Goal: Task Accomplishment & Management: Manage account settings

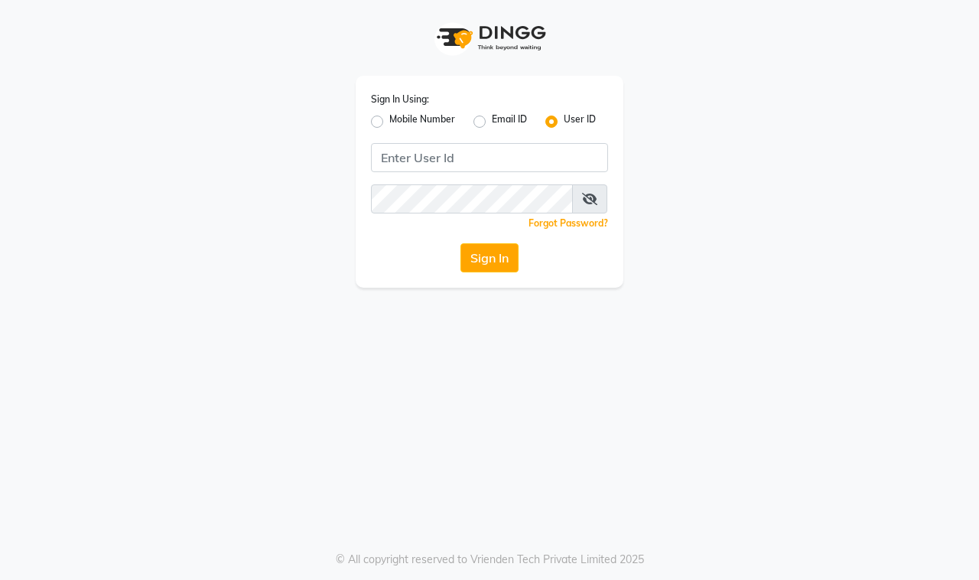
click at [389, 122] on label "Mobile Number" at bounding box center [422, 121] width 66 height 18
click at [389, 122] on input "Mobile Number" at bounding box center [394, 117] width 10 height 10
radio input "true"
radio input "false"
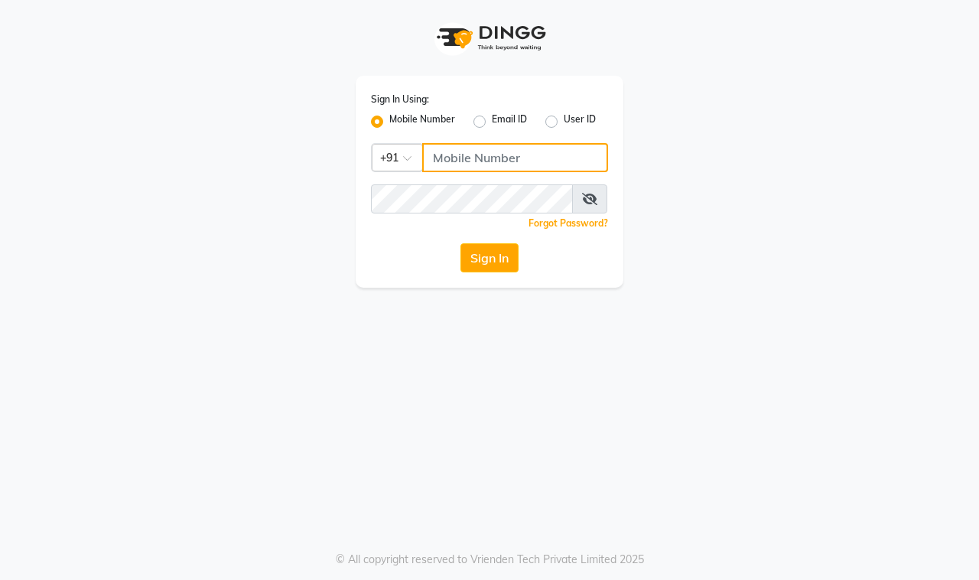
click at [457, 153] on input "Username" at bounding box center [515, 157] width 186 height 29
type input "8369417637"
click at [461, 243] on button "Sign In" at bounding box center [490, 257] width 58 height 29
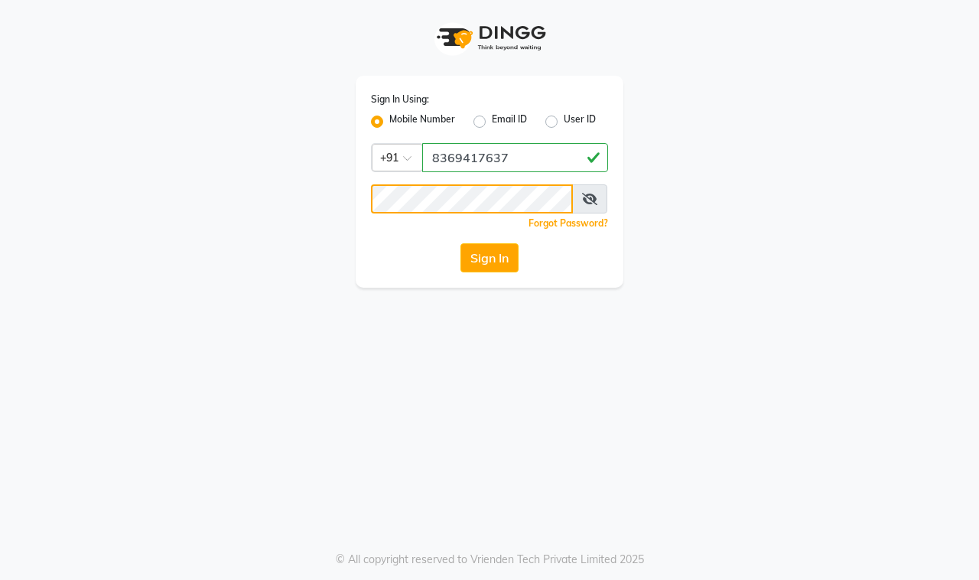
click at [461, 243] on button "Sign In" at bounding box center [490, 257] width 58 height 29
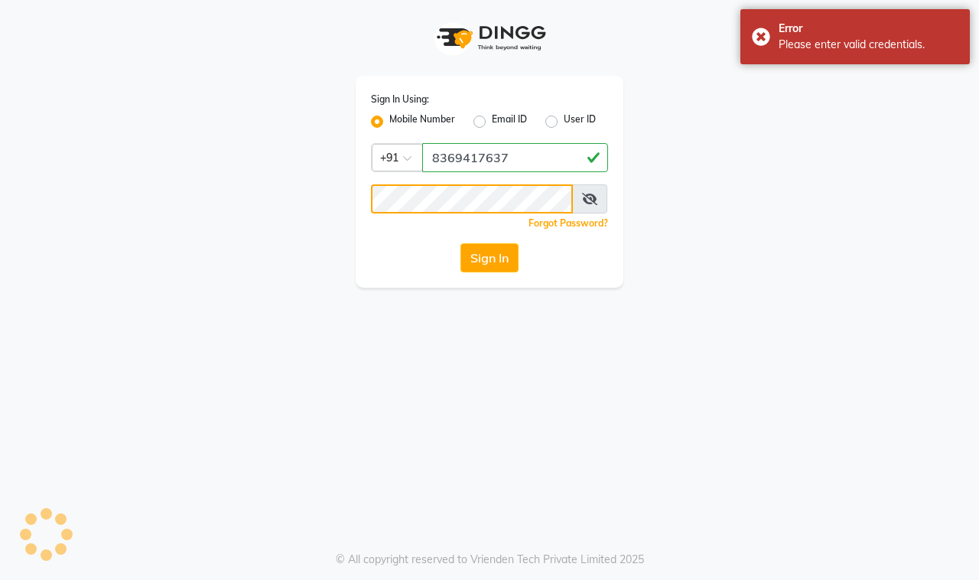
click at [461, 243] on button "Sign In" at bounding box center [490, 257] width 58 height 29
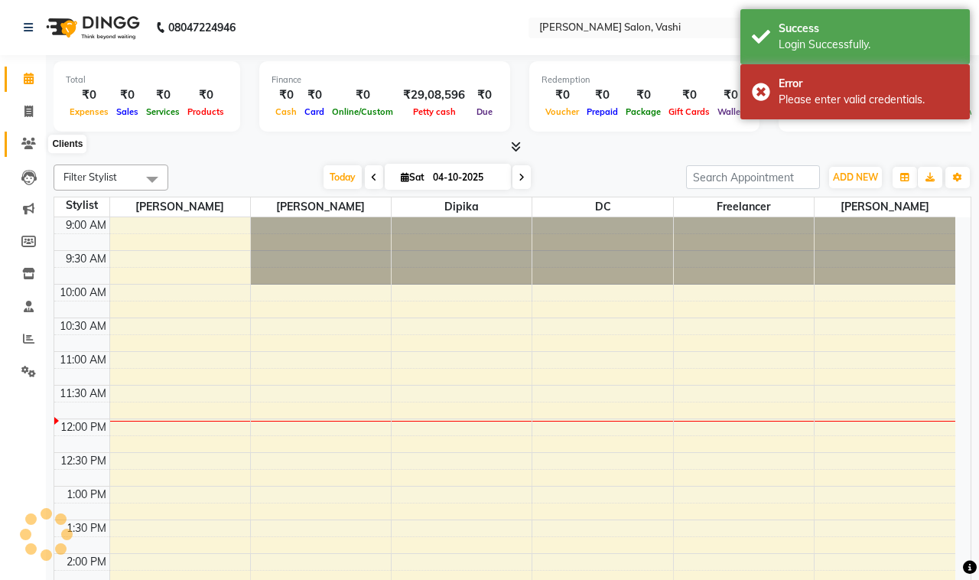
select select "en"
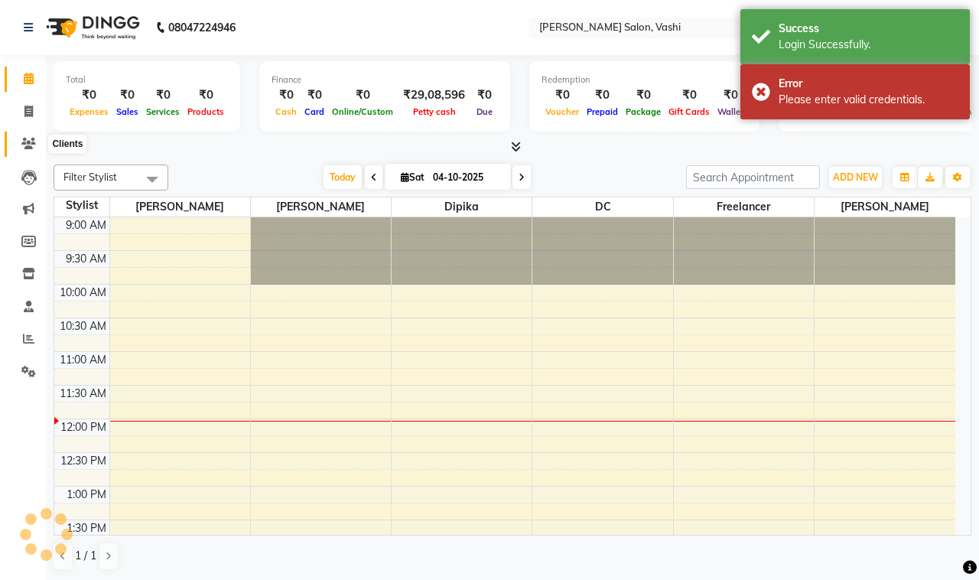
click at [32, 140] on icon at bounding box center [28, 143] width 15 height 11
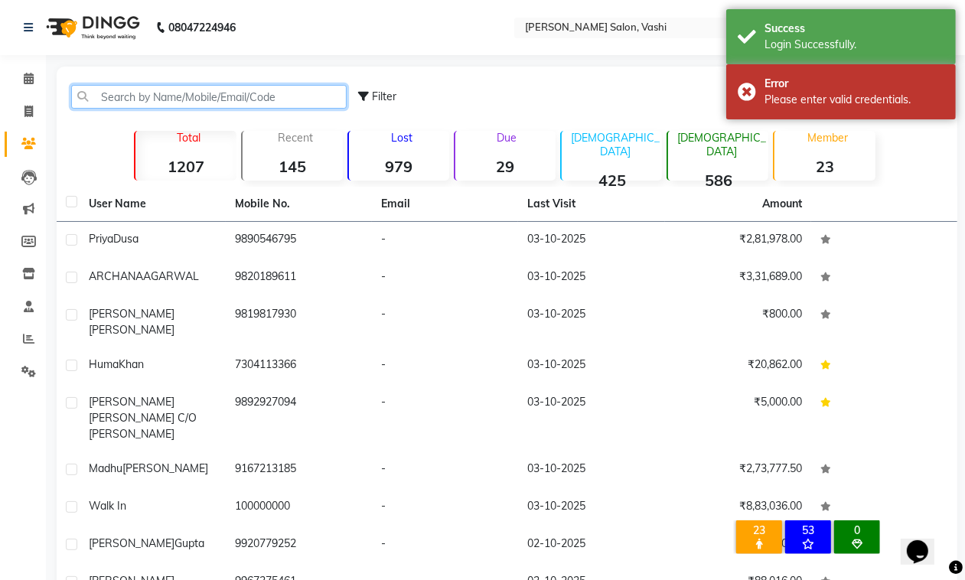
click at [234, 101] on input "text" at bounding box center [208, 97] width 275 height 24
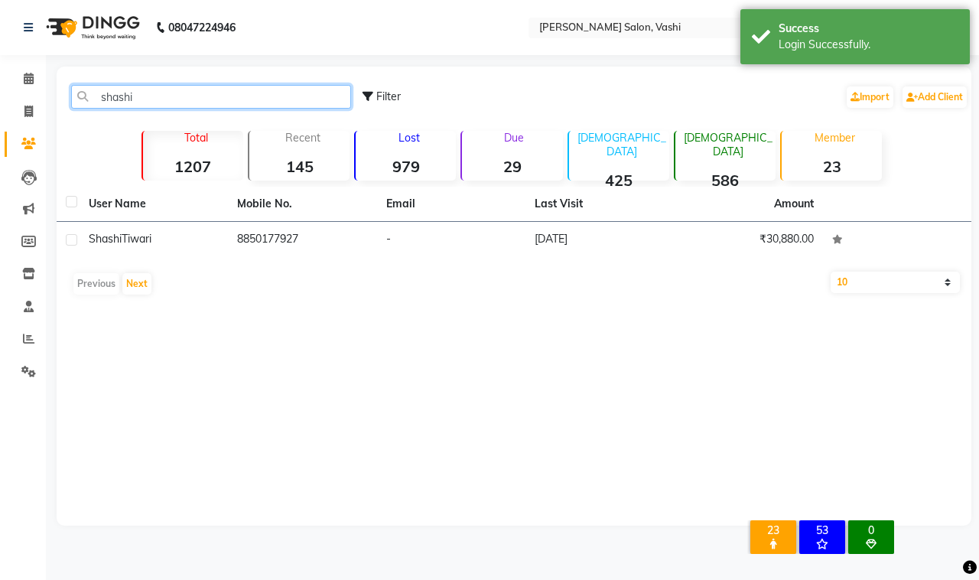
type input "shashi"
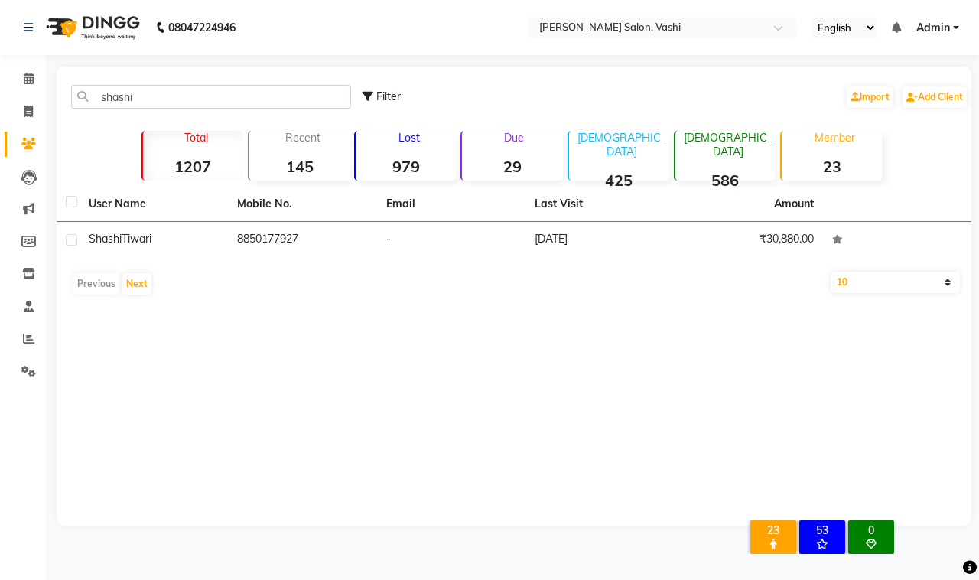
click at [256, 282] on div "Previous Next" at bounding box center [514, 284] width 903 height 24
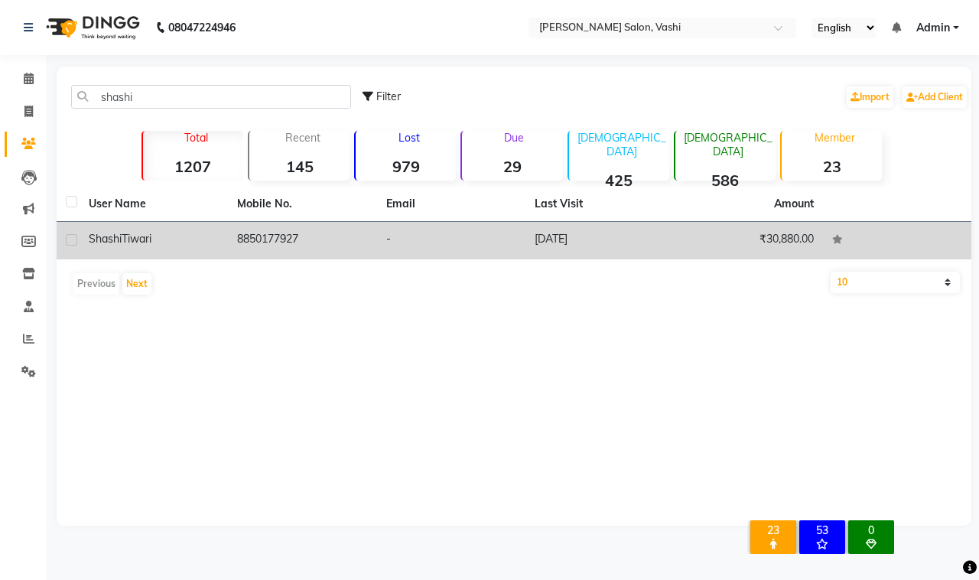
click at [270, 246] on td "8850177927" at bounding box center [302, 240] width 148 height 37
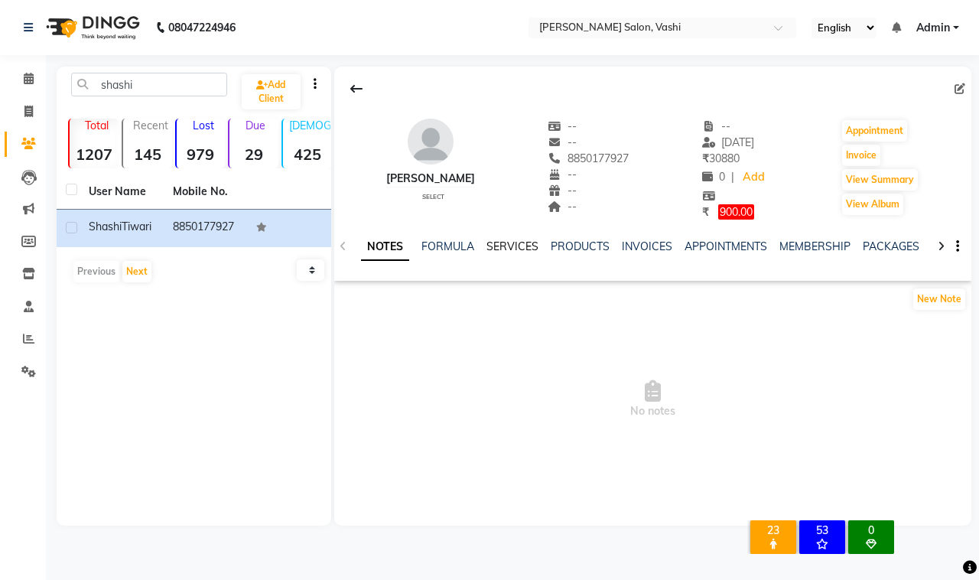
click at [528, 239] on link "SERVICES" at bounding box center [513, 246] width 52 height 14
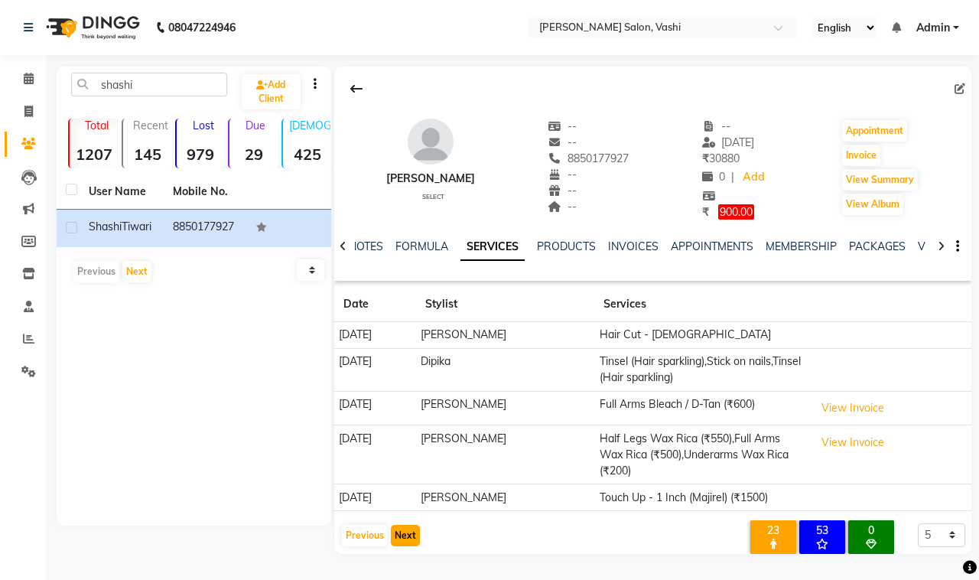
click at [410, 534] on button "Next" at bounding box center [405, 535] width 29 height 21
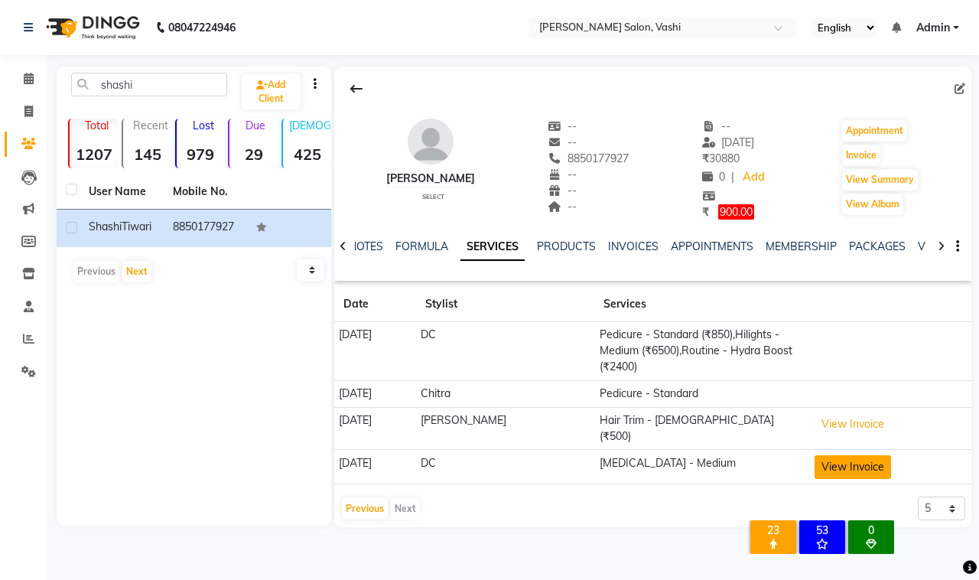
click at [822, 461] on button "View Invoice" at bounding box center [853, 467] width 76 height 24
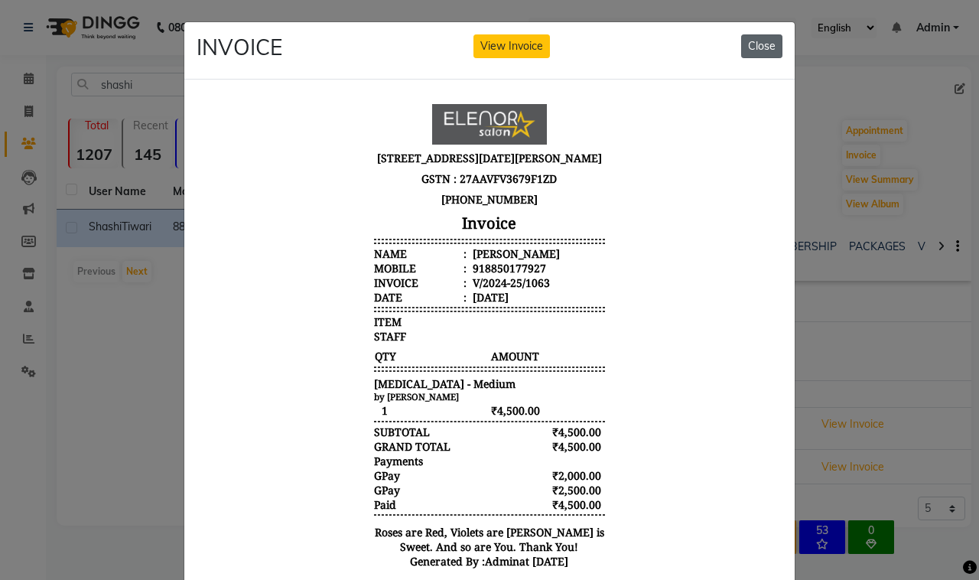
click at [750, 47] on button "Close" at bounding box center [761, 46] width 41 height 24
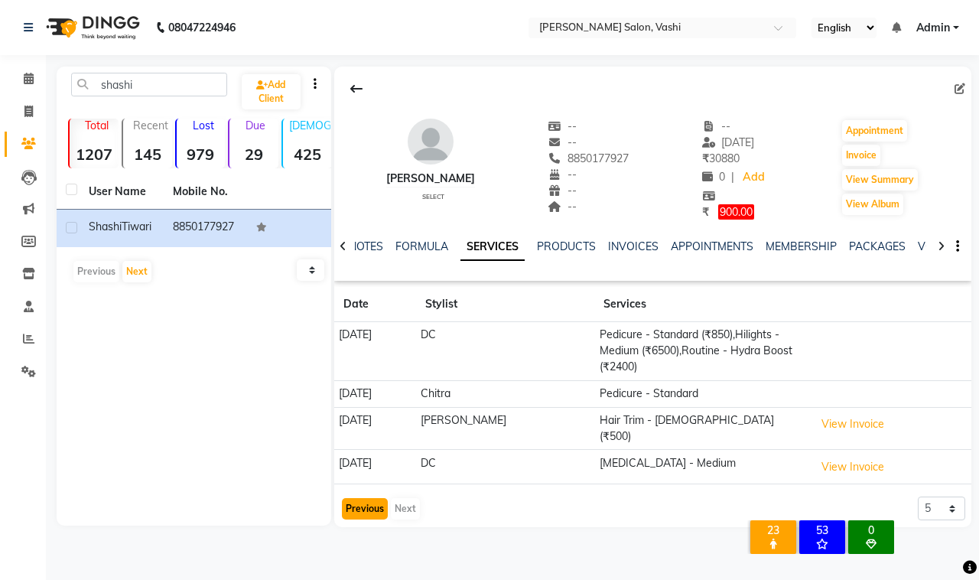
click at [349, 499] on button "Previous" at bounding box center [365, 508] width 46 height 21
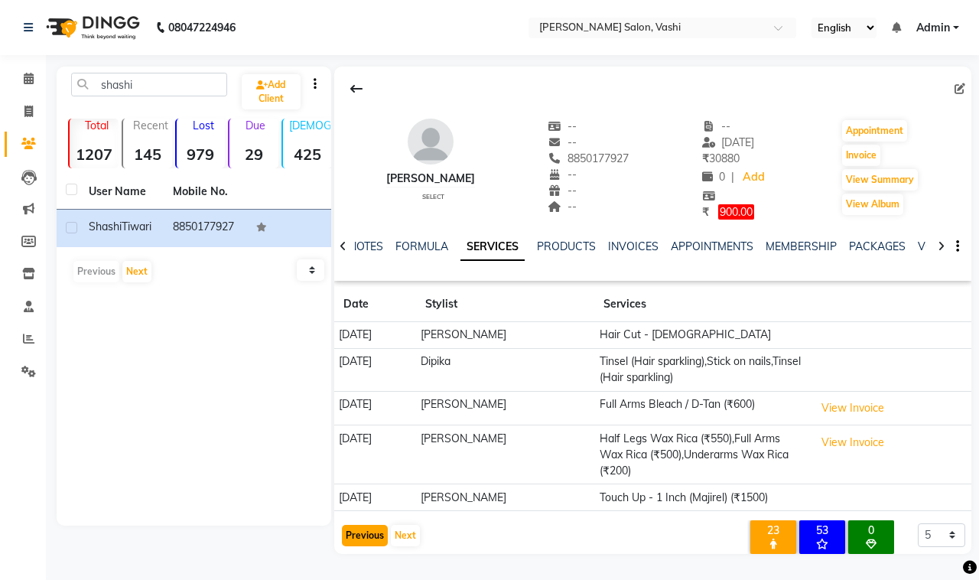
click at [372, 539] on button "Previous" at bounding box center [365, 535] width 46 height 21
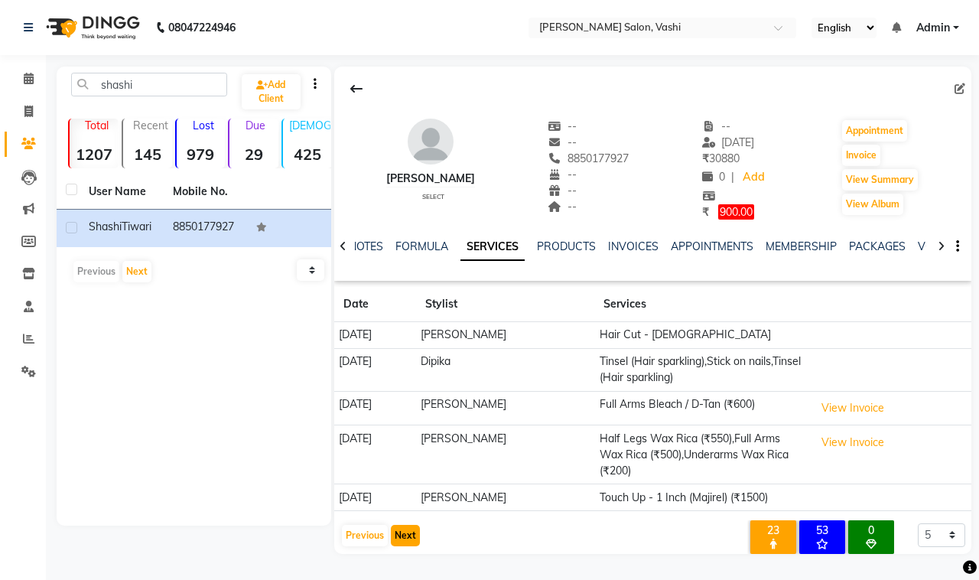
click at [391, 532] on button "Next" at bounding box center [405, 535] width 29 height 21
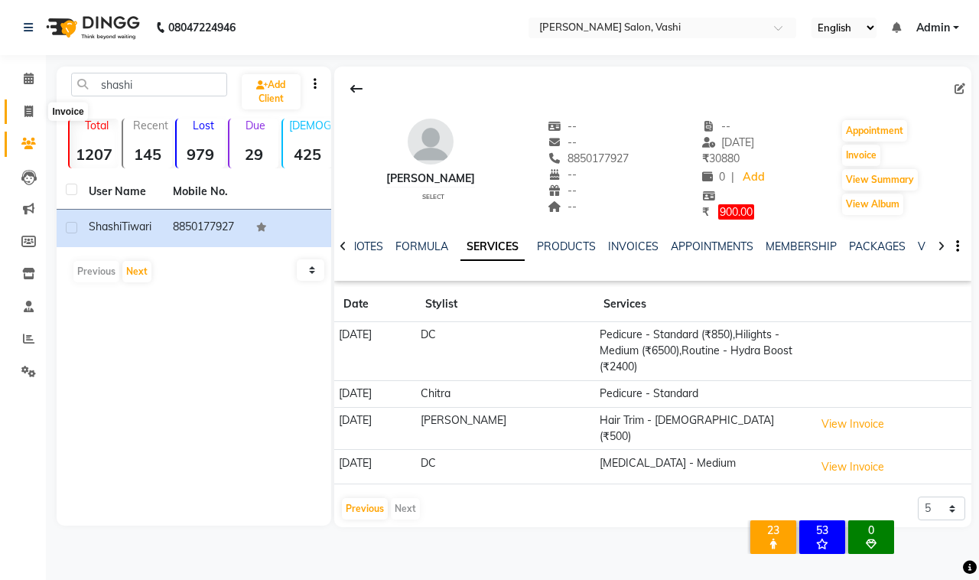
click at [31, 108] on icon at bounding box center [28, 111] width 8 height 11
select select "695"
select select "service"
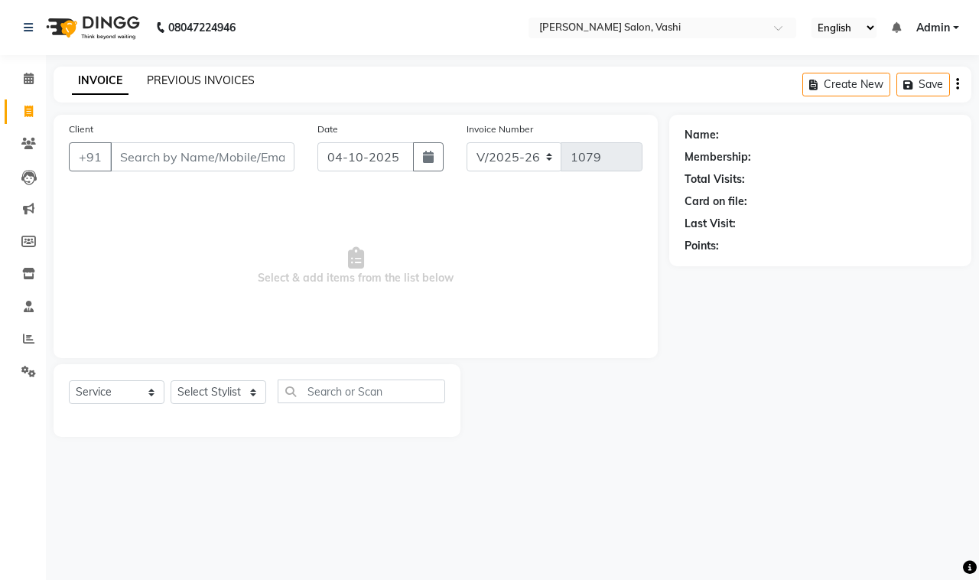
click at [200, 86] on link "PREVIOUS INVOICES" at bounding box center [201, 80] width 108 height 14
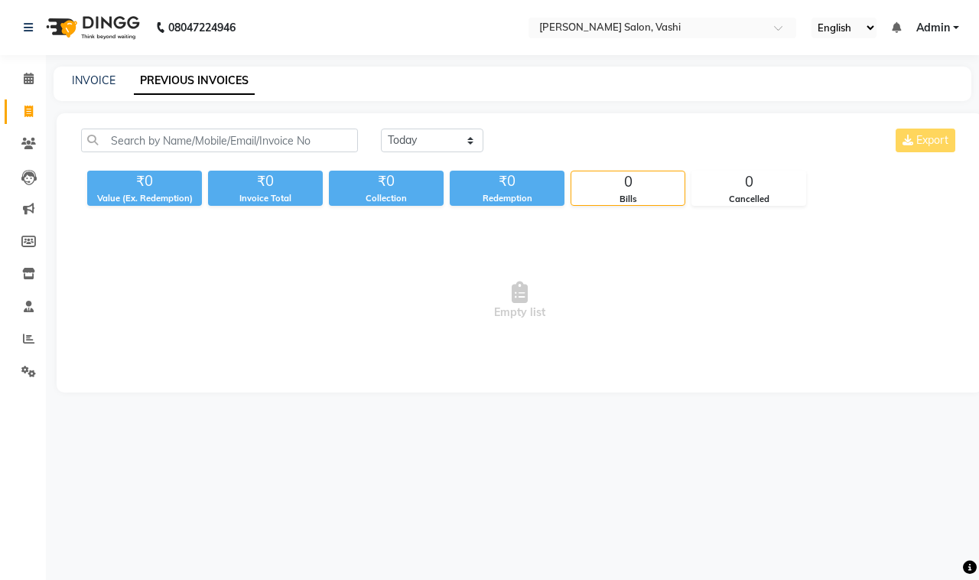
click at [86, 70] on div "INVOICE PREVIOUS INVOICES" at bounding box center [513, 84] width 918 height 34
click at [96, 77] on link "INVOICE" at bounding box center [94, 80] width 44 height 14
select select "service"
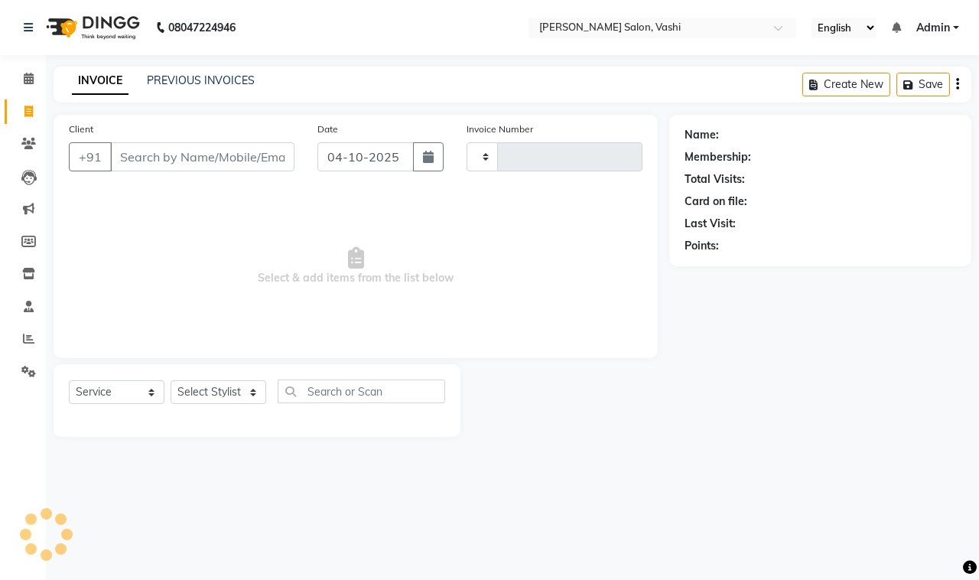
type input "1079"
select select "695"
click at [215, 83] on link "PREVIOUS INVOICES" at bounding box center [201, 80] width 108 height 14
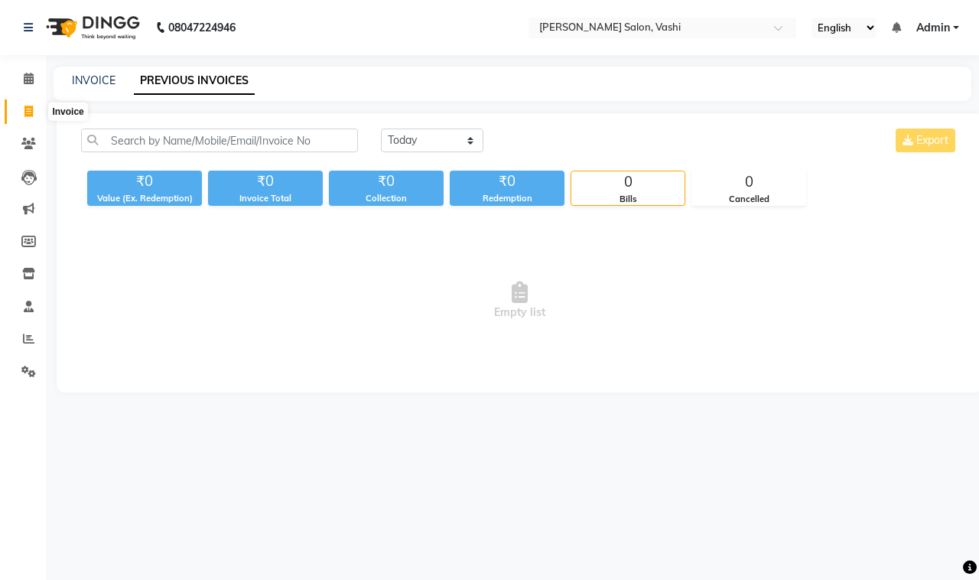
click at [23, 112] on span at bounding box center [28, 112] width 27 height 18
select select "695"
select select "service"
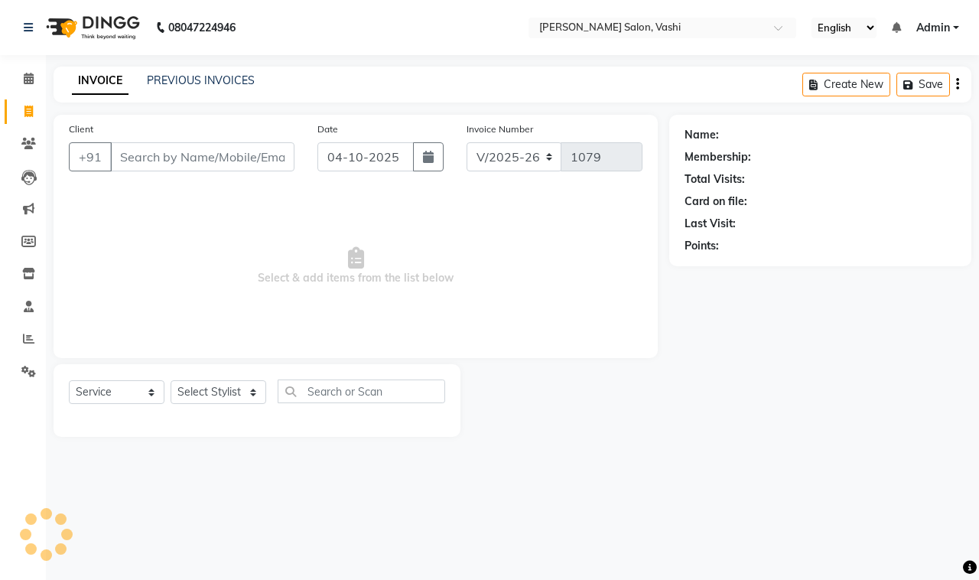
click at [216, 67] on div "INVOICE PREVIOUS INVOICES Create New Save" at bounding box center [513, 85] width 918 height 36
click at [223, 84] on link "PREVIOUS INVOICES" at bounding box center [201, 80] width 108 height 14
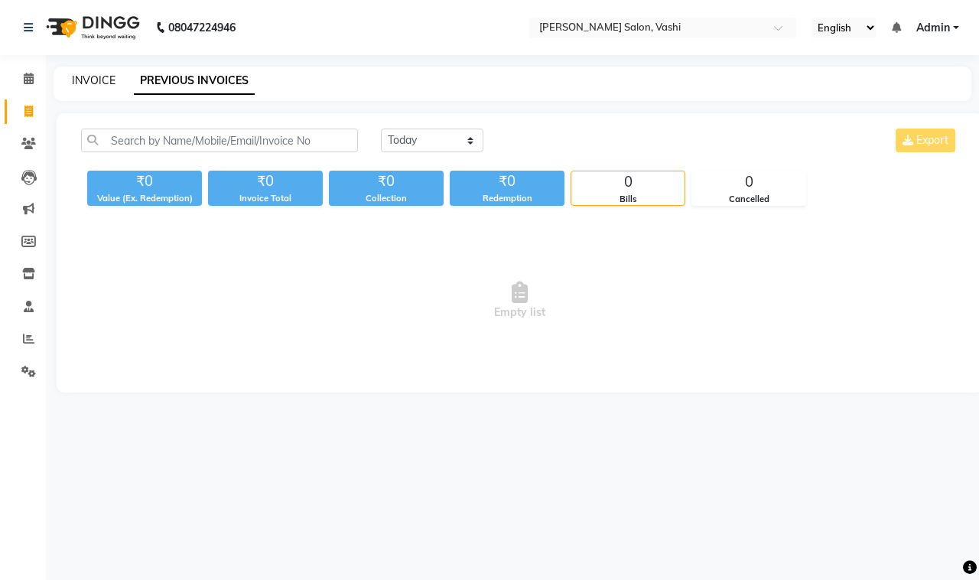
click at [93, 81] on link "INVOICE" at bounding box center [94, 80] width 44 height 14
select select "695"
select select "service"
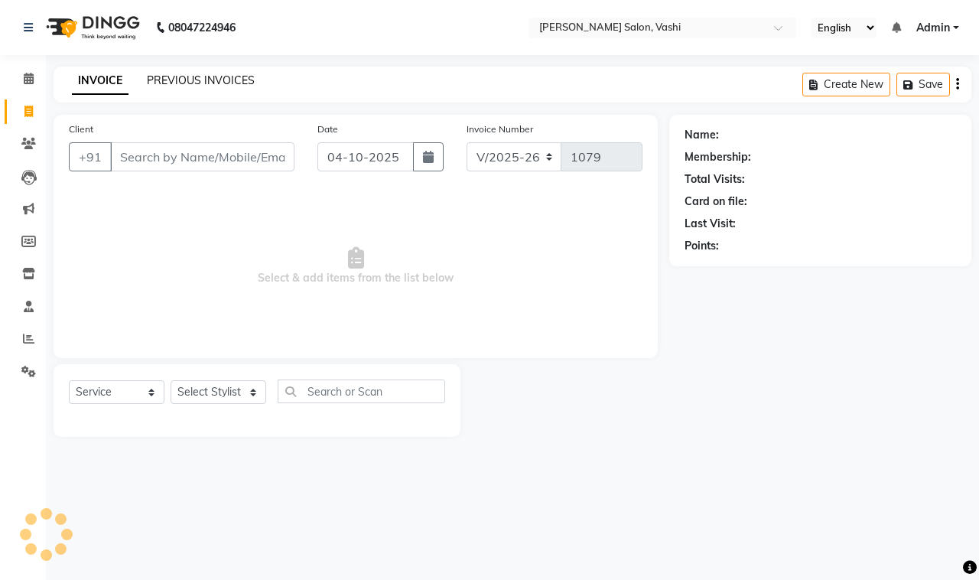
click at [188, 84] on link "PREVIOUS INVOICES" at bounding box center [201, 80] width 108 height 14
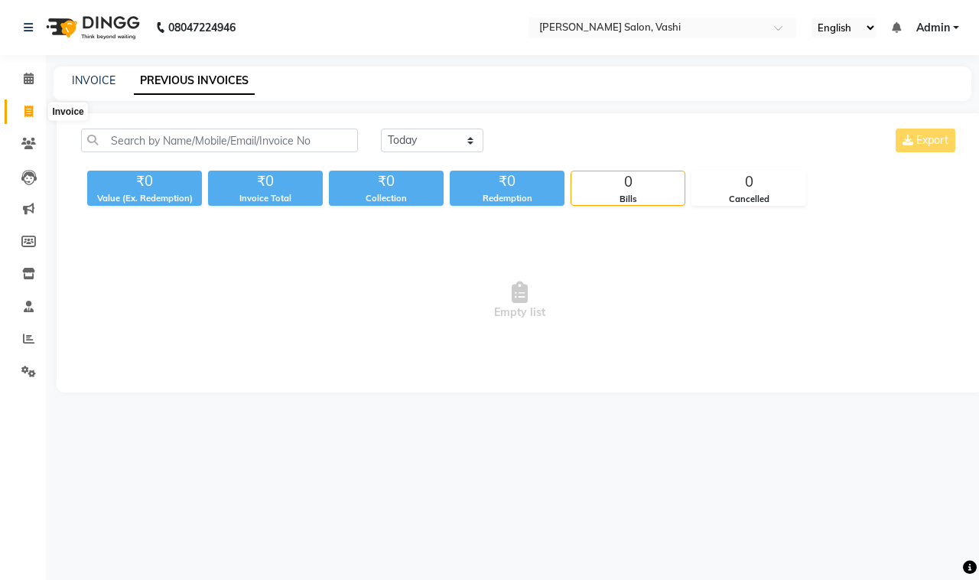
click at [24, 109] on icon at bounding box center [28, 111] width 8 height 11
select select "695"
select select "service"
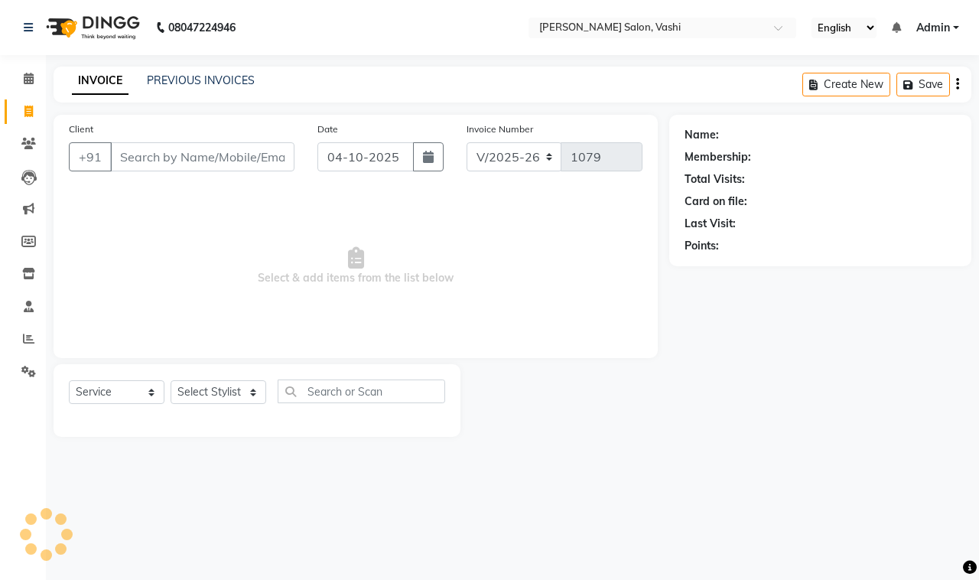
click at [187, 151] on input "Client" at bounding box center [202, 156] width 184 height 29
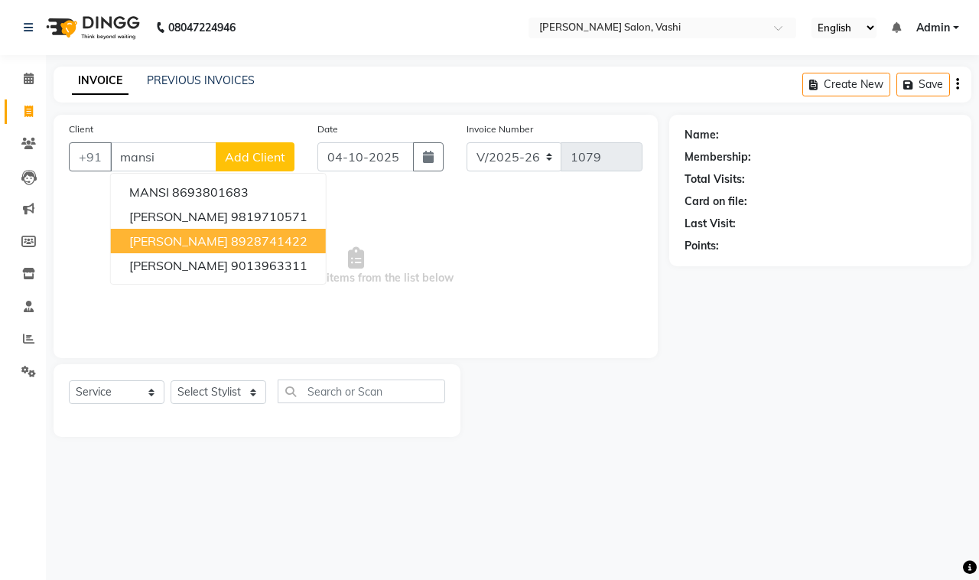
click at [200, 245] on span "[PERSON_NAME]" at bounding box center [178, 240] width 99 height 15
type input "8928741422"
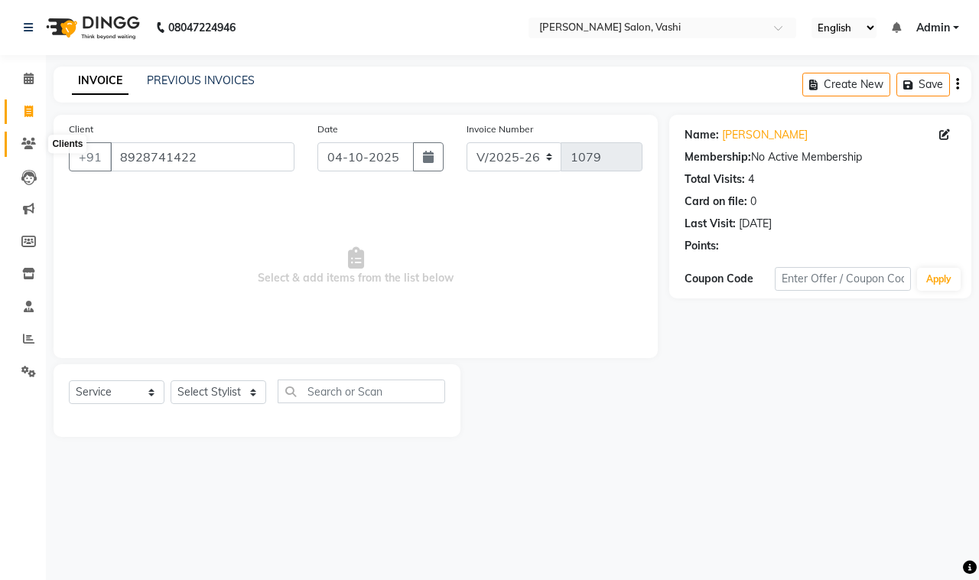
click at [31, 135] on span at bounding box center [28, 144] width 27 height 18
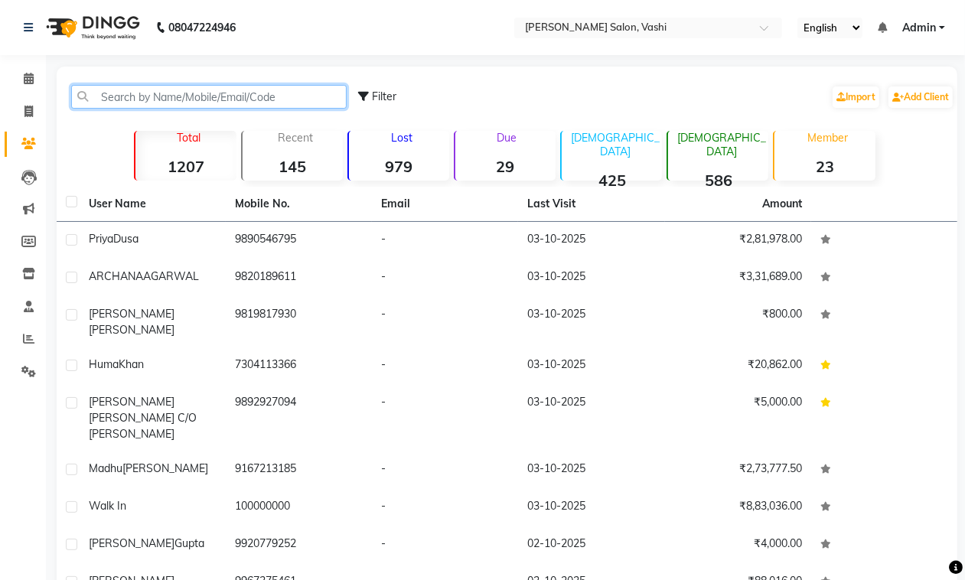
click at [287, 102] on input "text" at bounding box center [208, 97] width 275 height 24
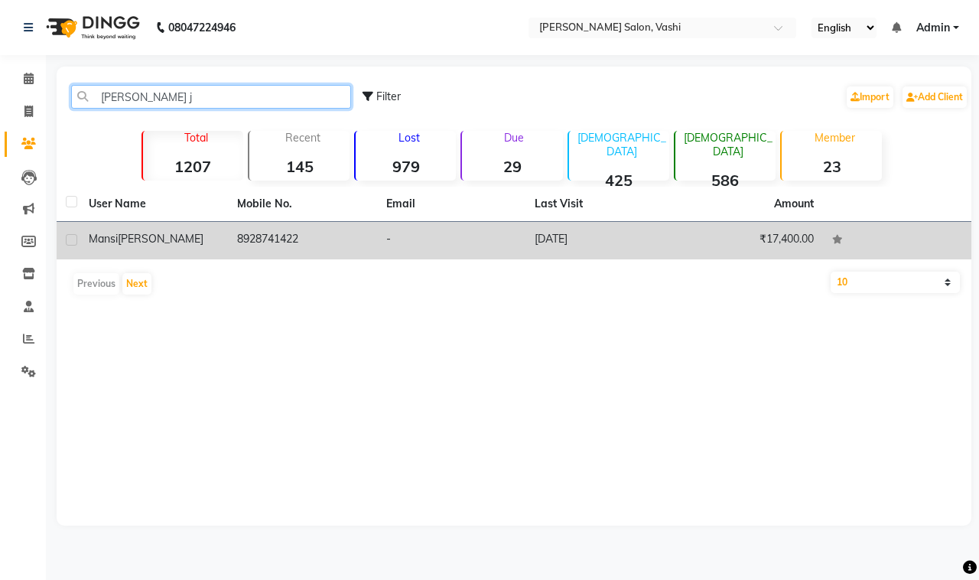
type input "[PERSON_NAME] j"
click at [321, 251] on td "8928741422" at bounding box center [302, 240] width 148 height 37
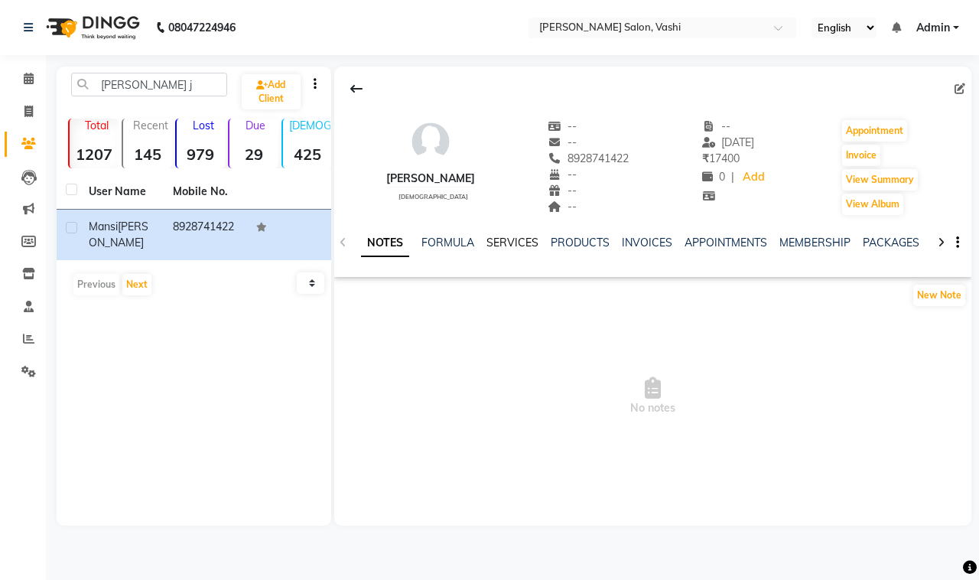
click at [529, 241] on link "SERVICES" at bounding box center [513, 243] width 52 height 14
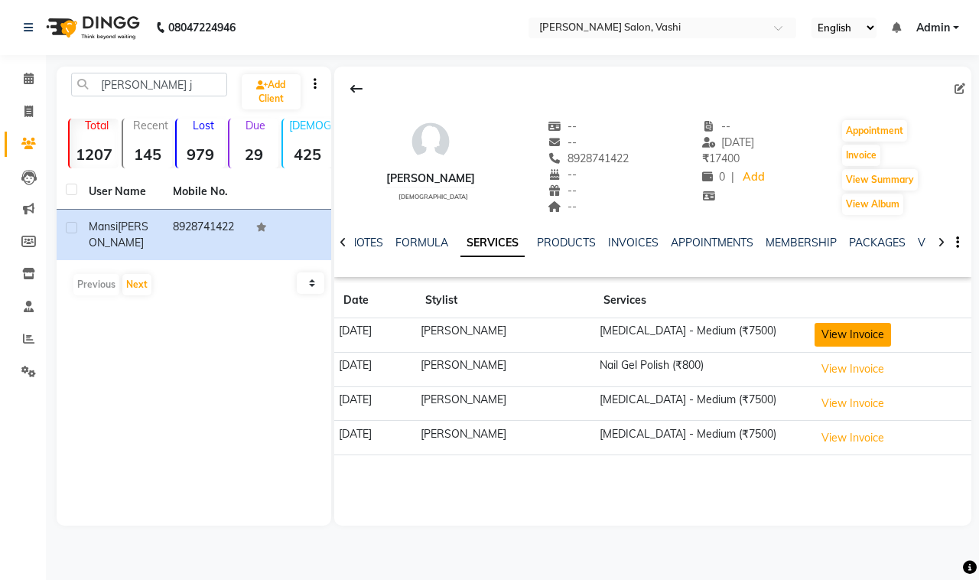
click at [854, 333] on button "View Invoice" at bounding box center [853, 335] width 76 height 24
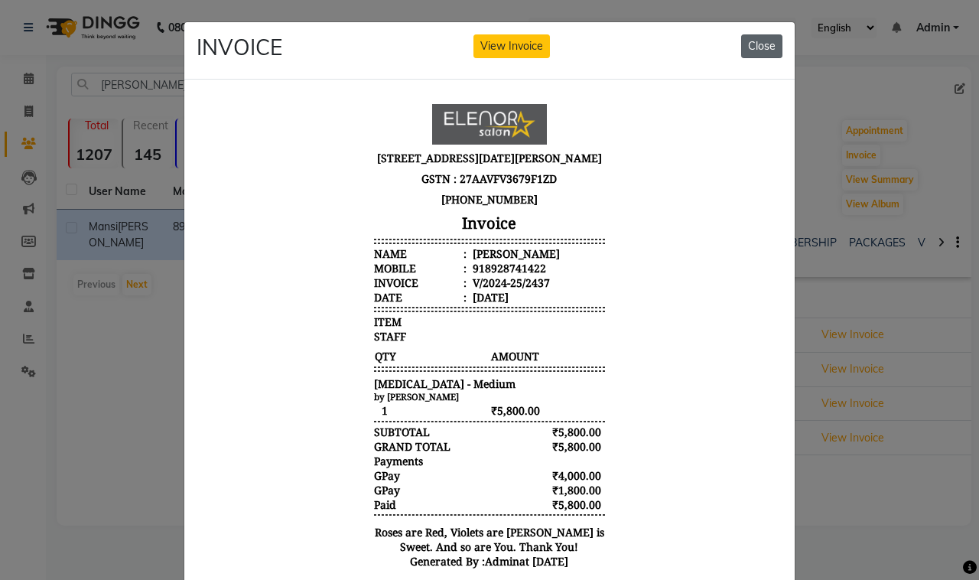
click at [767, 44] on button "Close" at bounding box center [761, 46] width 41 height 24
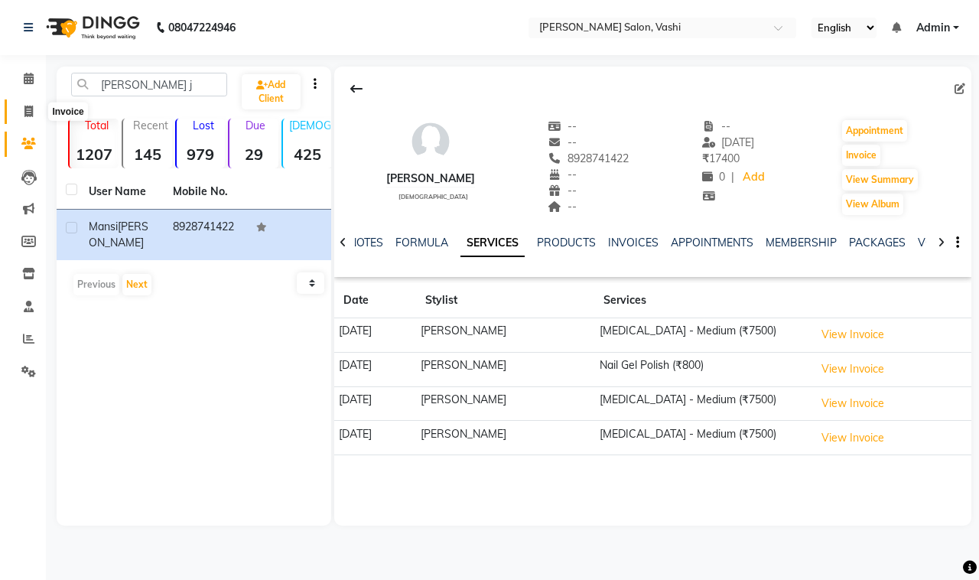
click at [23, 116] on span at bounding box center [28, 112] width 27 height 18
select select "service"
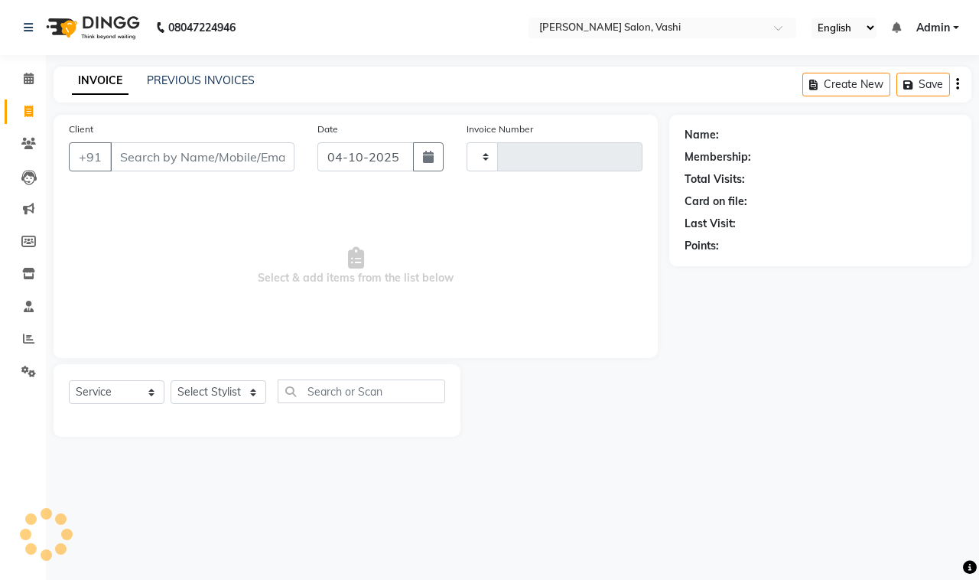
type input "1079"
select select "695"
click at [188, 80] on link "PREVIOUS INVOICES" at bounding box center [201, 80] width 108 height 14
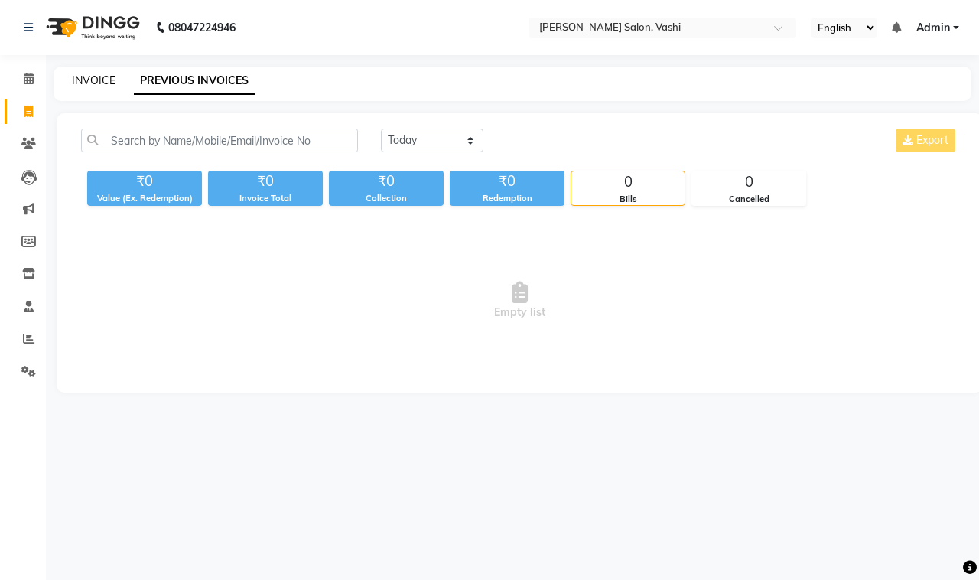
click at [103, 82] on link "INVOICE" at bounding box center [94, 80] width 44 height 14
select select "695"
select select "service"
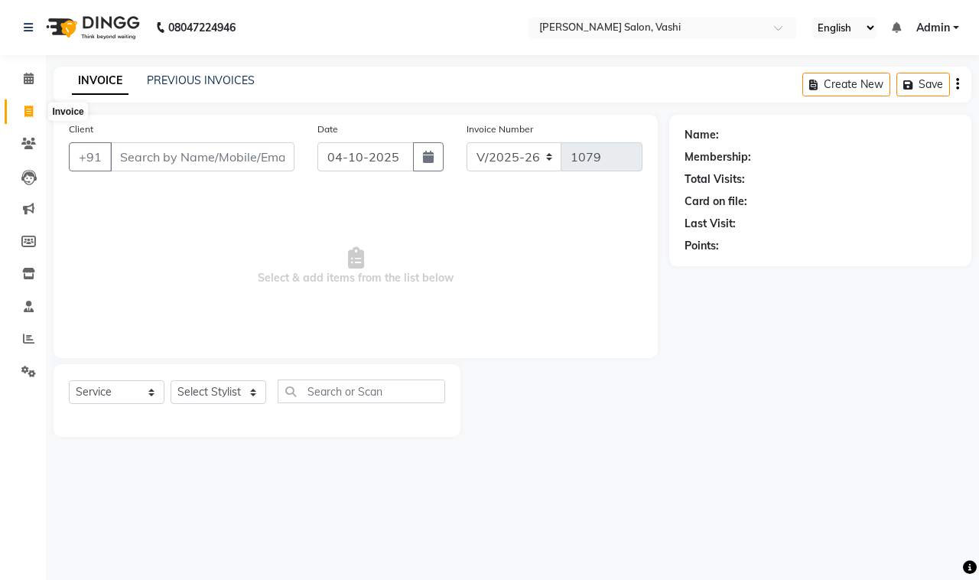
click at [27, 108] on icon at bounding box center [28, 111] width 8 height 11
select select "695"
select select "service"
click at [187, 73] on link "PREVIOUS INVOICES" at bounding box center [201, 80] width 108 height 14
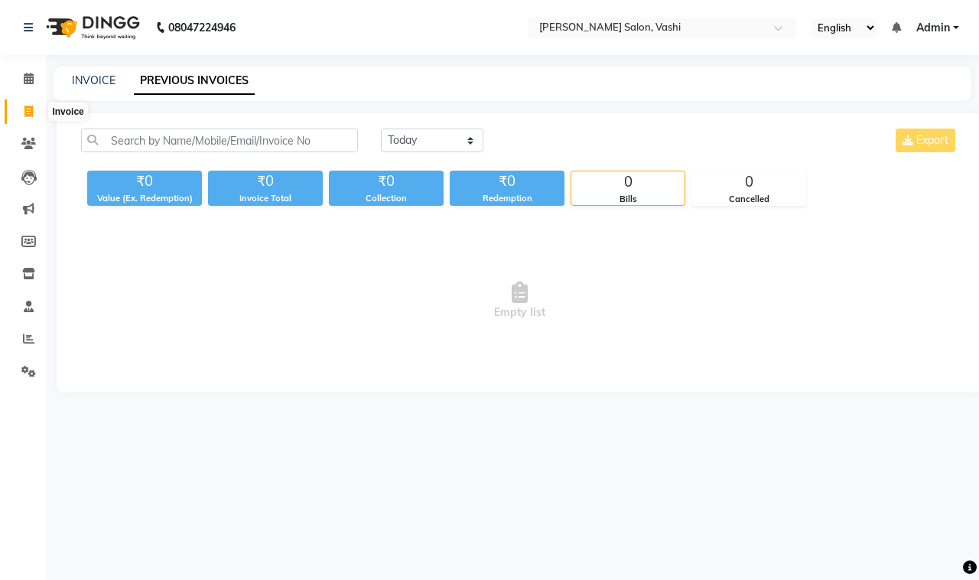
click at [23, 113] on span at bounding box center [28, 112] width 27 height 18
select select "695"
select select "service"
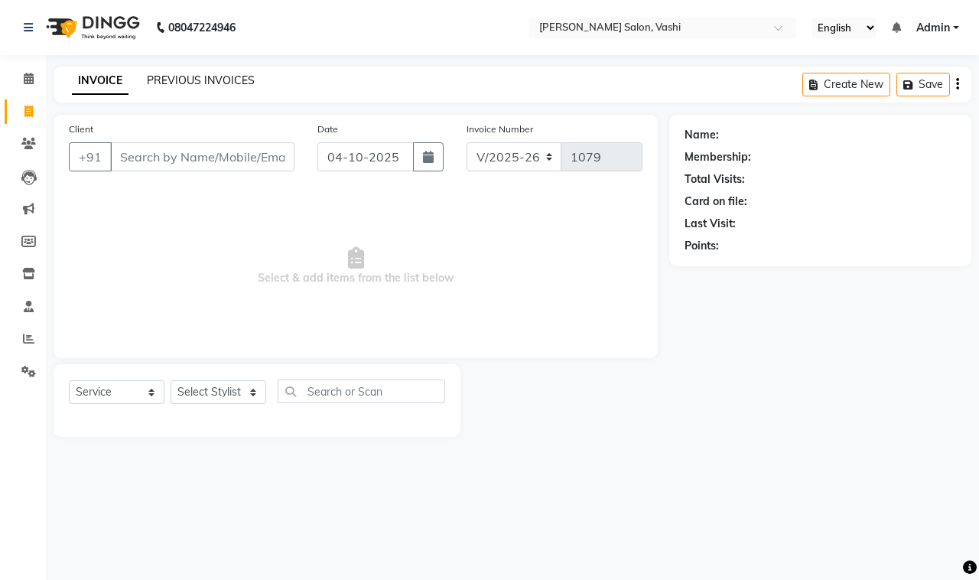
click at [227, 78] on link "PREVIOUS INVOICES" at bounding box center [201, 80] width 108 height 14
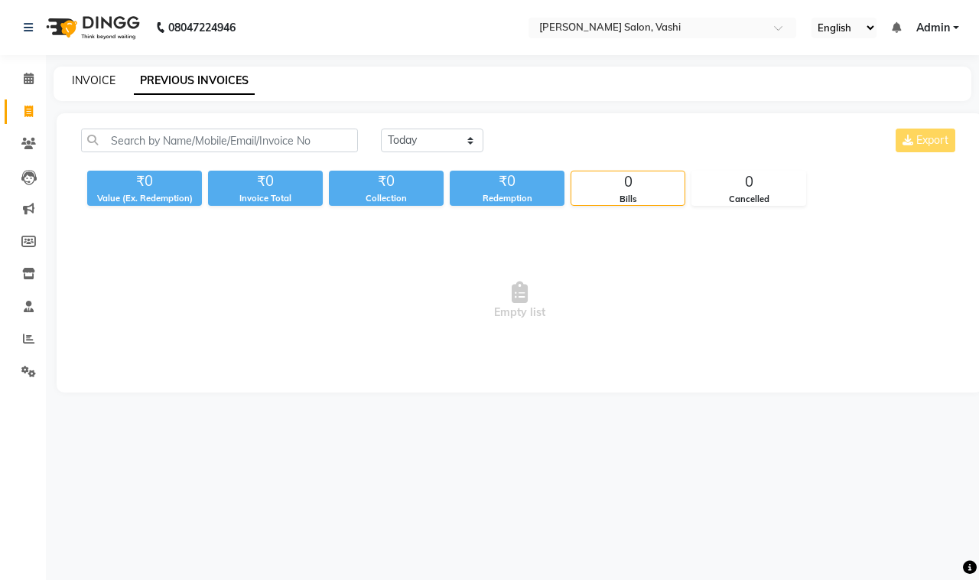
click at [81, 86] on link "INVOICE" at bounding box center [94, 80] width 44 height 14
select select "service"
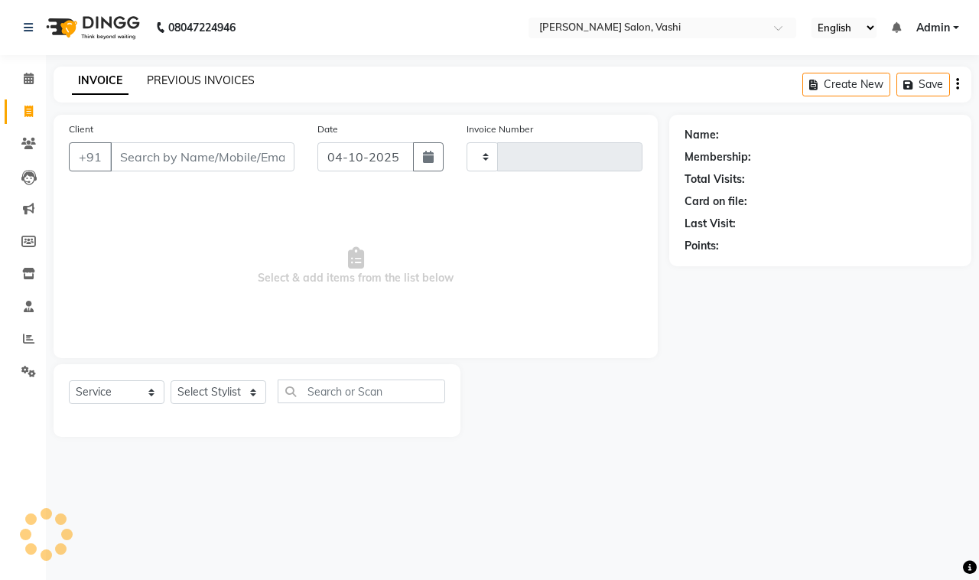
type input "1079"
select select "695"
click at [187, 86] on link "PREVIOUS INVOICES" at bounding box center [201, 80] width 108 height 14
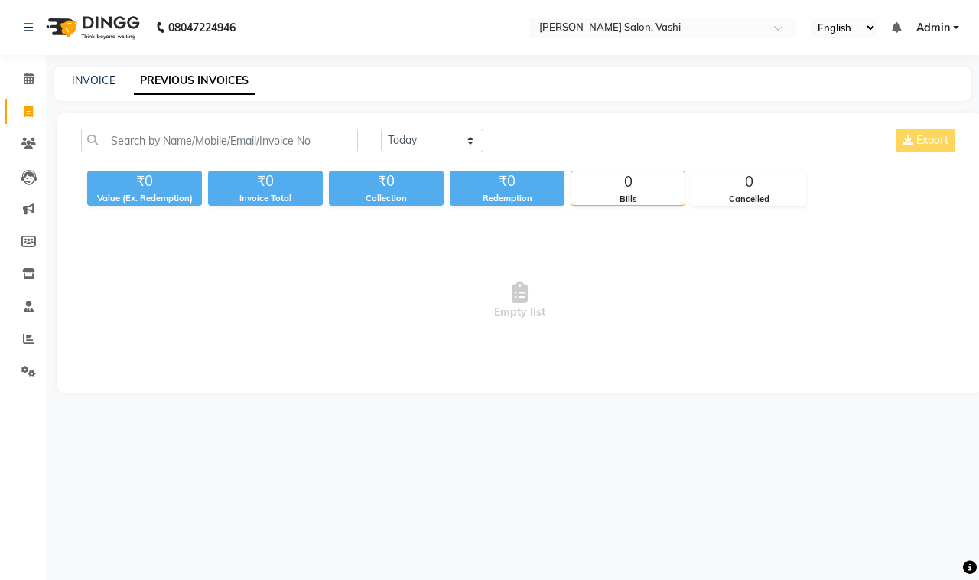
click at [76, 73] on div "INVOICE" at bounding box center [94, 81] width 44 height 16
click at [89, 79] on link "INVOICE" at bounding box center [94, 80] width 44 height 14
select select "service"
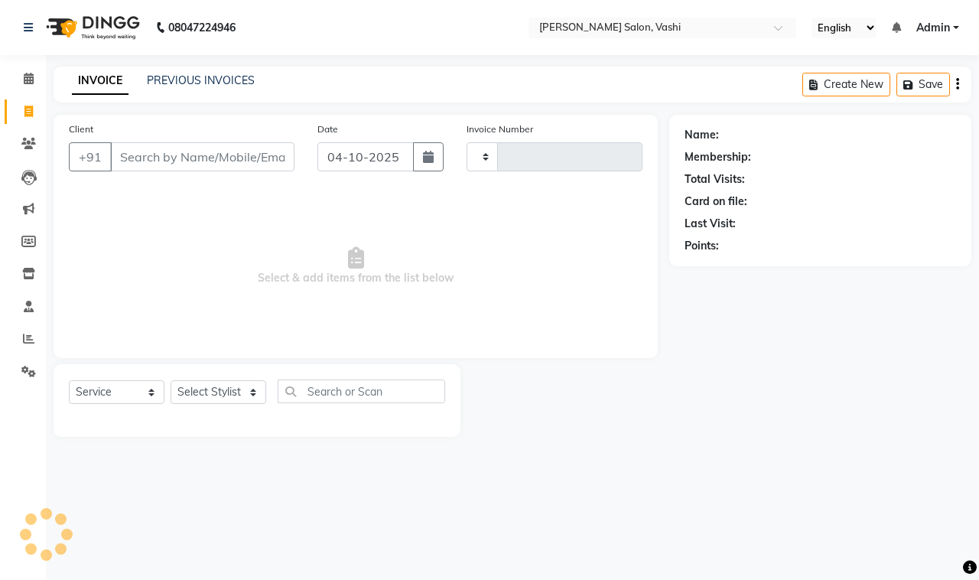
type input "1079"
select select "695"
click at [242, 70] on div "INVOICE PREVIOUS INVOICES Create New Save" at bounding box center [513, 85] width 918 height 36
click at [245, 74] on link "PREVIOUS INVOICES" at bounding box center [201, 80] width 108 height 14
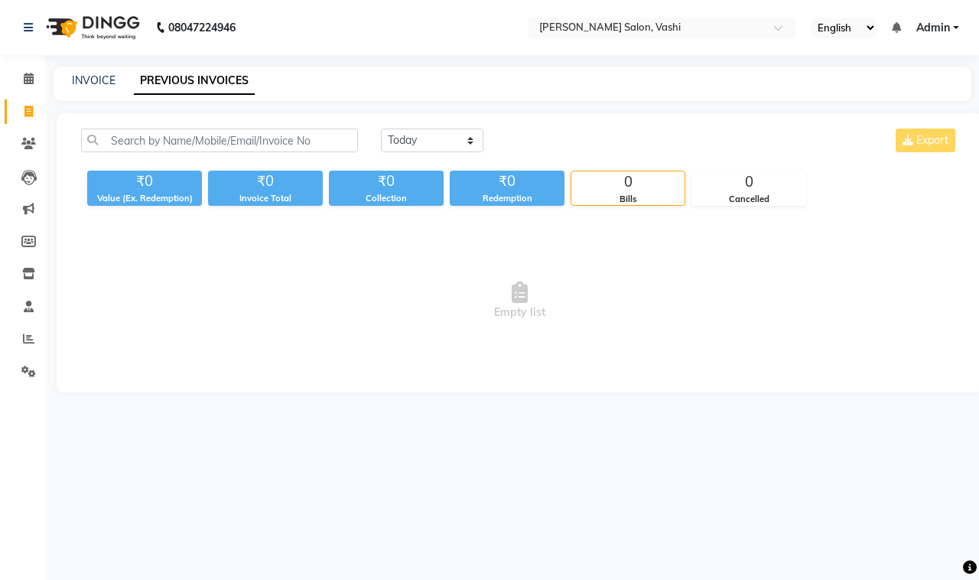
click at [723, 99] on div "INVOICE PREVIOUS INVOICES" at bounding box center [513, 84] width 918 height 34
click at [92, 79] on link "INVOICE" at bounding box center [94, 80] width 44 height 14
select select "service"
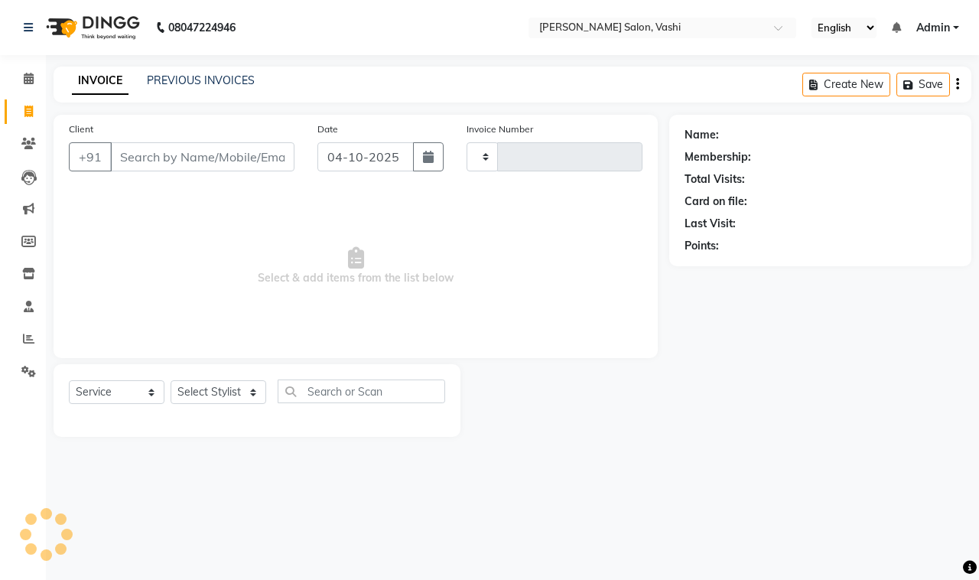
drag, startPoint x: 92, startPoint y: 77, endPoint x: 120, endPoint y: 75, distance: 28.4
click at [92, 77] on link "INVOICE" at bounding box center [100, 81] width 57 height 28
type input "1079"
click at [226, 84] on link "PREVIOUS INVOICES" at bounding box center [201, 80] width 108 height 14
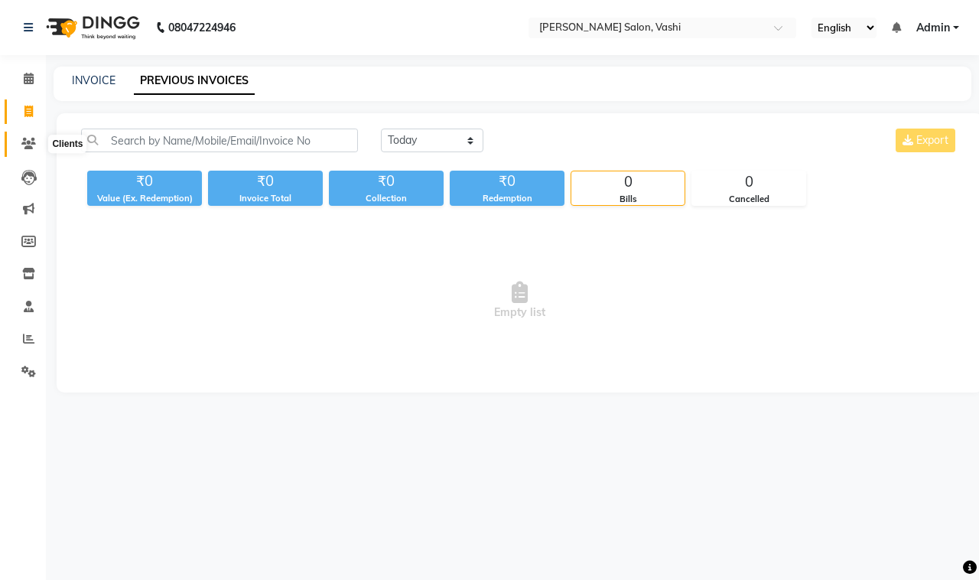
drag, startPoint x: 37, startPoint y: 142, endPoint x: 35, endPoint y: 158, distance: 15.4
click at [37, 143] on span at bounding box center [28, 144] width 27 height 18
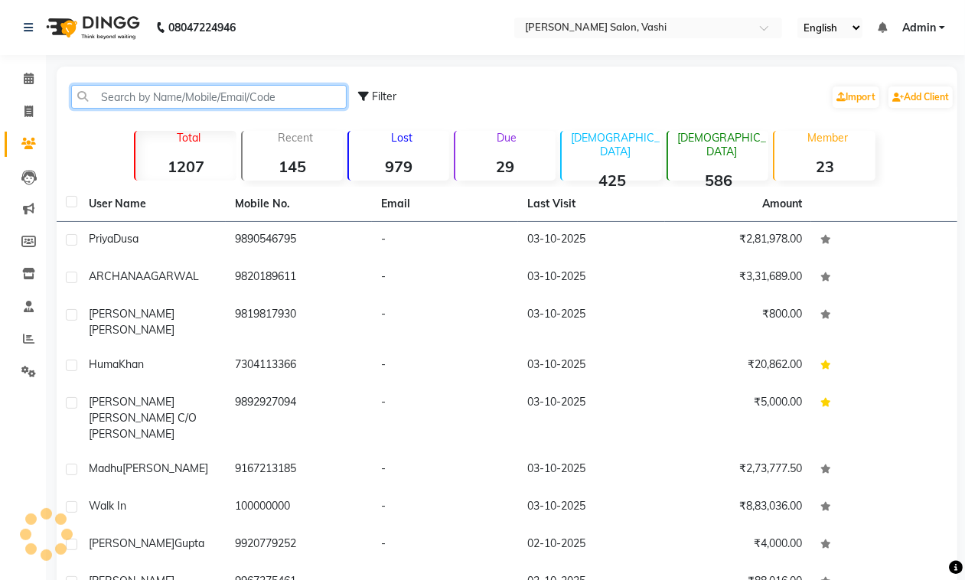
click at [119, 93] on input "text" at bounding box center [208, 97] width 275 height 24
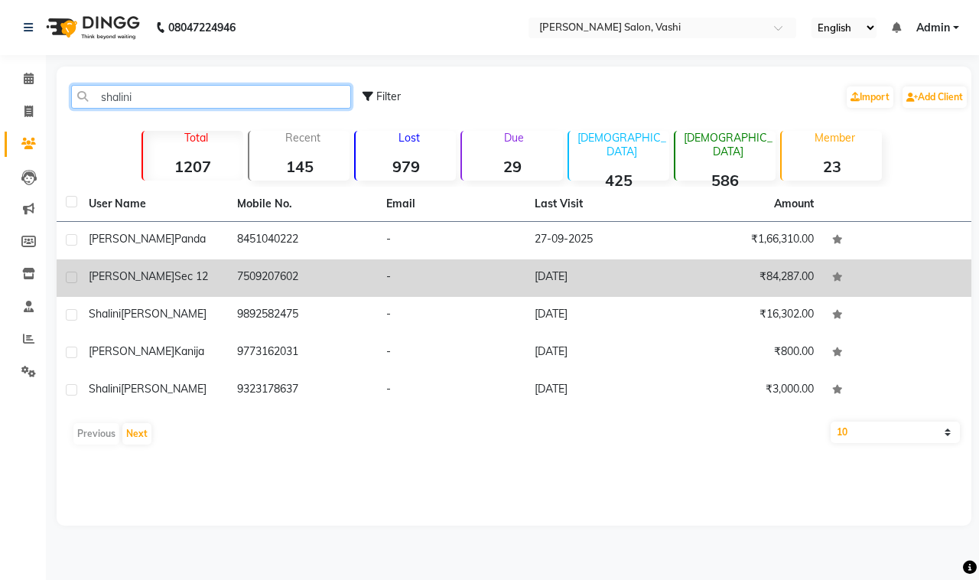
type input "shalini"
click at [230, 280] on td "7509207602" at bounding box center [302, 277] width 148 height 37
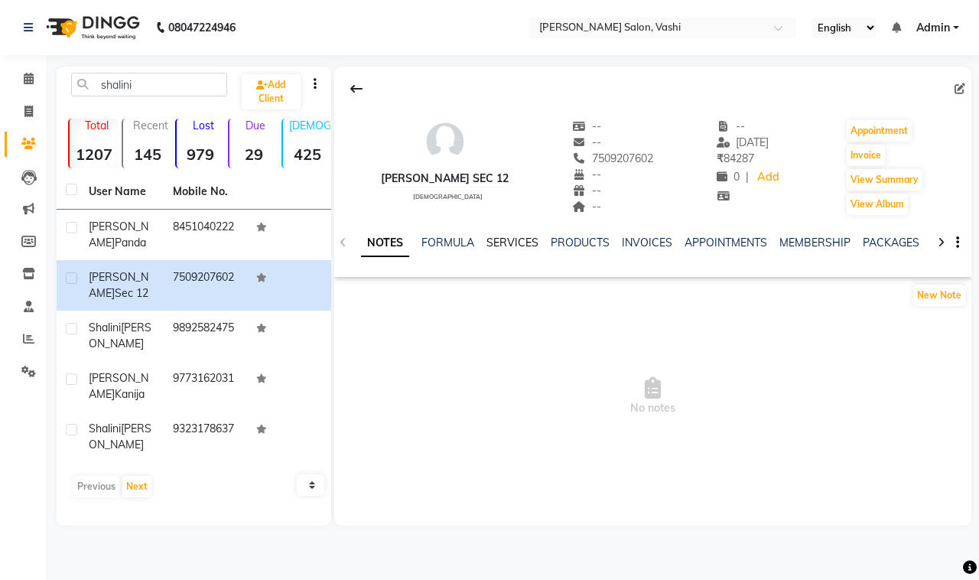
click at [492, 243] on link "SERVICES" at bounding box center [513, 243] width 52 height 14
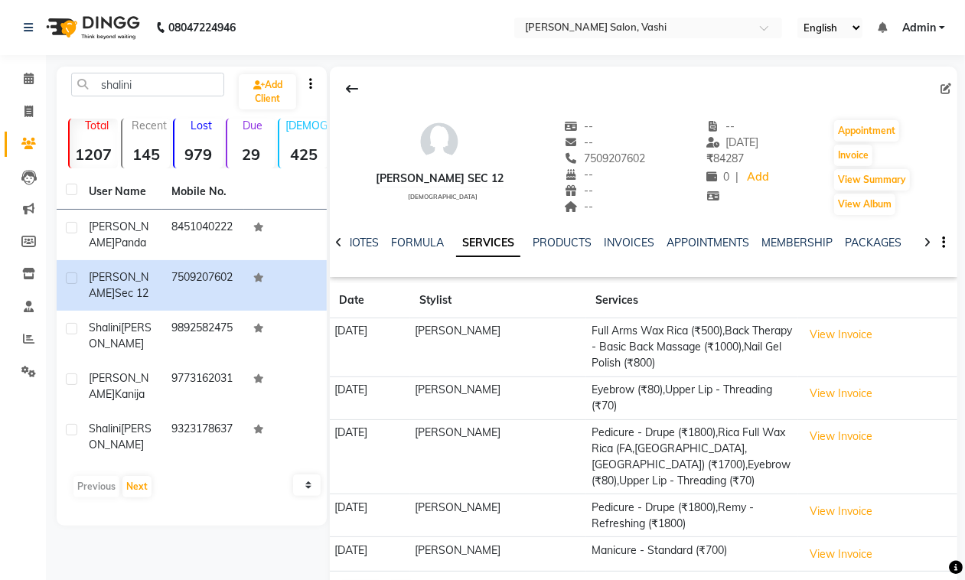
scroll to position [42, 0]
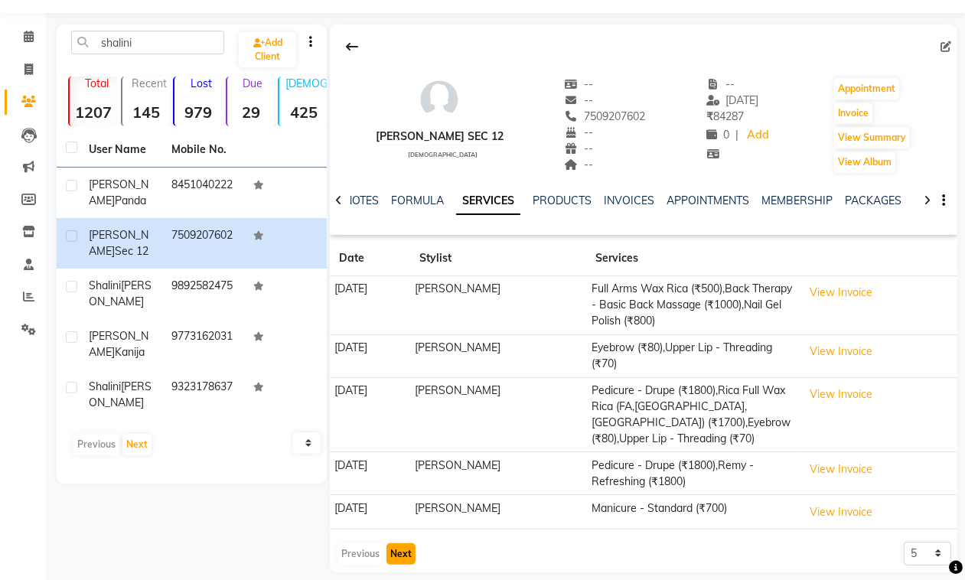
click at [412, 548] on button "Next" at bounding box center [400, 553] width 29 height 21
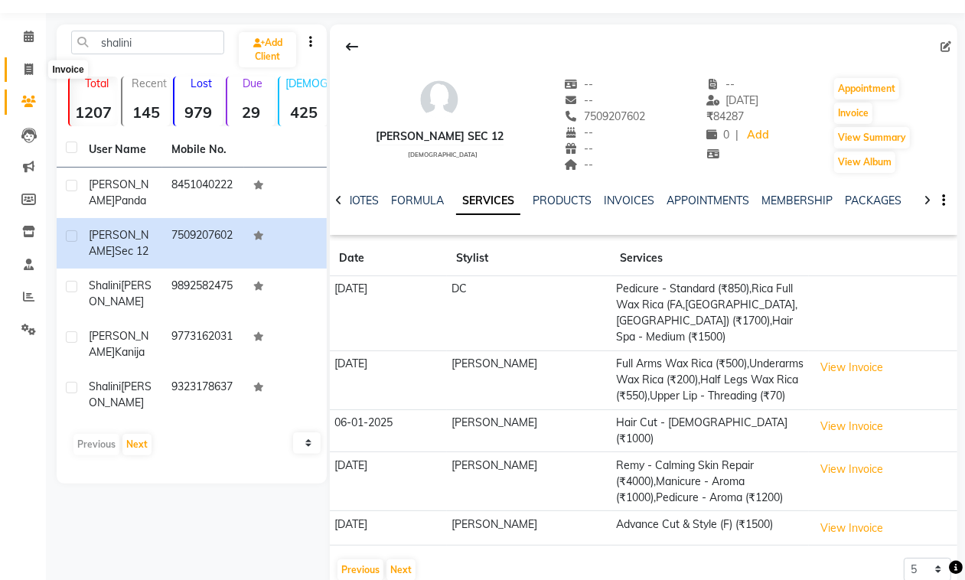
click at [27, 67] on icon at bounding box center [28, 68] width 8 height 11
select select "service"
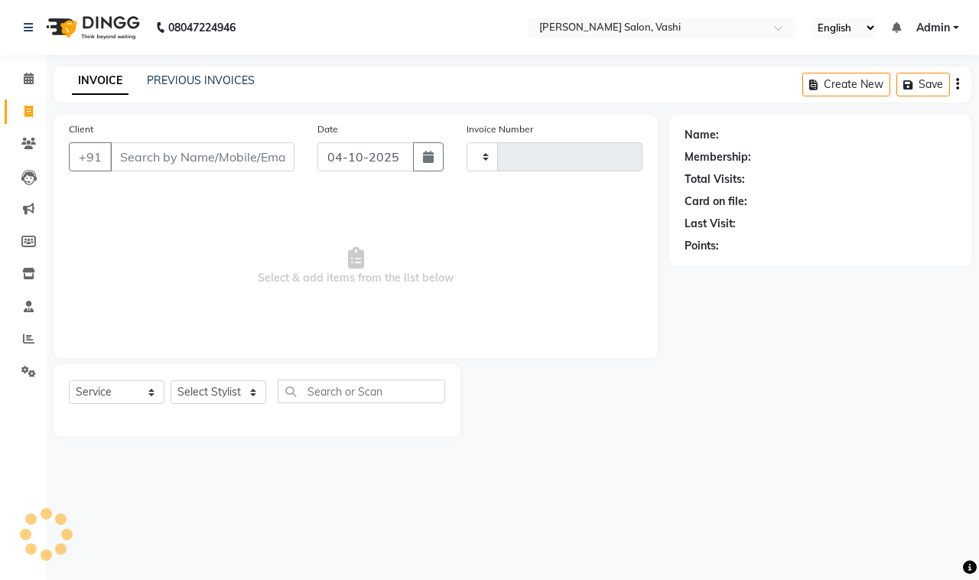
type input "1079"
select select "695"
click at [208, 79] on link "PREVIOUS INVOICES" at bounding box center [201, 80] width 108 height 14
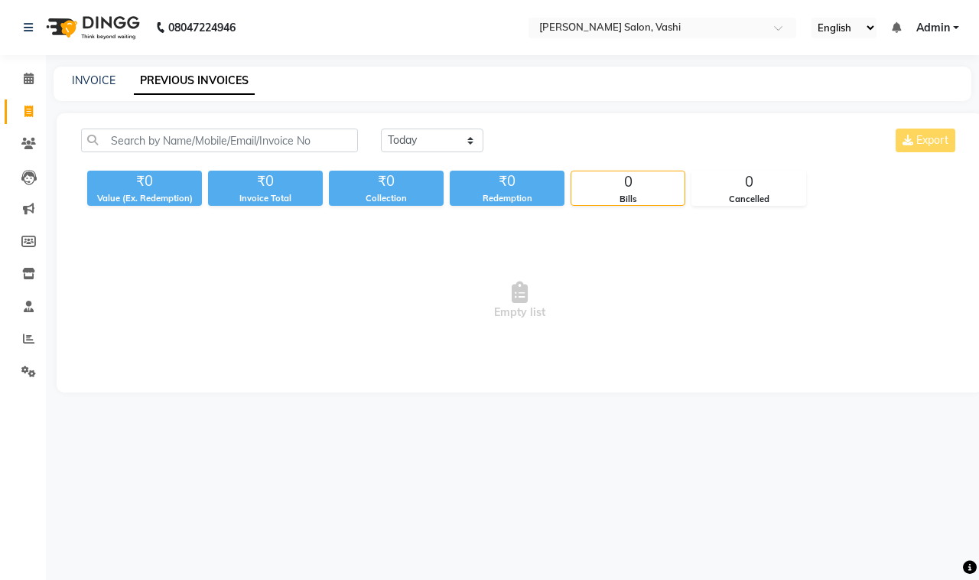
click at [208, 79] on link "PREVIOUS INVOICES" at bounding box center [194, 81] width 121 height 28
click at [105, 76] on link "INVOICE" at bounding box center [94, 80] width 44 height 14
select select "695"
select select "service"
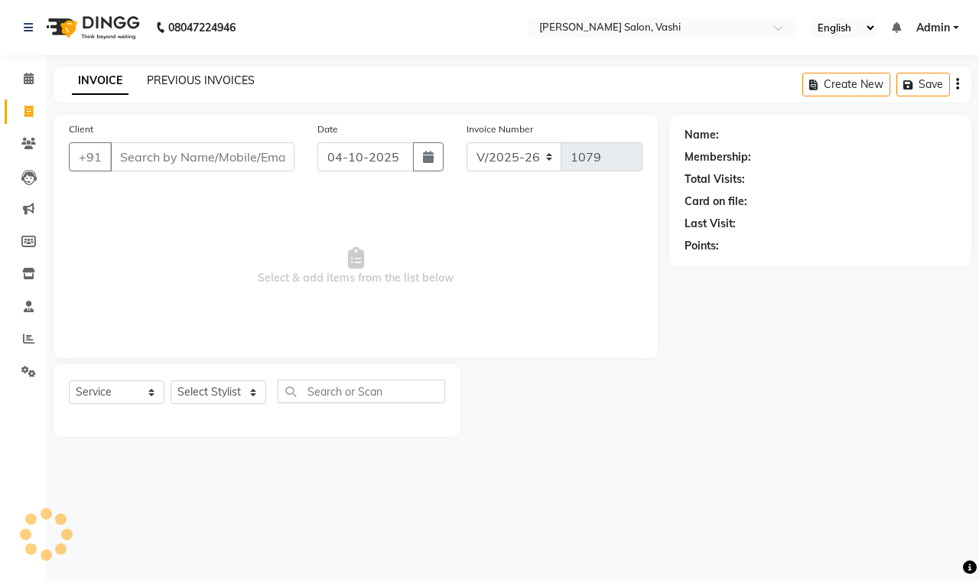
click at [185, 86] on link "PREVIOUS INVOICES" at bounding box center [201, 80] width 108 height 14
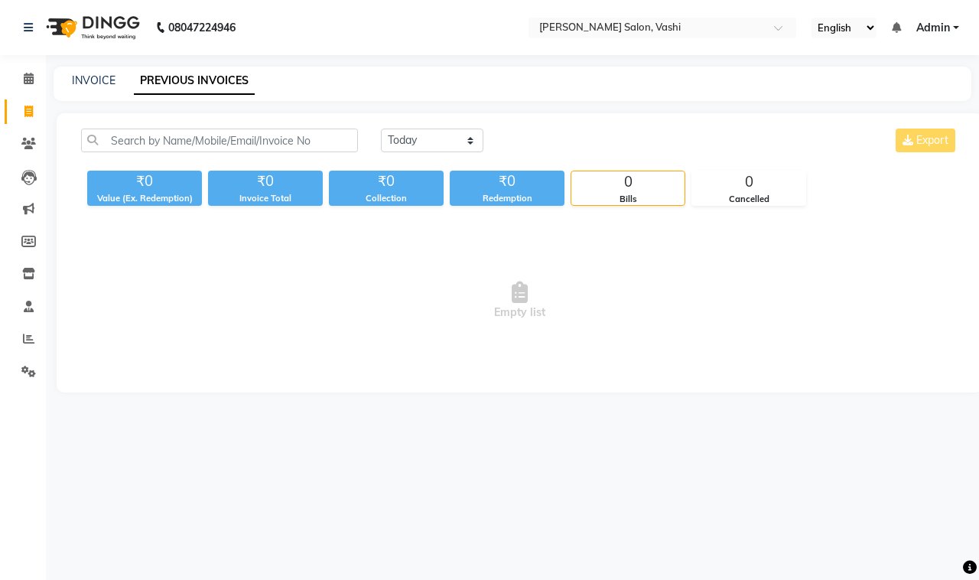
drag, startPoint x: 158, startPoint y: 120, endPoint x: 164, endPoint y: 138, distance: 19.6
click at [162, 131] on div "[DATE] [DATE] Custom Range Export ₹0 Value (Ex. Redemption) ₹0 Invoice Total ₹0…" at bounding box center [520, 252] width 926 height 279
click at [29, 113] on icon at bounding box center [28, 111] width 8 height 11
select select "695"
select select "service"
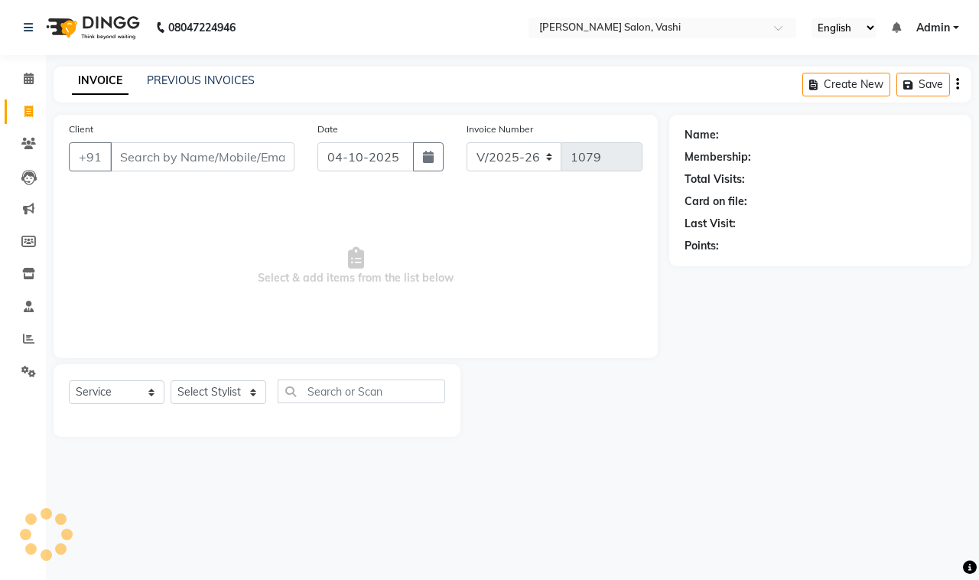
click at [197, 143] on input "Client" at bounding box center [202, 156] width 184 height 29
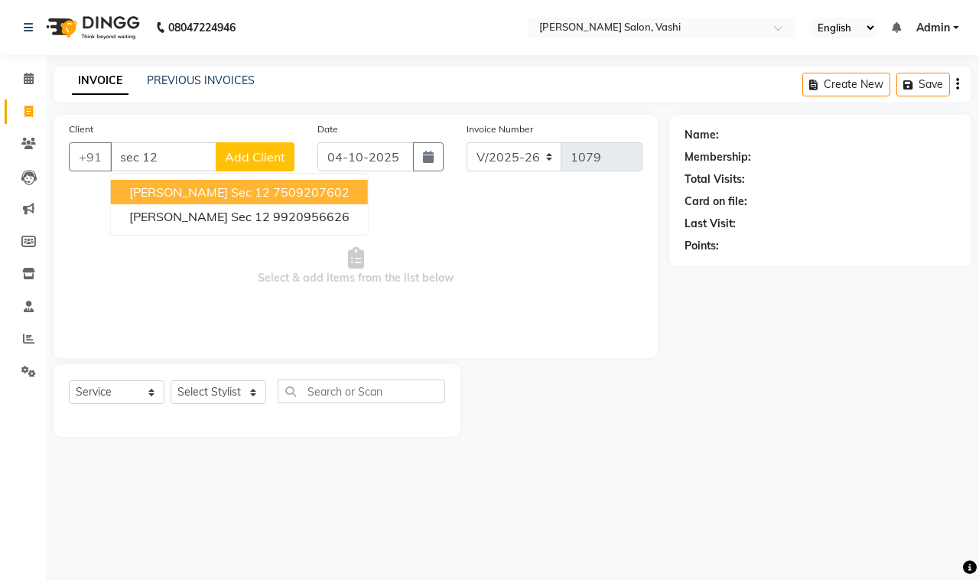
click at [273, 194] on ngb-highlight "7509207602" at bounding box center [311, 191] width 76 height 15
type input "7509207602"
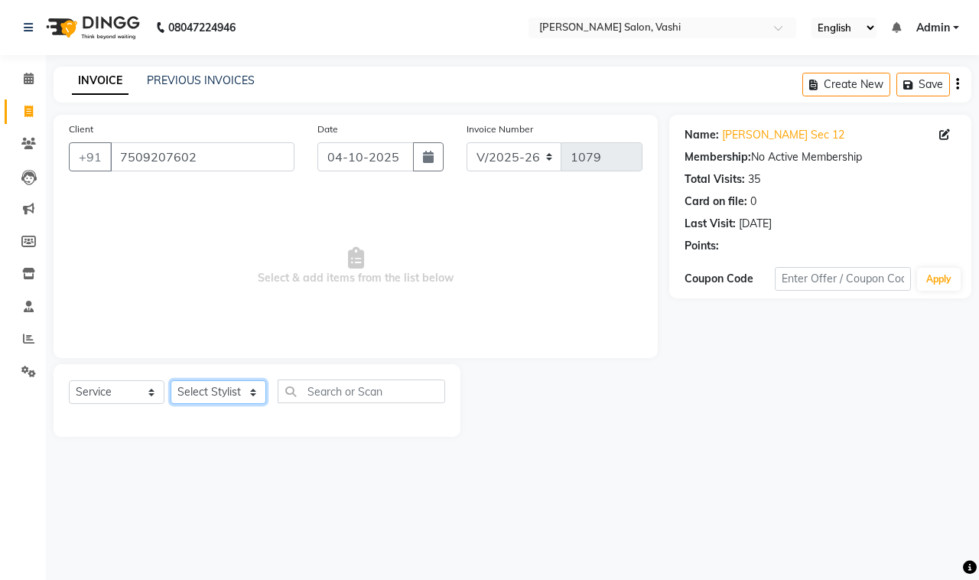
drag, startPoint x: 233, startPoint y: 395, endPoint x: 282, endPoint y: 339, distance: 73.8
click at [258, 389] on select "Select Stylist DC Dipika Freelancer [PERSON_NAME] [PERSON_NAME] [PERSON_NAME]" at bounding box center [219, 392] width 96 height 24
click at [21, 111] on span at bounding box center [28, 112] width 27 height 18
select select "service"
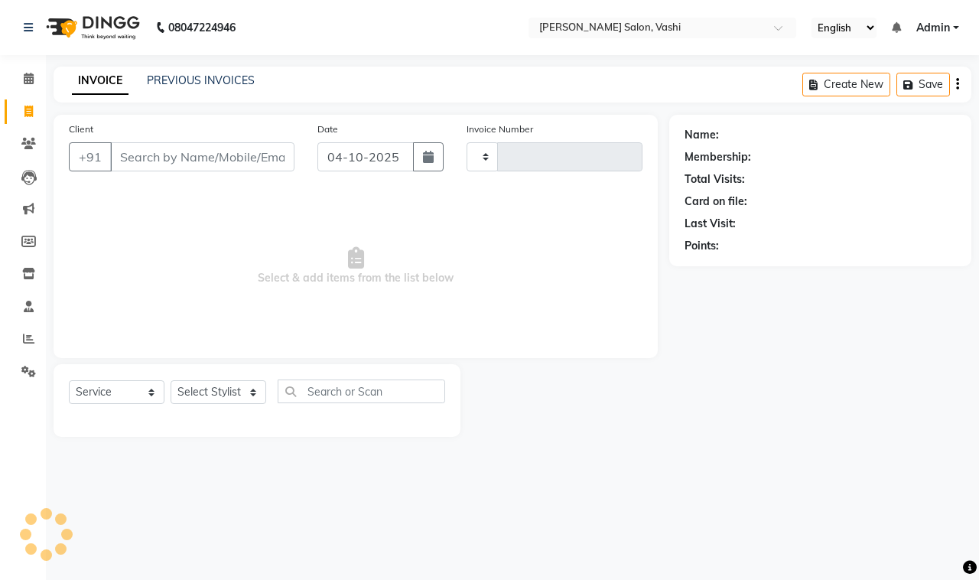
type input "1079"
select select "695"
click at [29, 149] on icon at bounding box center [28, 143] width 15 height 11
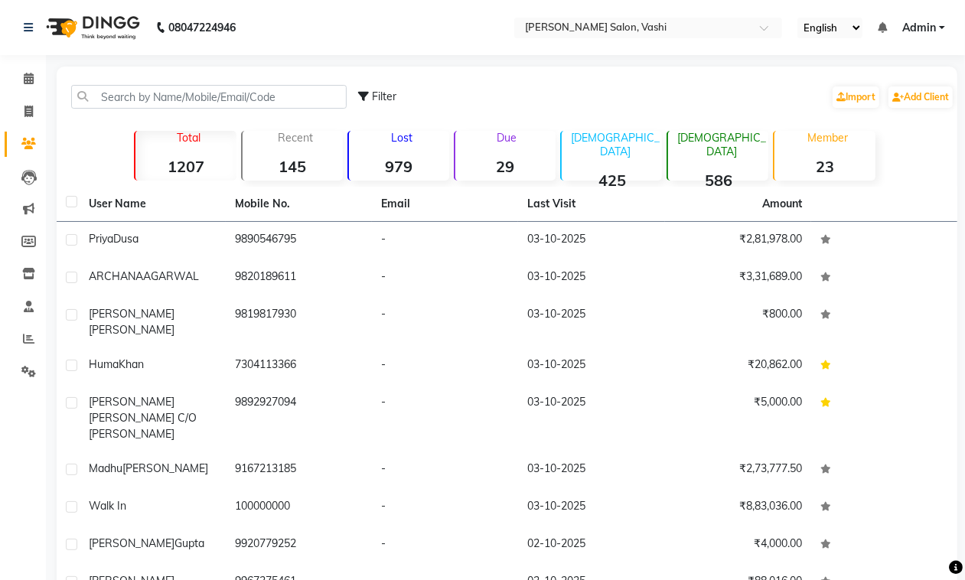
click at [31, 149] on icon at bounding box center [28, 143] width 15 height 11
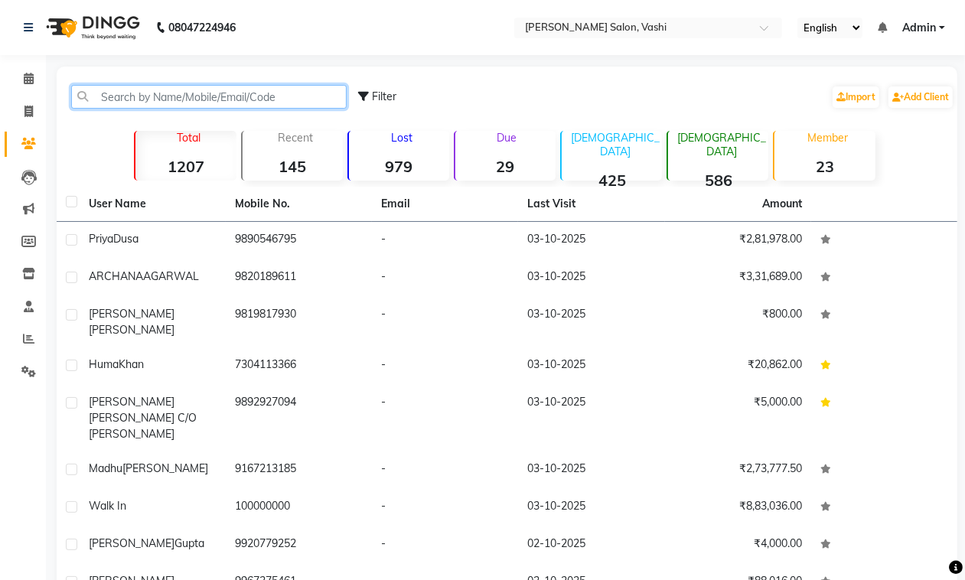
drag, startPoint x: 161, startPoint y: 102, endPoint x: 181, endPoint y: 84, distance: 26.6
click at [161, 101] on input "text" at bounding box center [208, 97] width 275 height 24
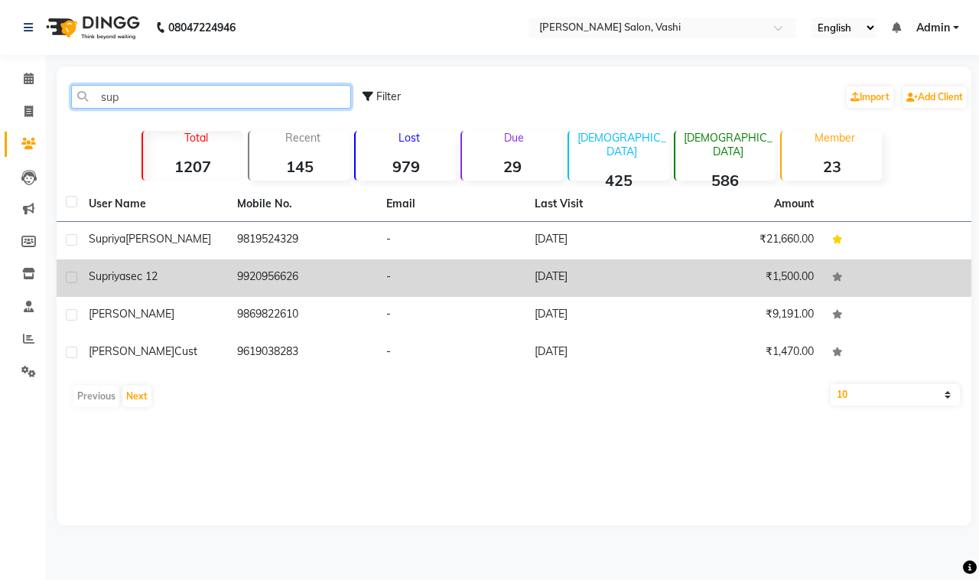
type input "sup"
click at [151, 283] on div "[PERSON_NAME] sec 12" at bounding box center [154, 277] width 130 height 16
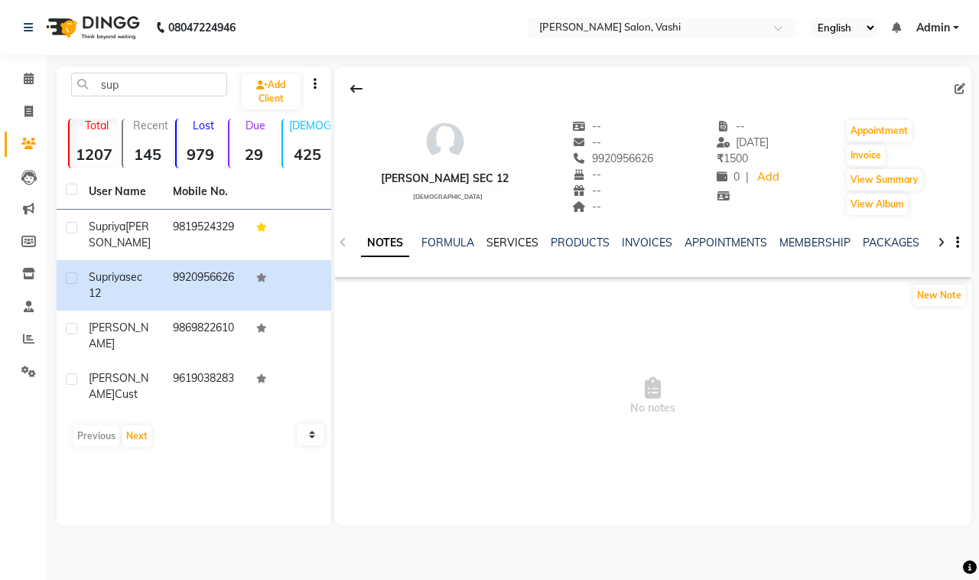
click at [517, 238] on link "SERVICES" at bounding box center [513, 243] width 52 height 14
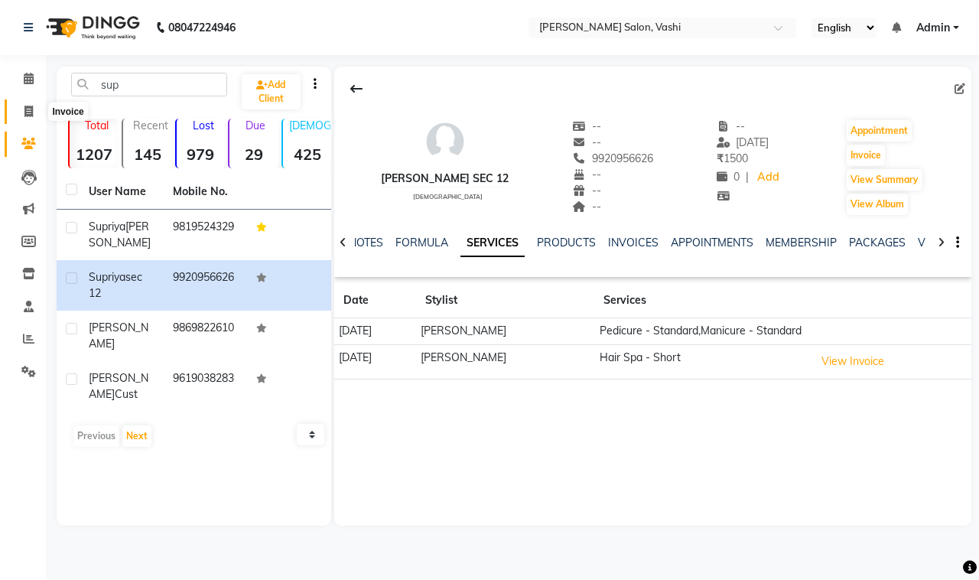
click at [19, 113] on span at bounding box center [28, 112] width 27 height 18
select select "695"
select select "service"
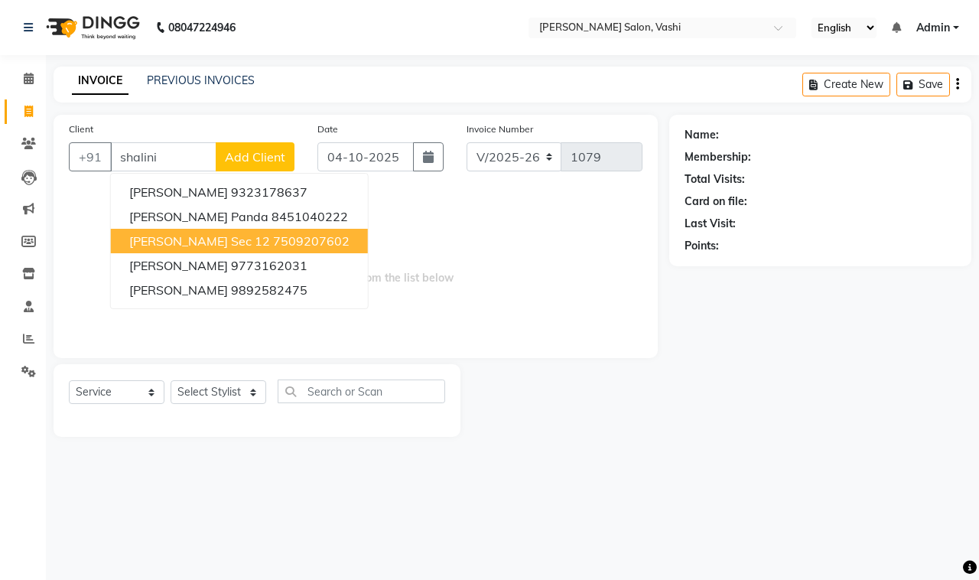
click at [273, 242] on ngb-highlight "7509207602" at bounding box center [311, 240] width 76 height 15
type input "7509207602"
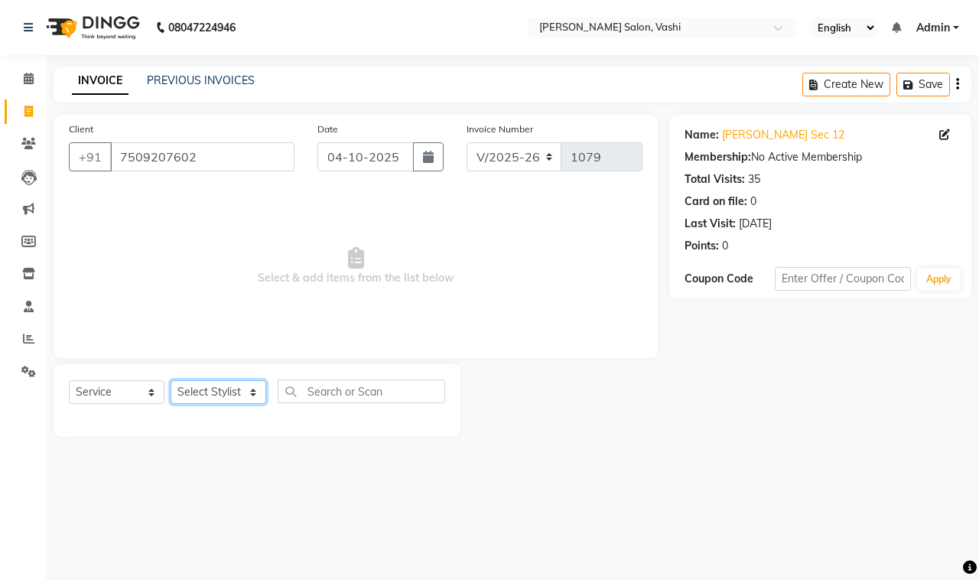
click at [200, 384] on select "Select Stylist DC Dipika Freelancer [PERSON_NAME] [PERSON_NAME] [PERSON_NAME]" at bounding box center [219, 392] width 96 height 24
select select "15375"
click at [171, 380] on select "Select Stylist DC Dipika Freelancer [PERSON_NAME] [PERSON_NAME] [PERSON_NAME]" at bounding box center [219, 392] width 96 height 24
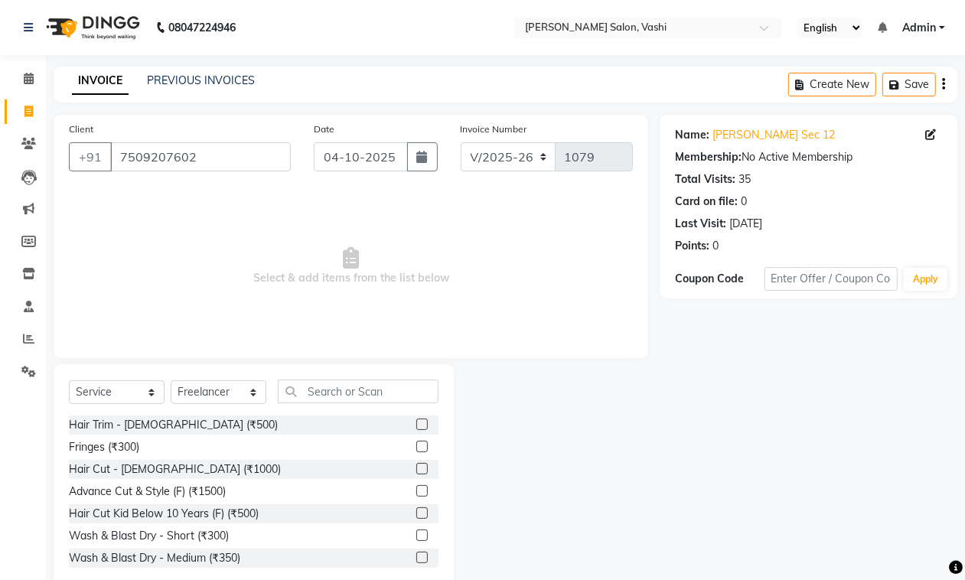
click at [327, 372] on div "Select Service Product Membership Package Voucher Prepaid Gift Card Select Styl…" at bounding box center [254, 477] width 400 height 226
click at [333, 390] on input "text" at bounding box center [358, 391] width 161 height 24
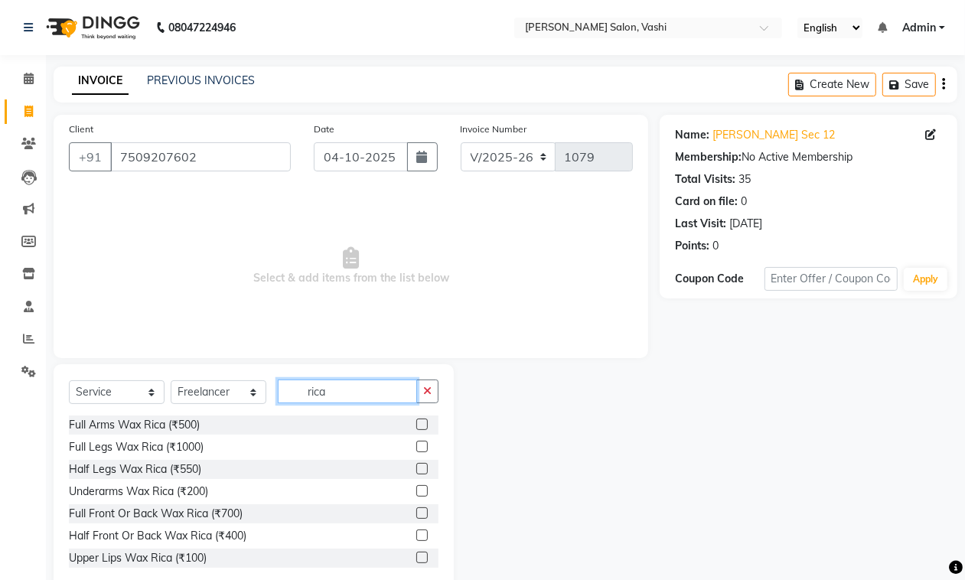
type input "rica"
click at [416, 421] on label at bounding box center [421, 423] width 11 height 11
click at [416, 421] on input "checkbox" at bounding box center [421, 425] width 10 height 10
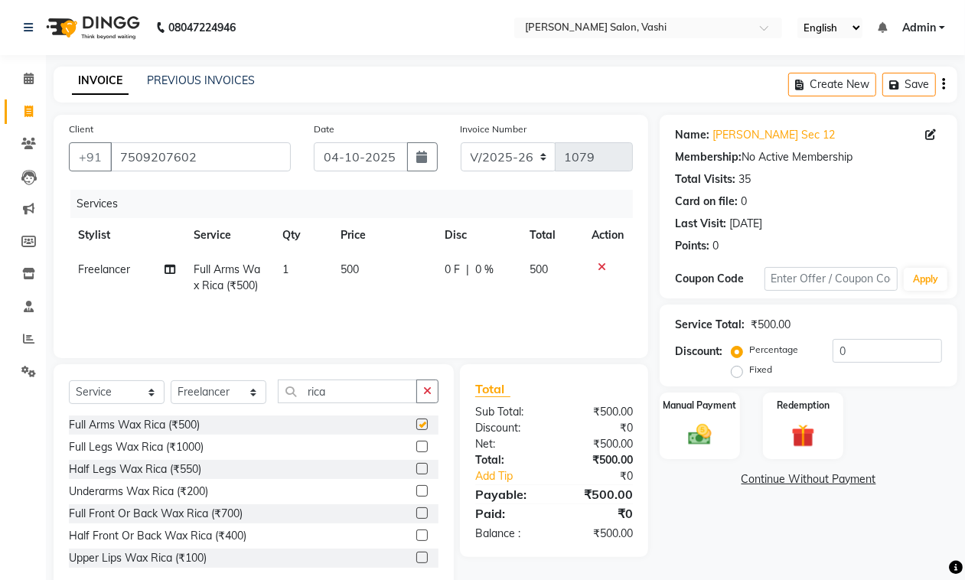
checkbox input "false"
click at [416, 448] on label at bounding box center [421, 446] width 11 height 11
click at [416, 448] on input "checkbox" at bounding box center [421, 447] width 10 height 10
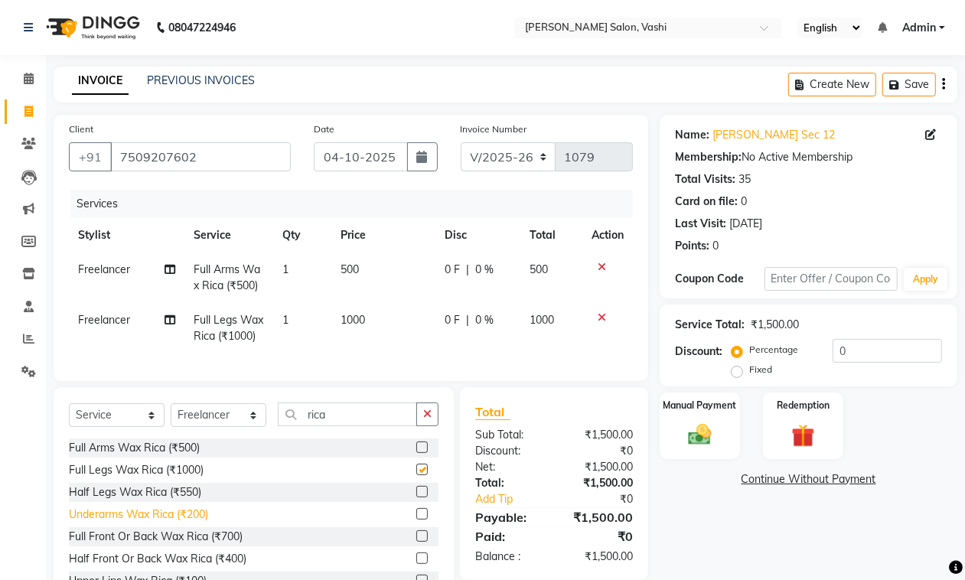
checkbox input "false"
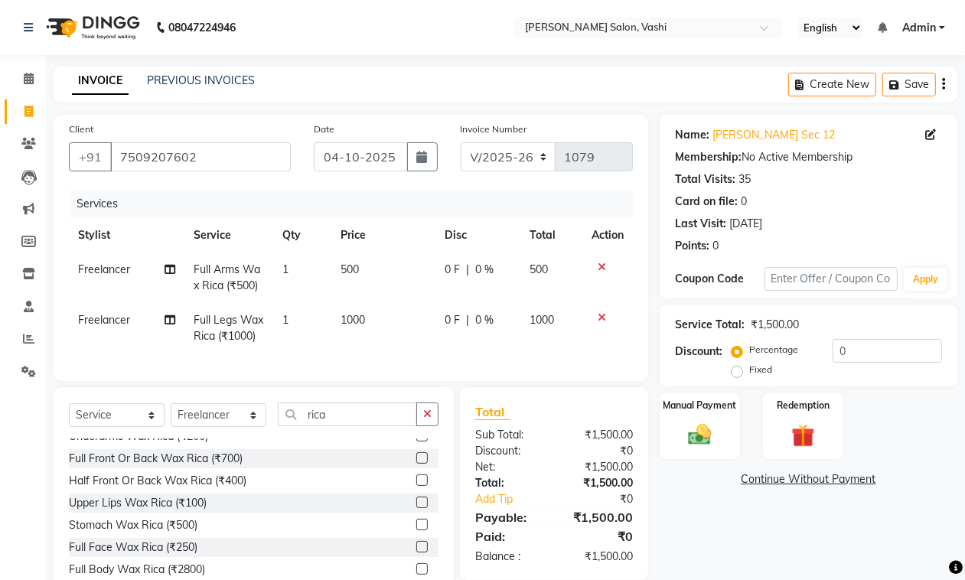
scroll to position [36, 0]
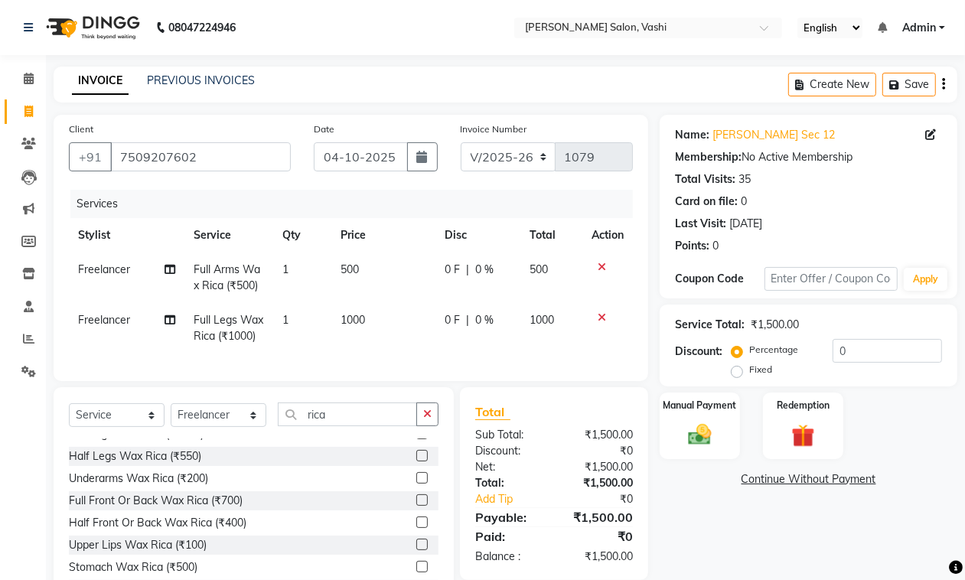
click at [416, 483] on label at bounding box center [421, 477] width 11 height 11
click at [416, 483] on input "checkbox" at bounding box center [421, 479] width 10 height 10
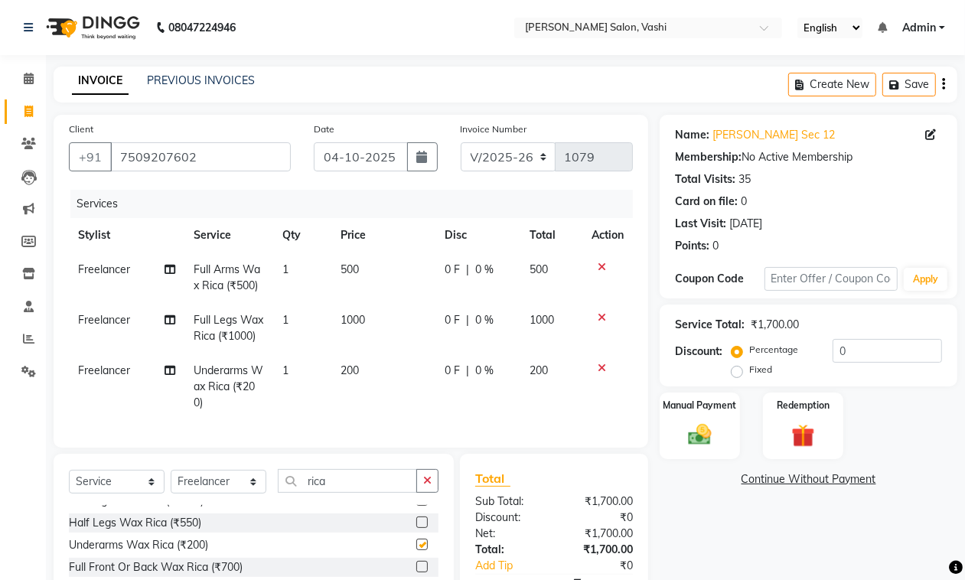
checkbox input "false"
click at [369, 493] on input "rica" at bounding box center [347, 481] width 139 height 24
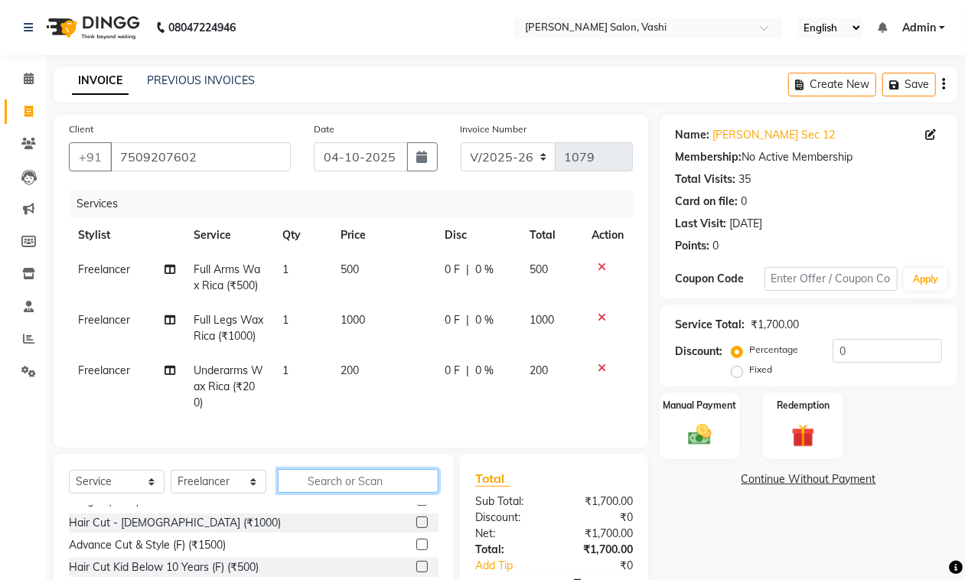
scroll to position [151, 0]
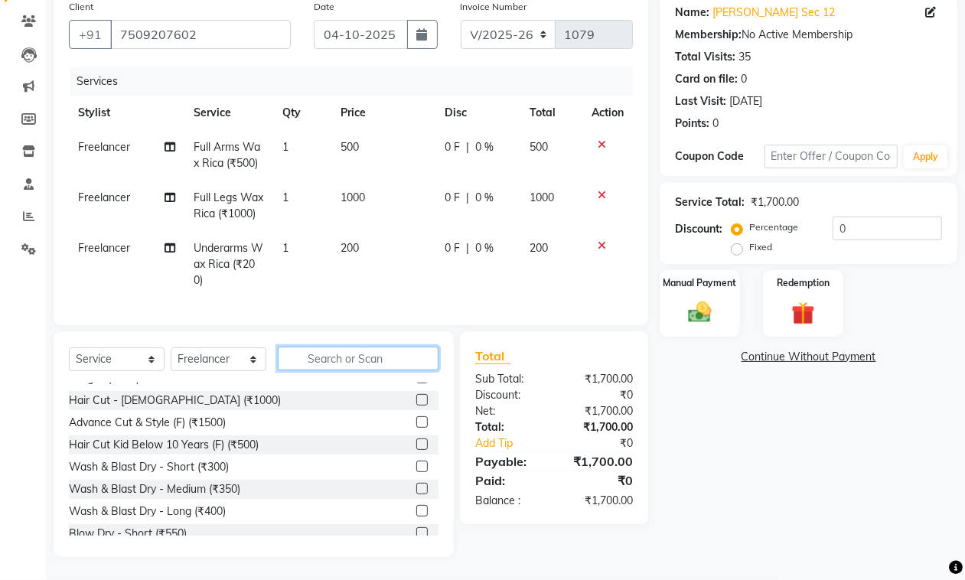
click at [369, 365] on input "text" at bounding box center [358, 359] width 161 height 24
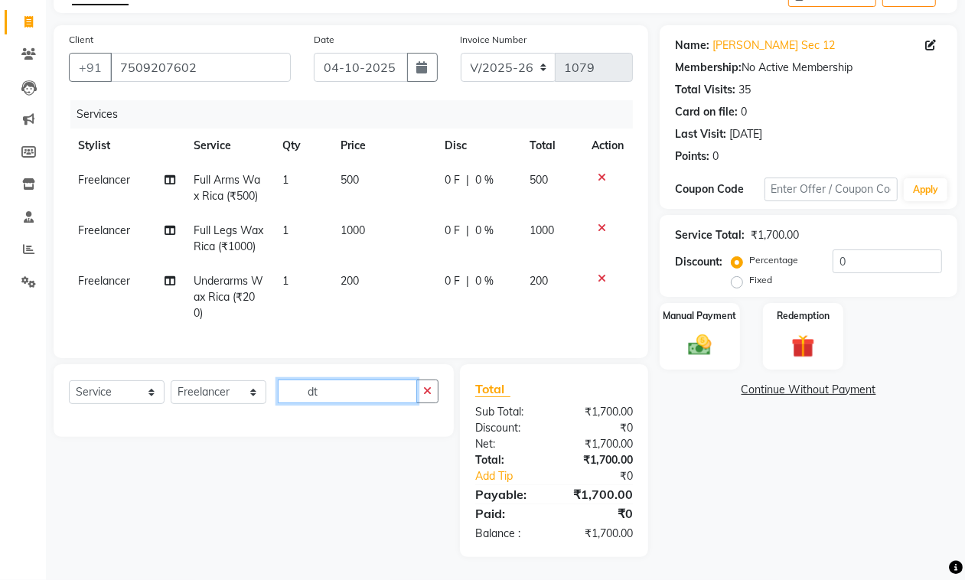
scroll to position [119, 0]
type input "d"
click at [350, 394] on input "dtan" at bounding box center [347, 391] width 139 height 24
click at [350, 392] on input "dtan" at bounding box center [347, 391] width 139 height 24
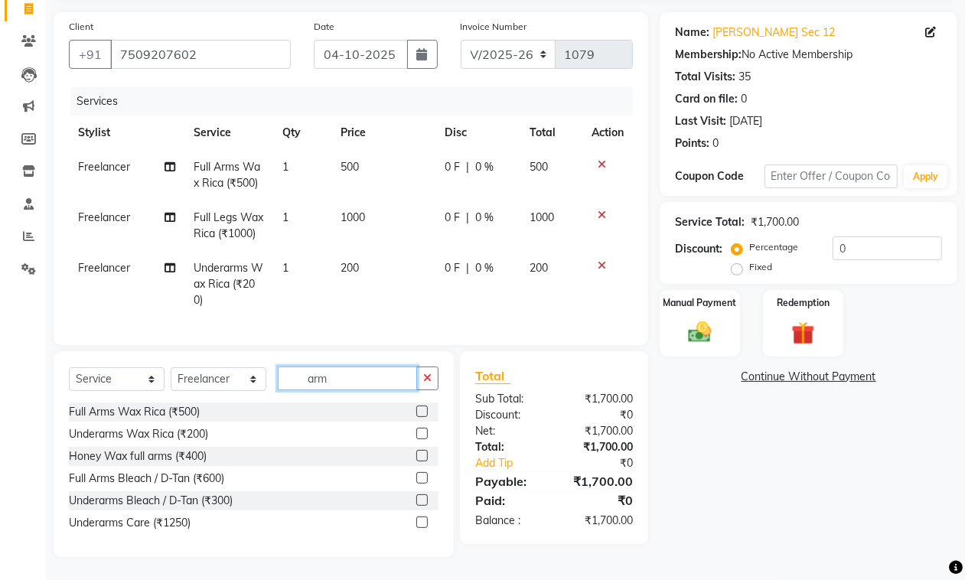
scroll to position [132, 0]
type input "arms"
click at [423, 476] on label at bounding box center [421, 477] width 11 height 11
click at [423, 476] on input "checkbox" at bounding box center [421, 479] width 10 height 10
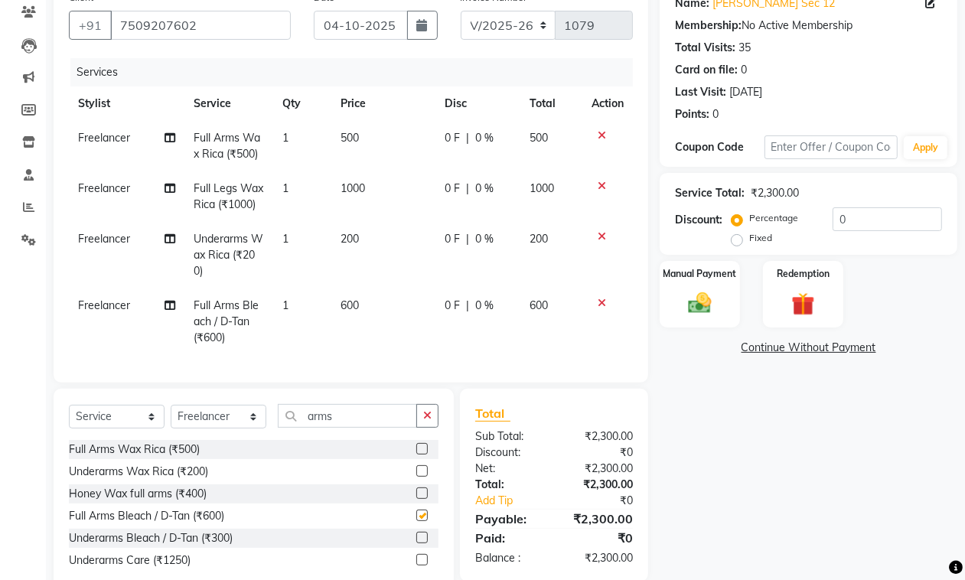
checkbox input "false"
click at [369, 428] on input "arms" at bounding box center [347, 416] width 139 height 24
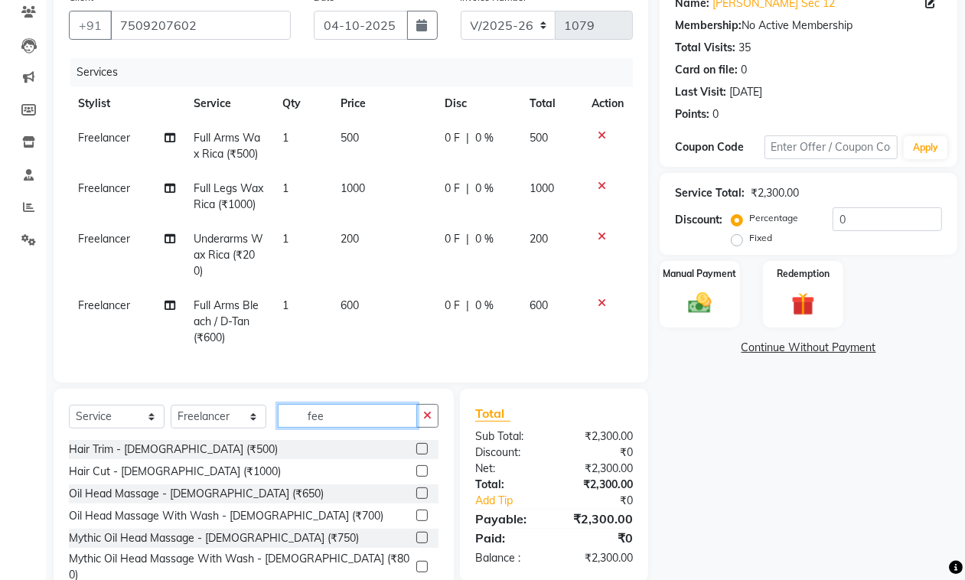
type input "feet"
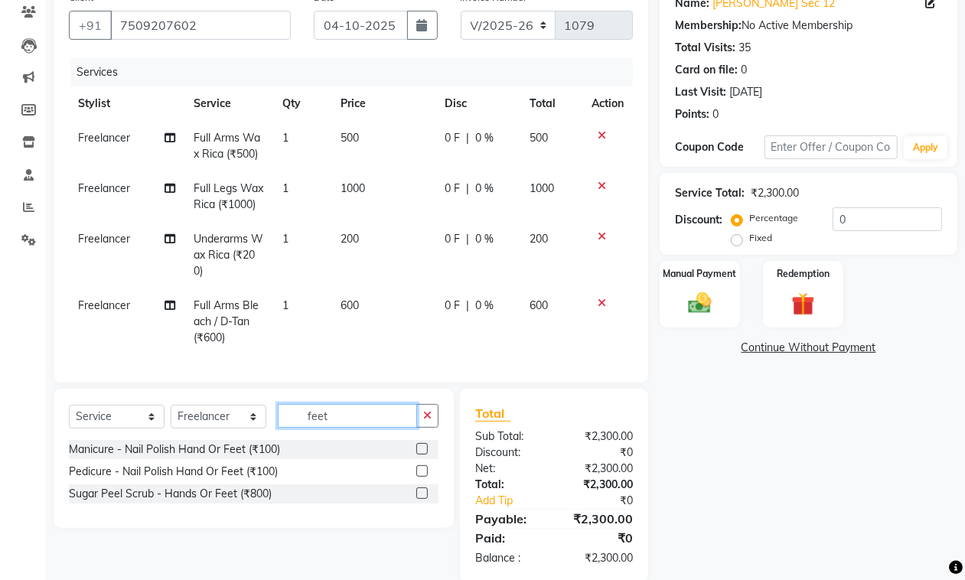
click at [337, 428] on input "feet" at bounding box center [347, 416] width 139 height 24
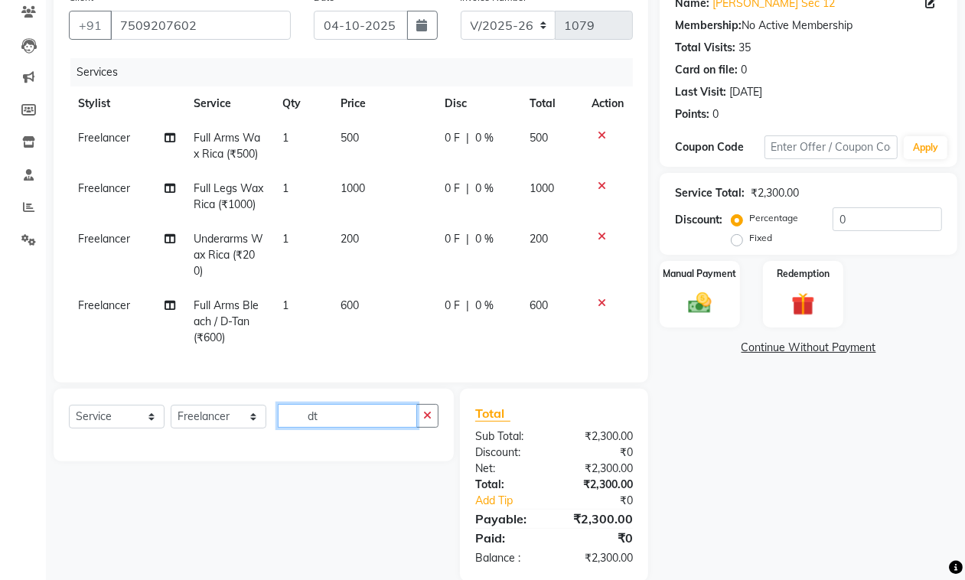
type input "d"
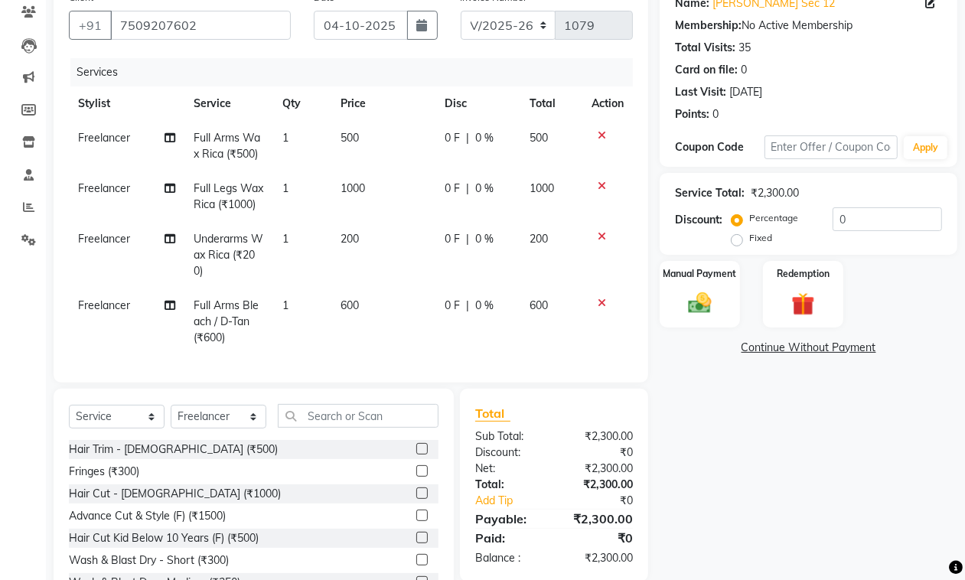
click at [322, 327] on td "1" at bounding box center [302, 321] width 59 height 67
select select "15375"
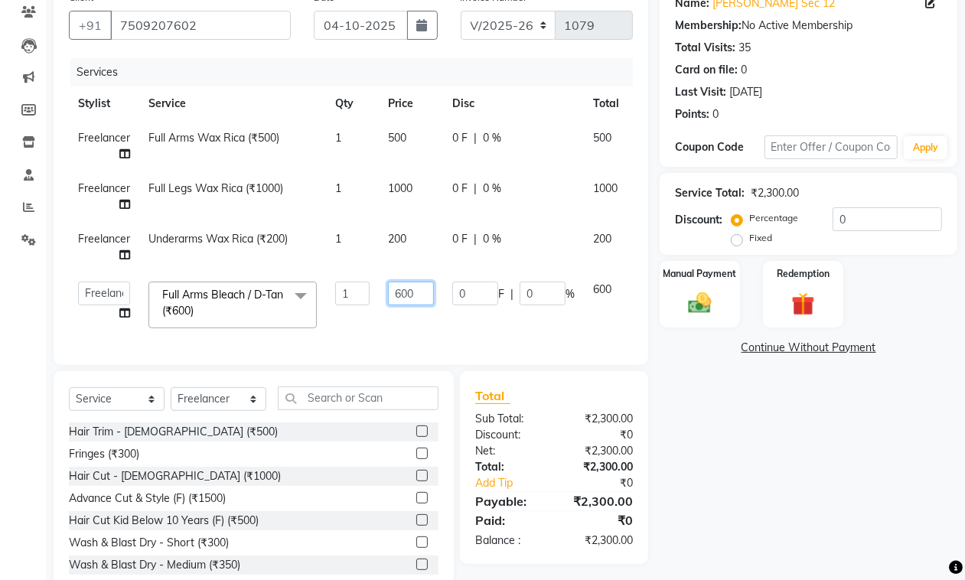
click at [402, 291] on input "600" at bounding box center [411, 294] width 46 height 24
type input "1000"
click at [358, 404] on div "Client [PHONE_NUMBER] Date [DATE] Invoice Number V/2025 V/[PHONE_NUMBER] Servic…" at bounding box center [350, 290] width 617 height 614
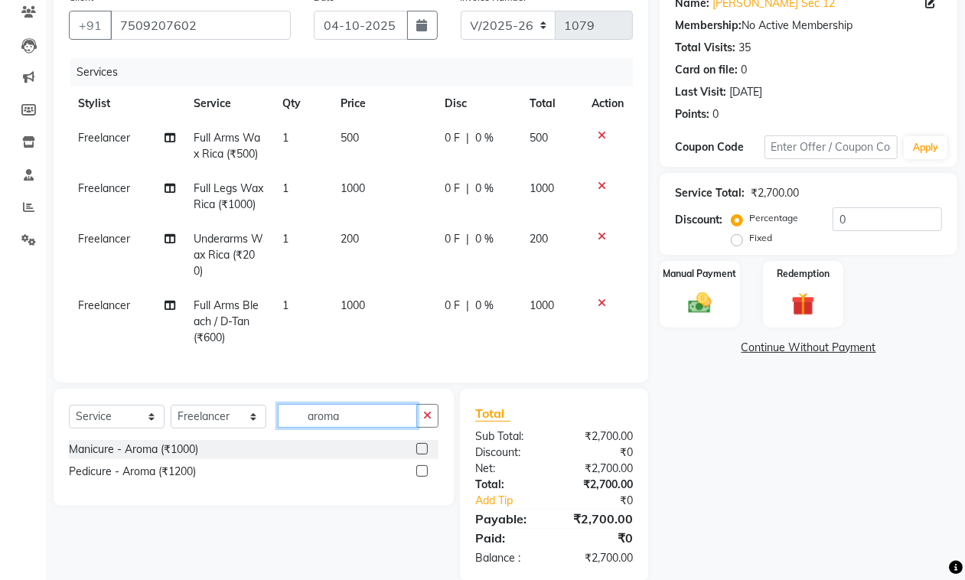
type input "aroma"
click at [415, 459] on div "Manicure - Aroma (₹1000)" at bounding box center [253, 449] width 369 height 19
click at [421, 454] on label at bounding box center [421, 448] width 11 height 11
click at [421, 454] on input "checkbox" at bounding box center [421, 449] width 10 height 10
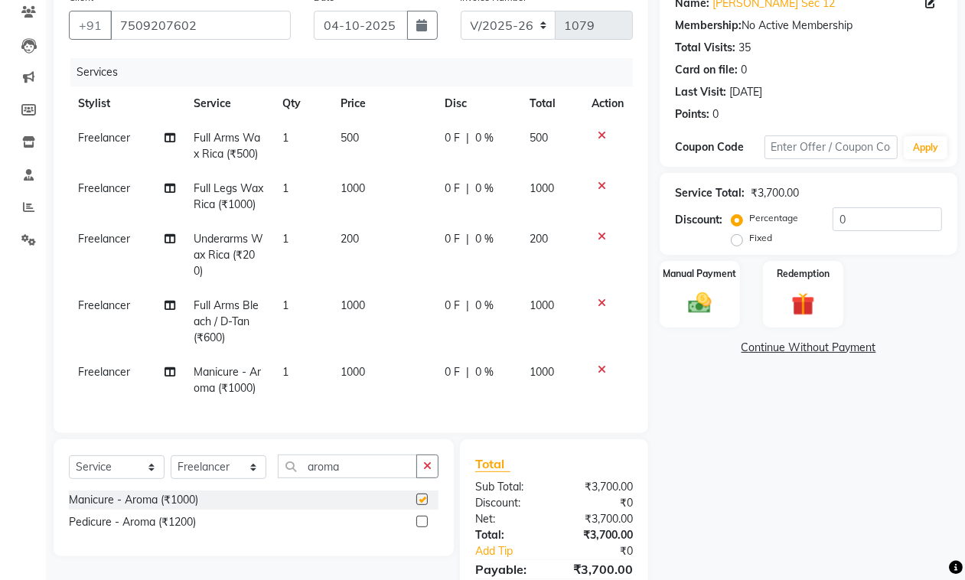
checkbox input "false"
click at [419, 527] on label at bounding box center [421, 521] width 11 height 11
click at [419, 527] on input "checkbox" at bounding box center [421, 522] width 10 height 10
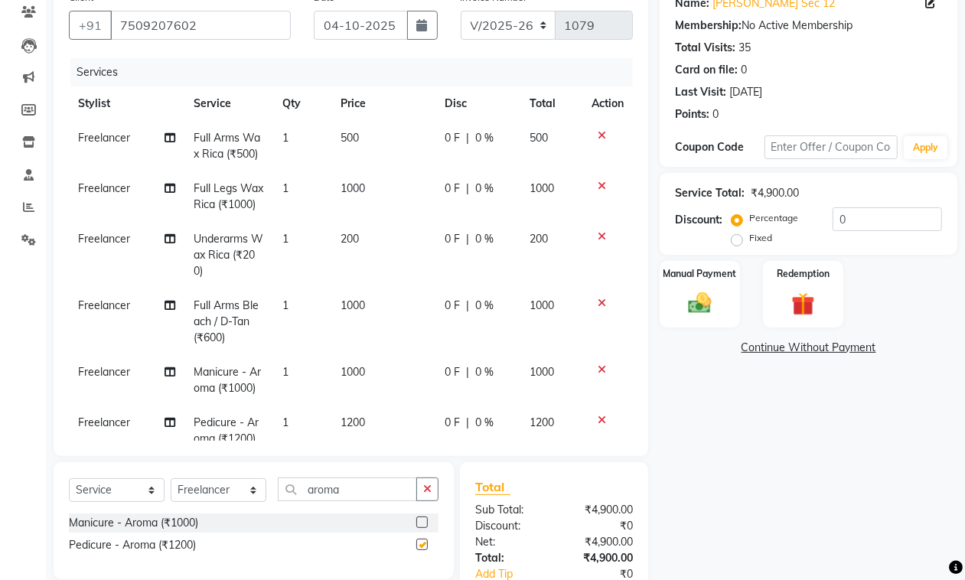
checkbox input "false"
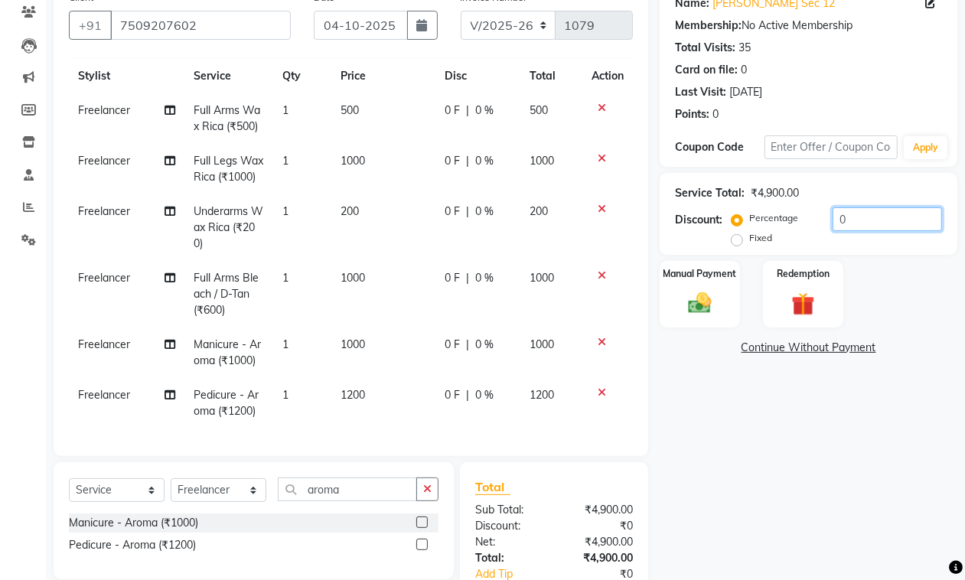
click at [835, 224] on input "0" at bounding box center [886, 219] width 109 height 24
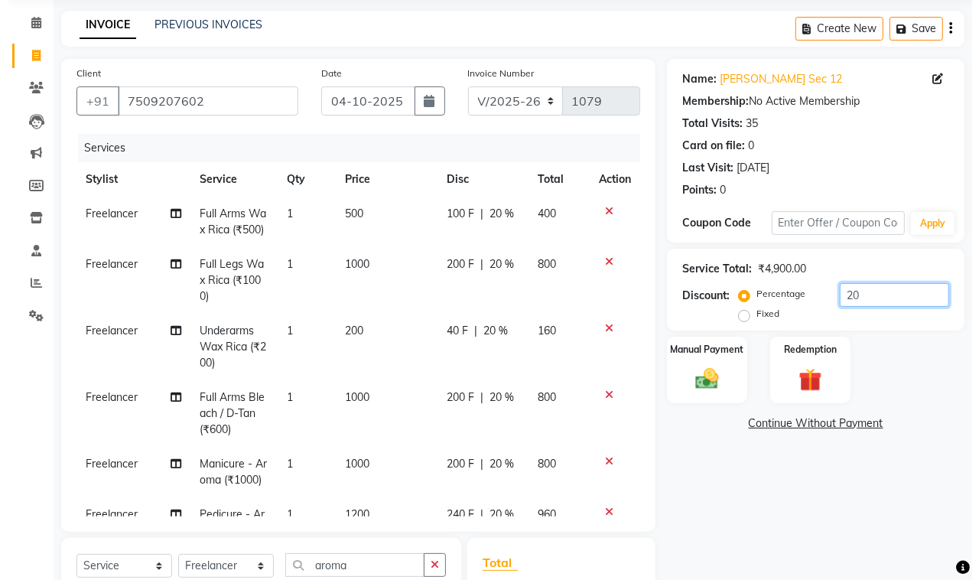
scroll to position [0, 0]
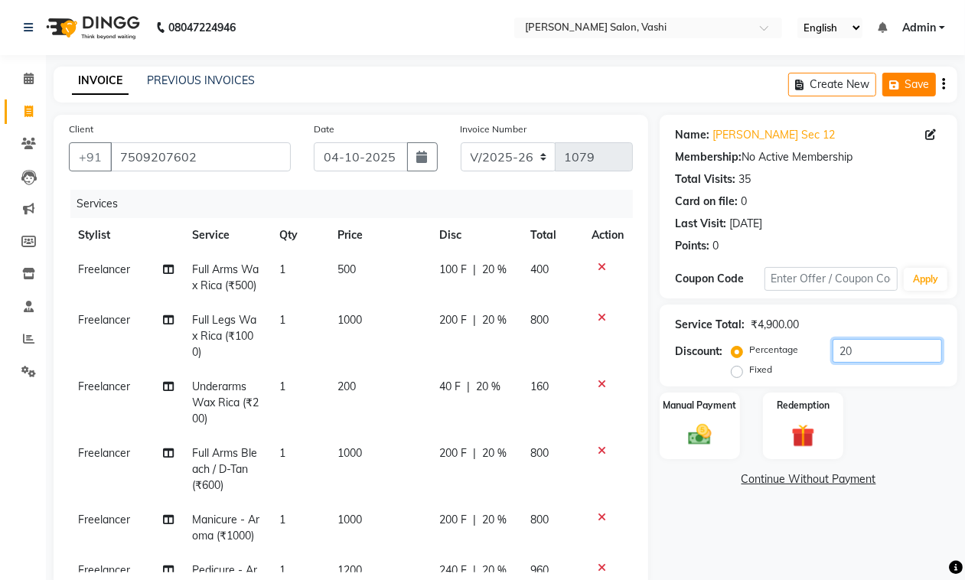
type input "20"
click at [918, 83] on button "Save" at bounding box center [909, 85] width 54 height 24
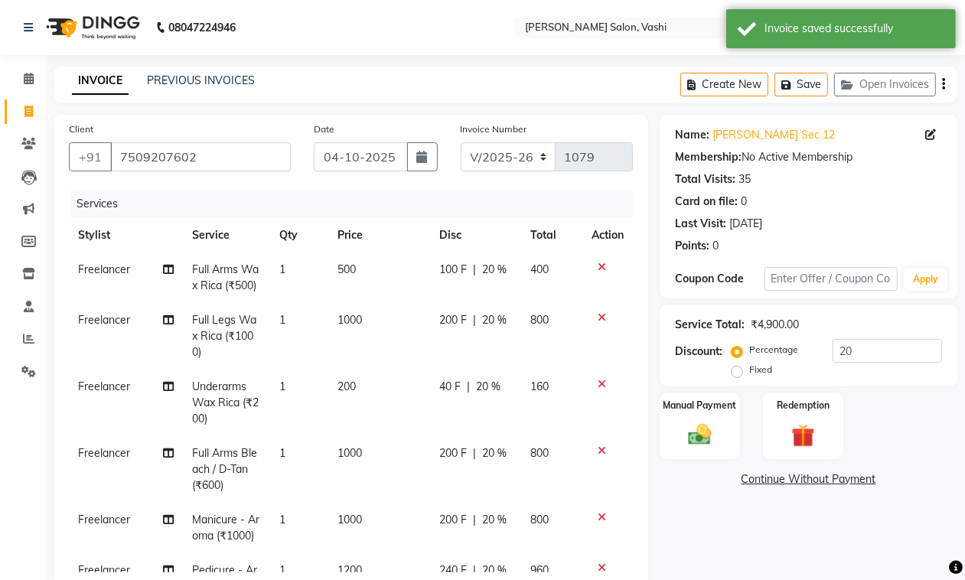
click at [20, 106] on span at bounding box center [28, 112] width 27 height 18
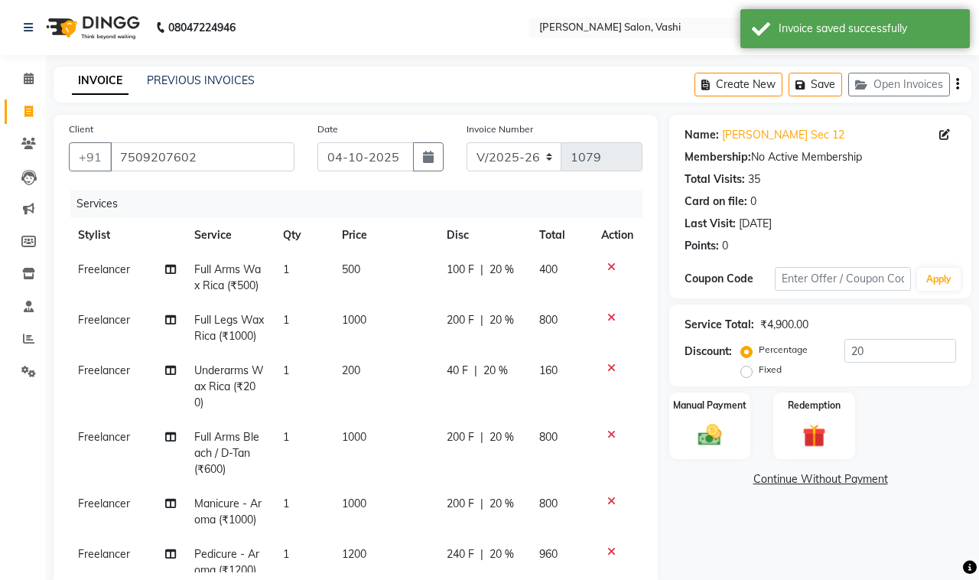
select select "695"
select select "service"
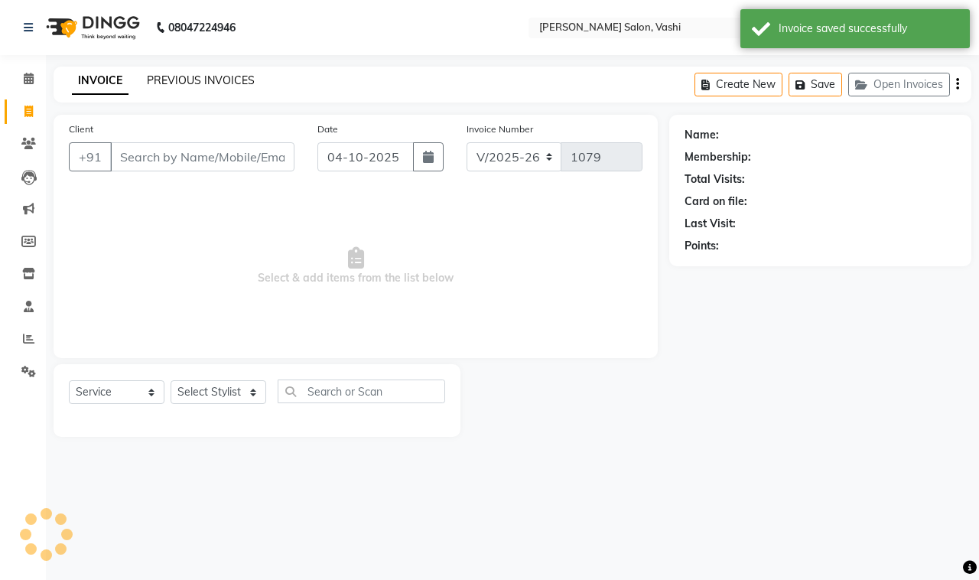
click at [197, 82] on link "PREVIOUS INVOICES" at bounding box center [201, 80] width 108 height 14
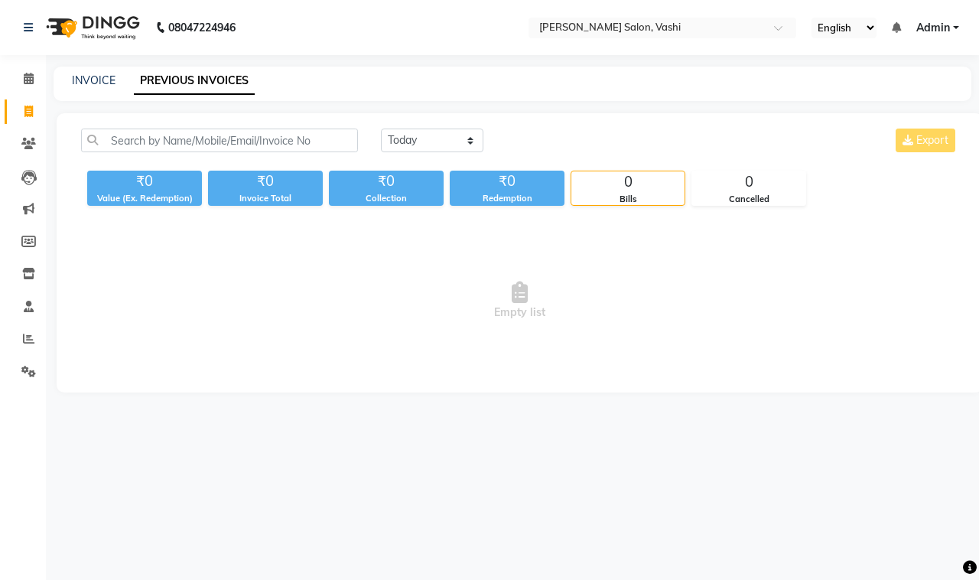
click at [106, 70] on div "INVOICE PREVIOUS INVOICES" at bounding box center [513, 84] width 918 height 34
click at [102, 74] on link "INVOICE" at bounding box center [94, 80] width 44 height 14
select select "695"
select select "service"
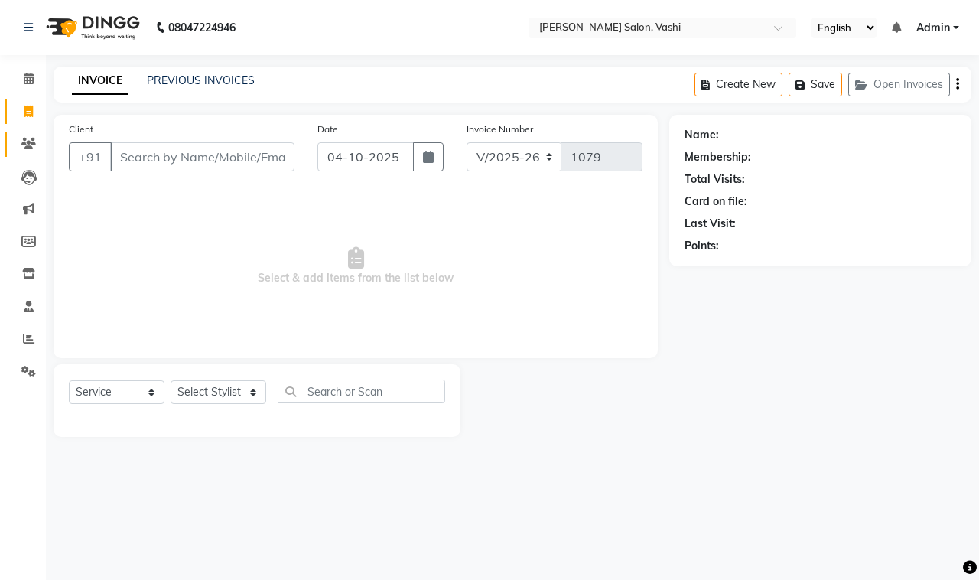
click at [28, 132] on link "Clients" at bounding box center [23, 144] width 37 height 25
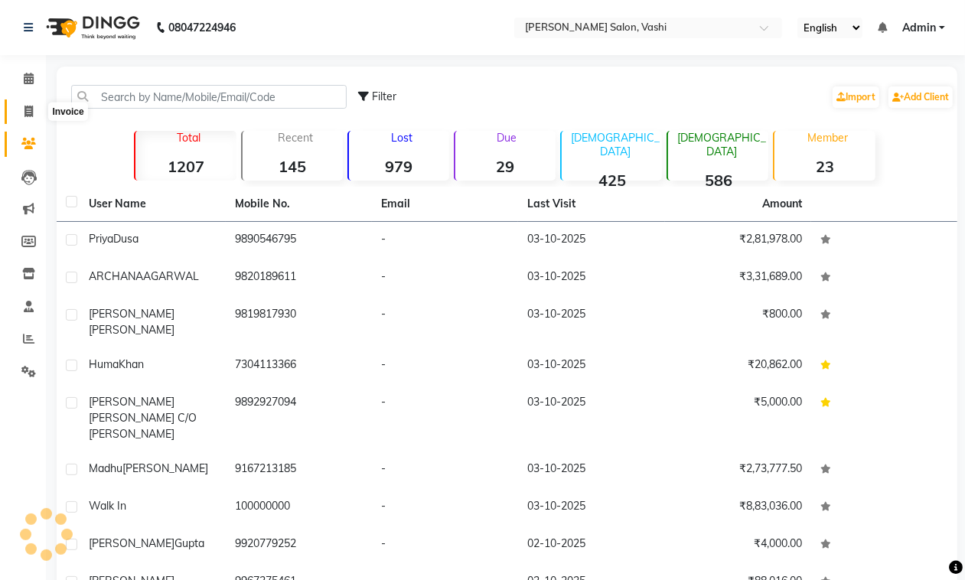
click at [29, 116] on icon at bounding box center [28, 111] width 8 height 11
select select "695"
select select "service"
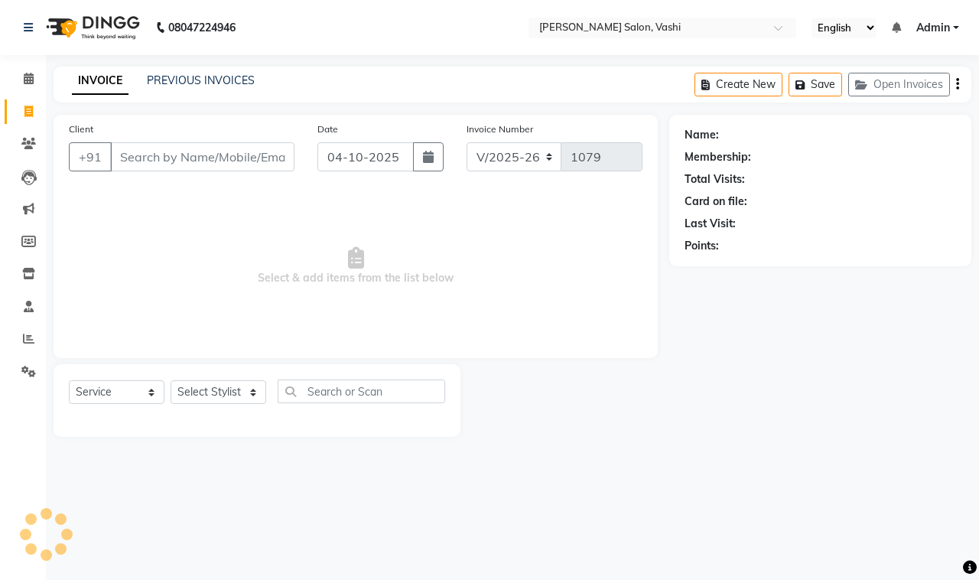
click at [262, 143] on input "Client" at bounding box center [202, 156] width 184 height 29
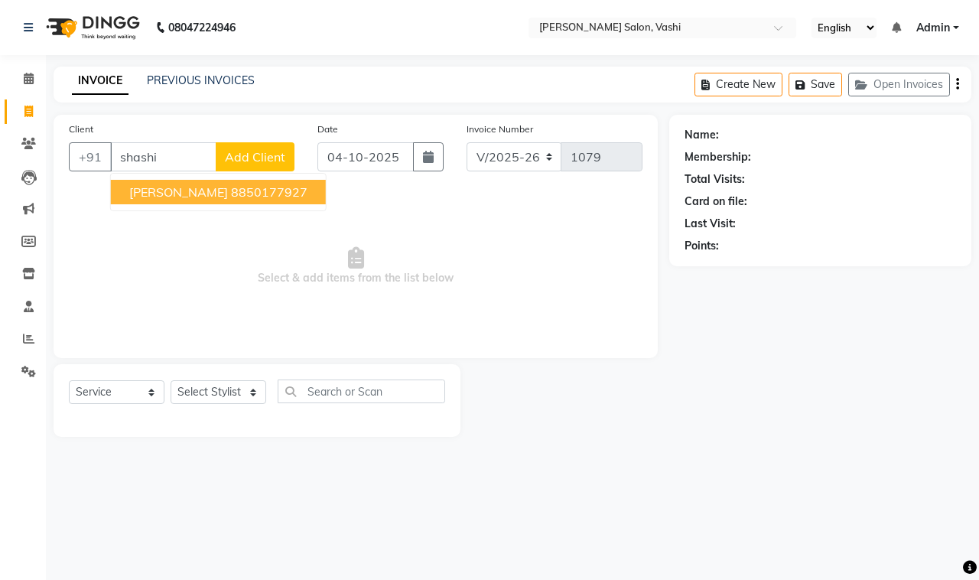
click at [192, 196] on span "[PERSON_NAME]" at bounding box center [178, 191] width 99 height 15
type input "8850177927"
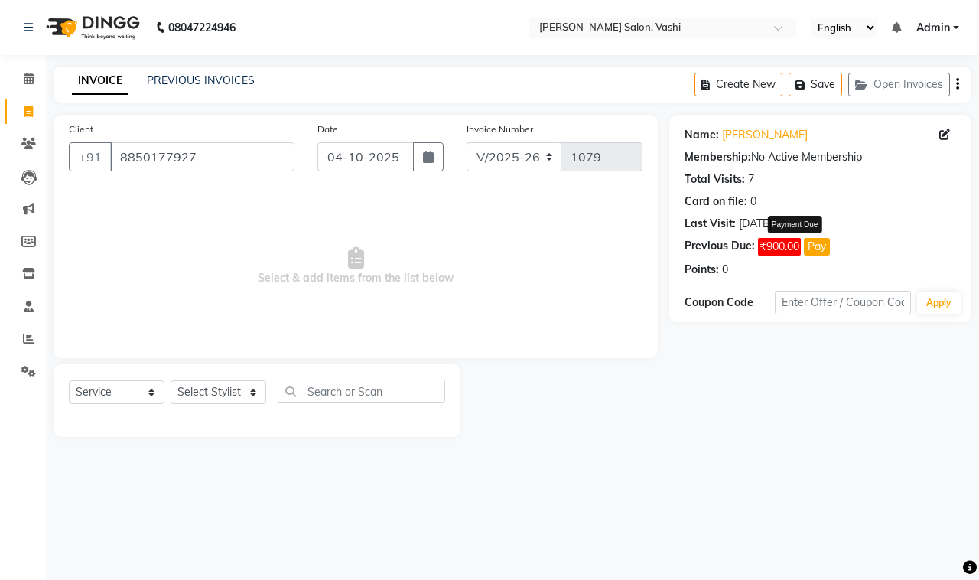
click at [817, 255] on button "Pay" at bounding box center [817, 247] width 26 height 18
select select "1"
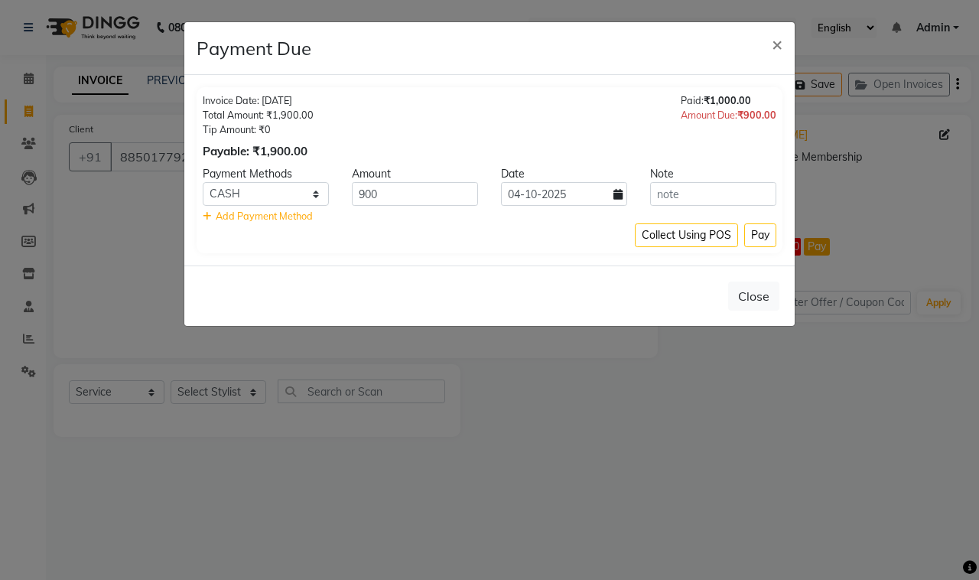
click at [797, 303] on ngb-modal-window "Payment Due × Invoice Date: [DATE] Total Amount: ₹1,900.00 Tip Amount: ₹0 Payab…" at bounding box center [489, 290] width 979 height 580
click at [751, 304] on button "Close" at bounding box center [753, 296] width 51 height 29
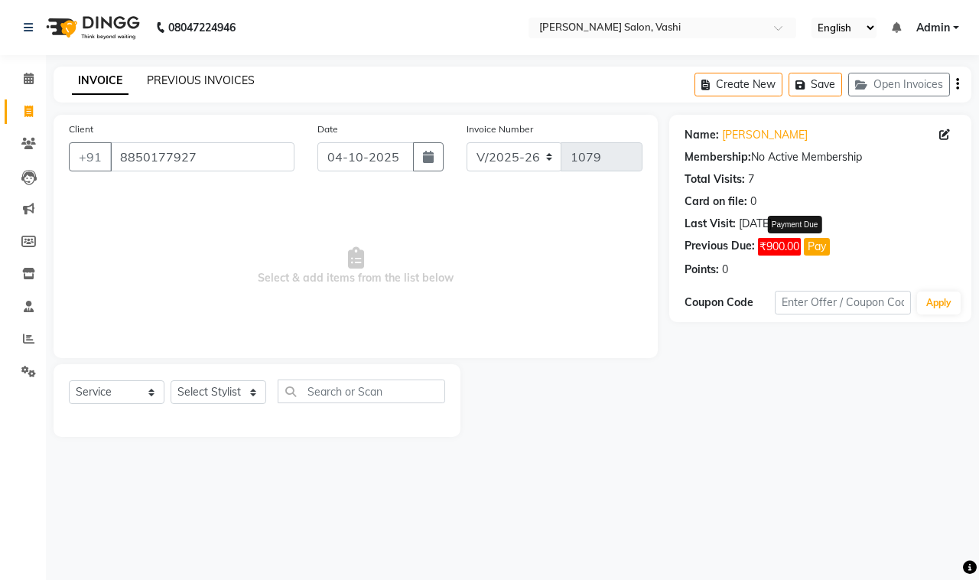
click at [168, 85] on link "PREVIOUS INVOICES" at bounding box center [201, 80] width 108 height 14
click at [33, 143] on icon at bounding box center [28, 143] width 15 height 11
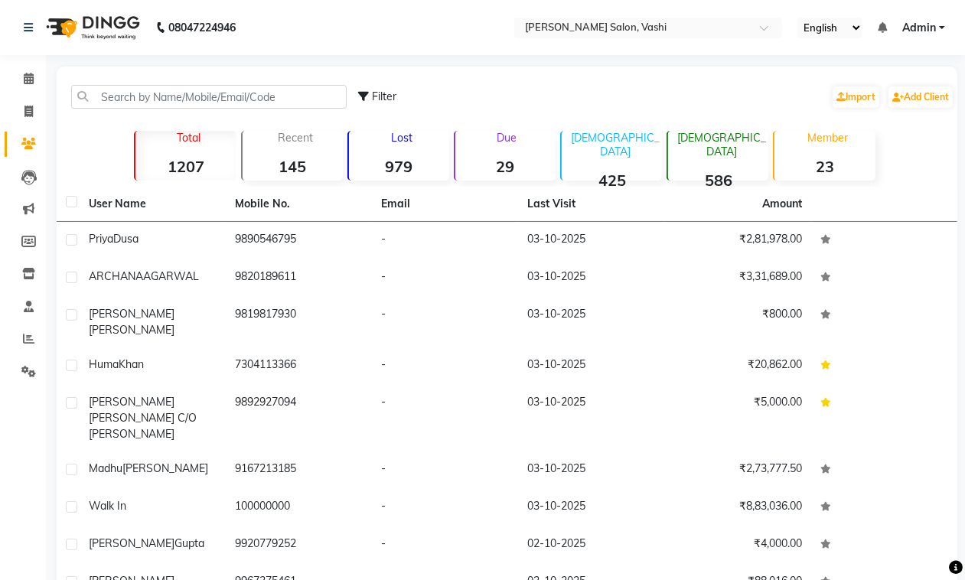
click at [13, 149] on link "Clients" at bounding box center [23, 144] width 37 height 25
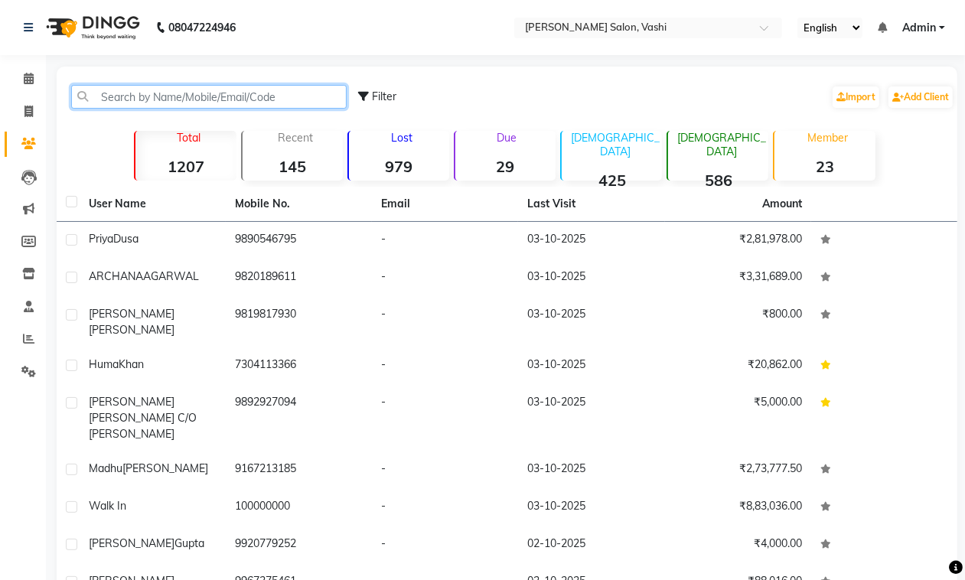
click at [322, 96] on input "text" at bounding box center [208, 97] width 275 height 24
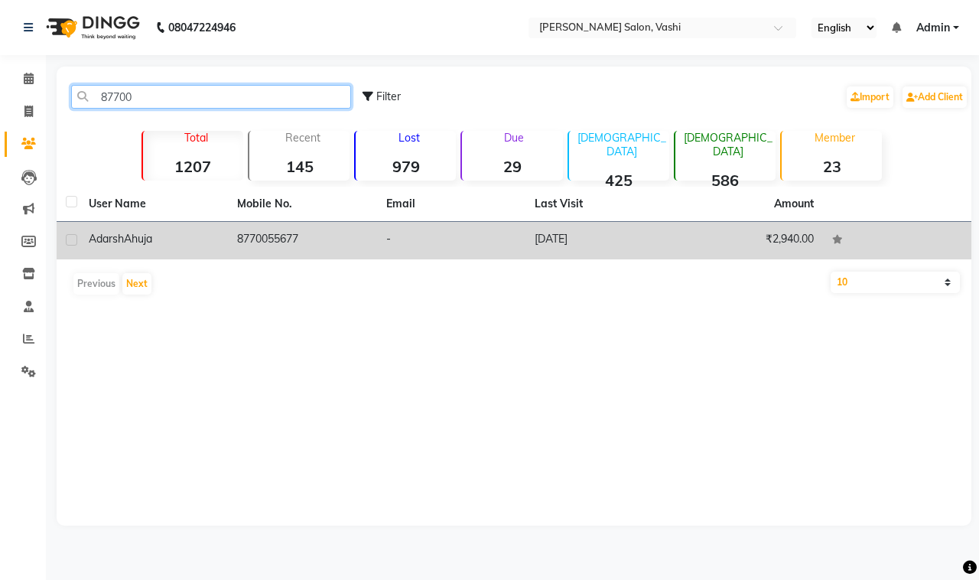
type input "87700"
click at [285, 246] on td "8770055677" at bounding box center [302, 240] width 148 height 37
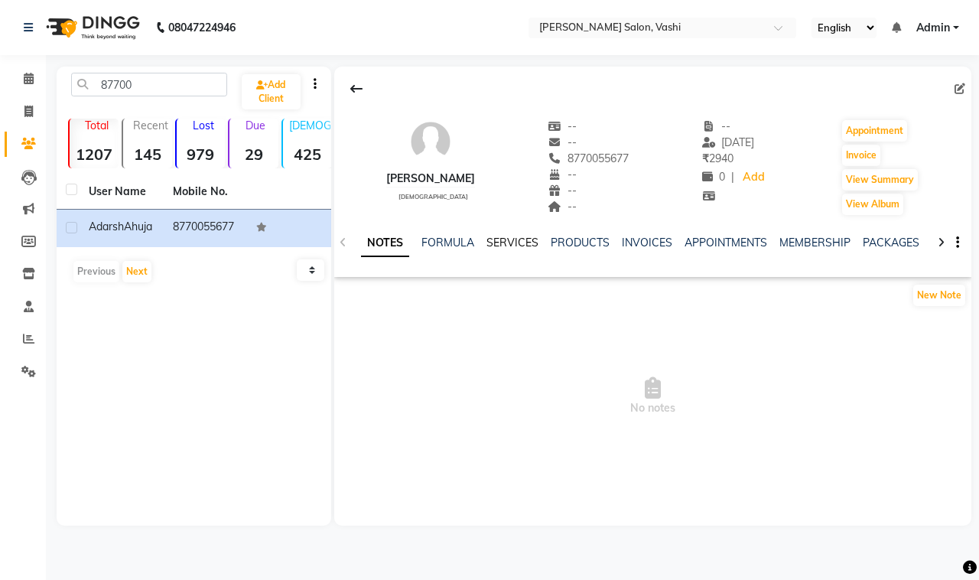
click at [503, 239] on link "SERVICES" at bounding box center [513, 243] width 52 height 14
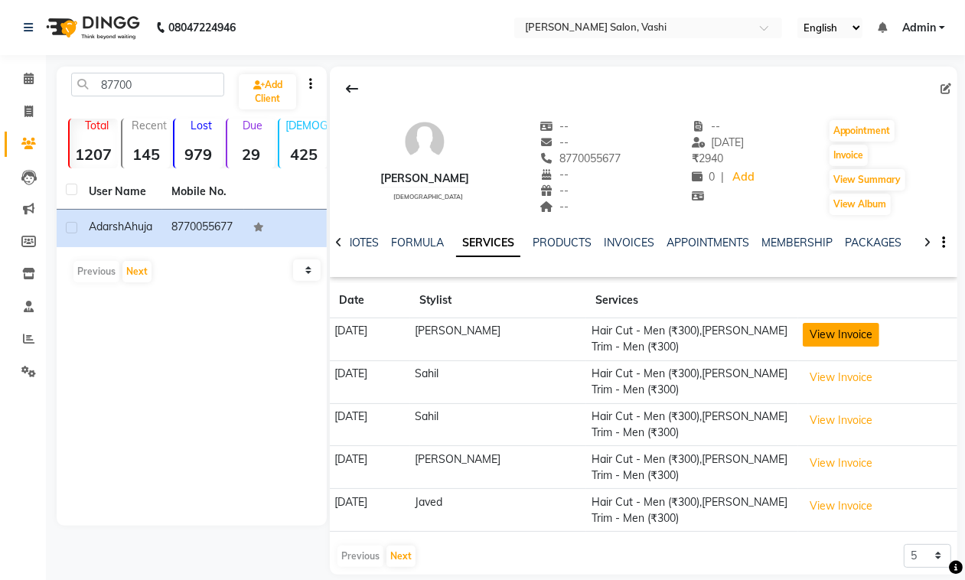
click at [866, 340] on button "View Invoice" at bounding box center [840, 335] width 76 height 24
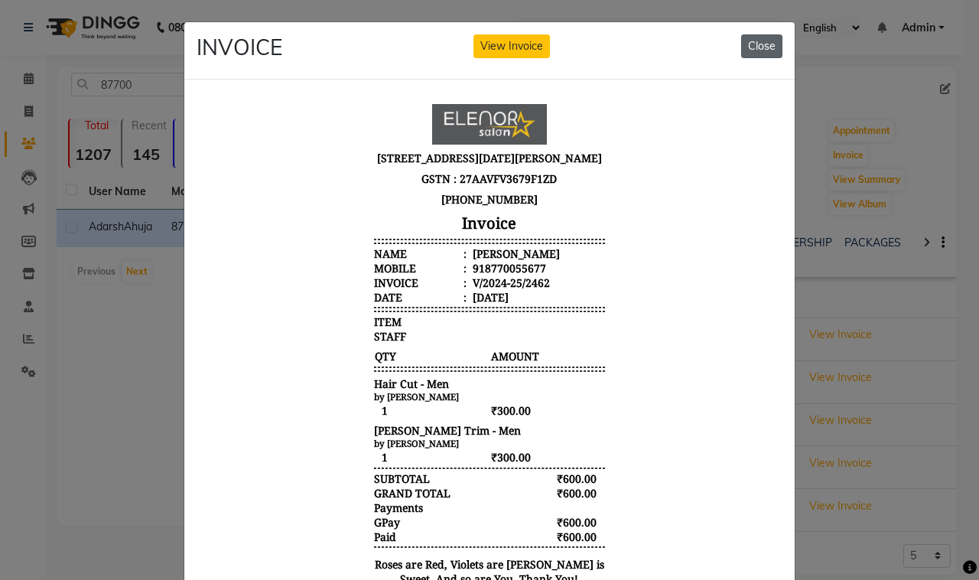
click at [747, 38] on button "Close" at bounding box center [761, 46] width 41 height 24
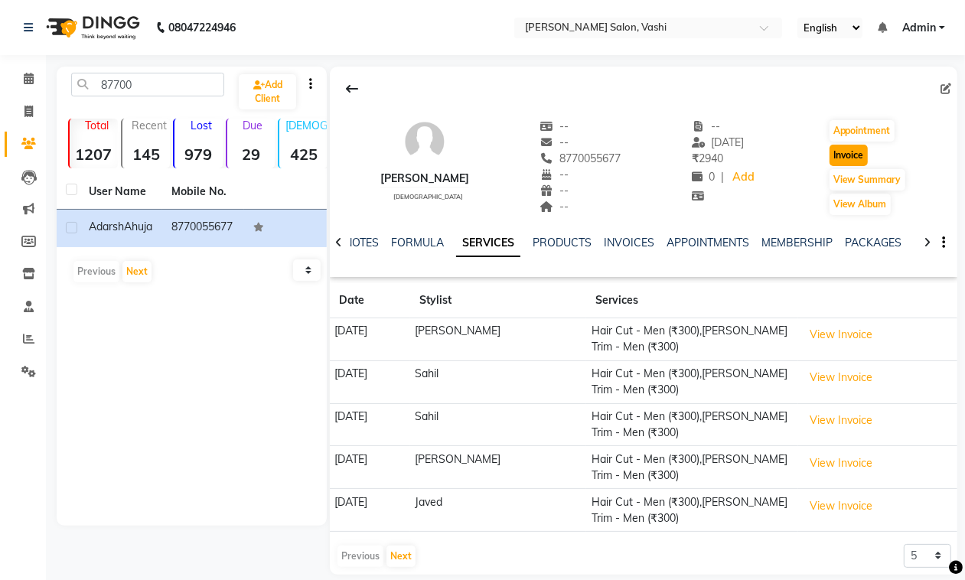
click at [846, 161] on button "Invoice" at bounding box center [848, 155] width 38 height 21
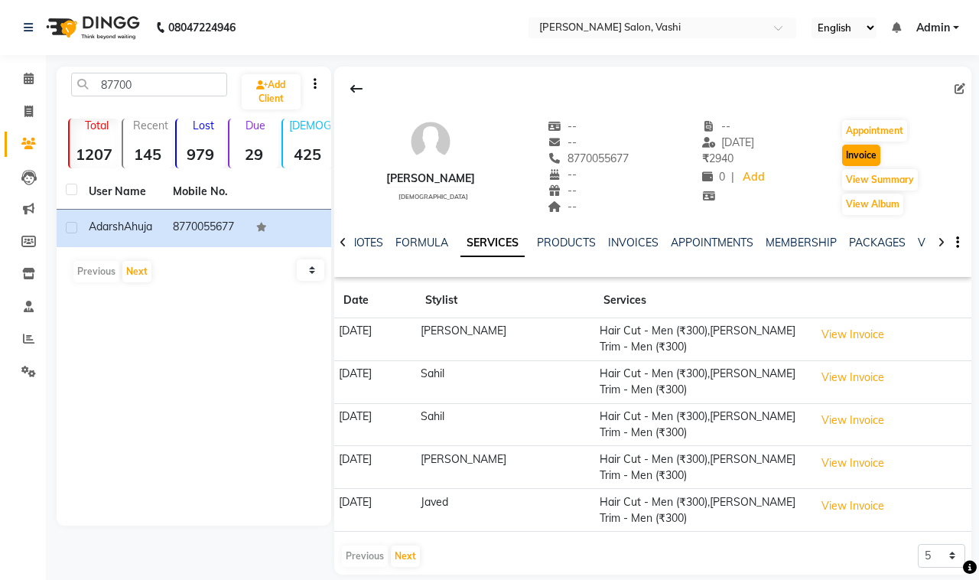
select select "695"
select select "service"
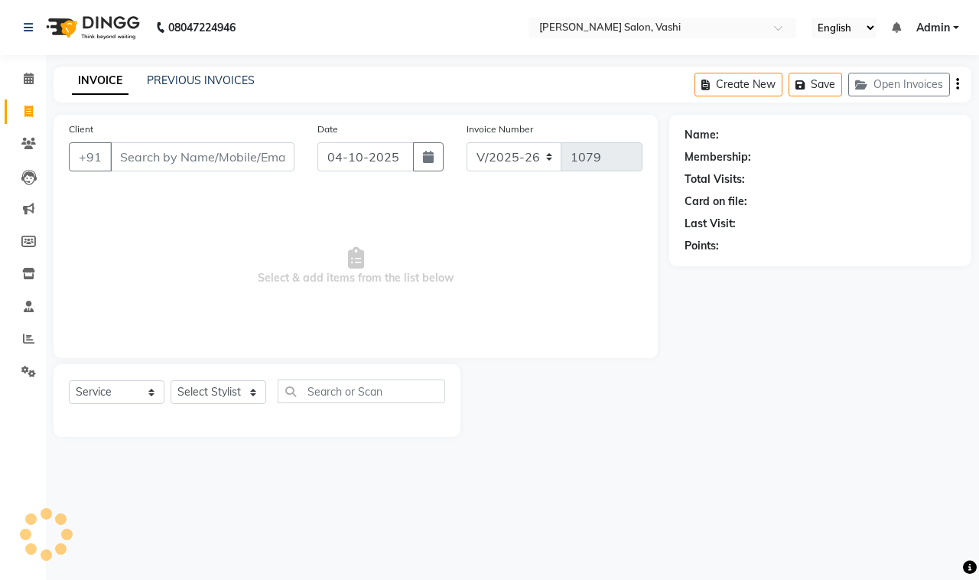
type input "8770055677"
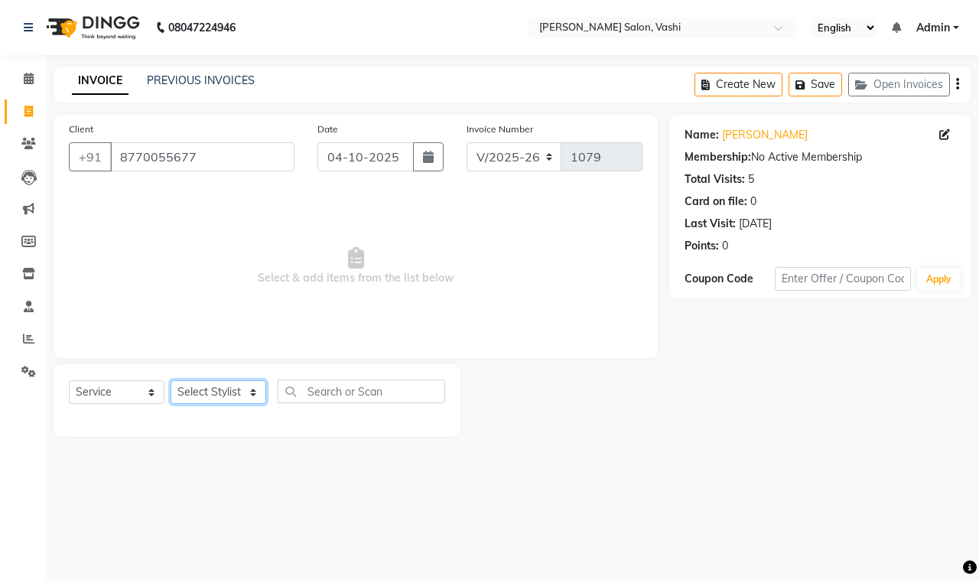
click at [214, 396] on select "Select Stylist DC Dipika Freelancer [PERSON_NAME] [PERSON_NAME] [PERSON_NAME]" at bounding box center [219, 392] width 96 height 24
select select "85000"
click at [171, 380] on select "Select Stylist DC Dipika Freelancer [PERSON_NAME] [PERSON_NAME] [PERSON_NAME]" at bounding box center [219, 392] width 96 height 24
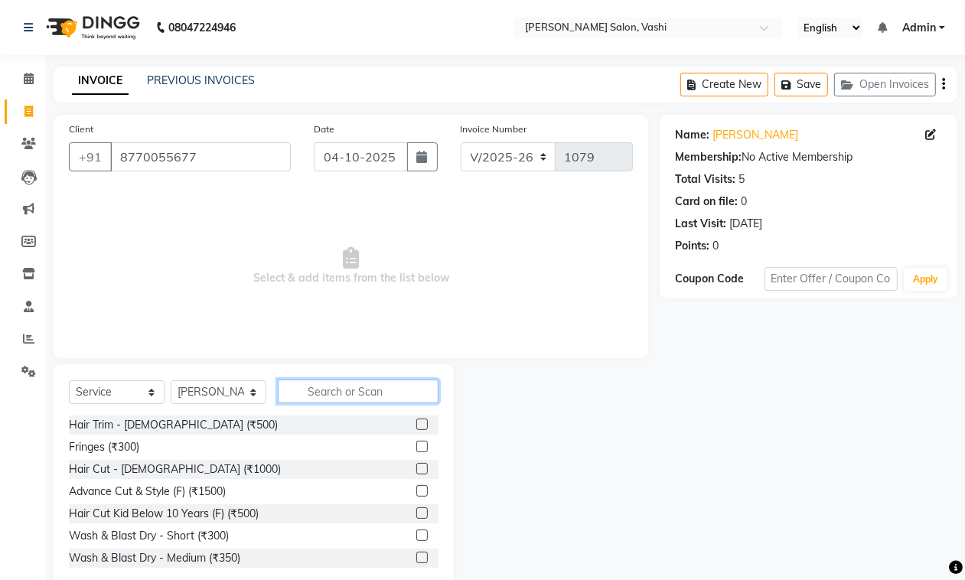
click at [360, 402] on input "text" at bounding box center [358, 391] width 161 height 24
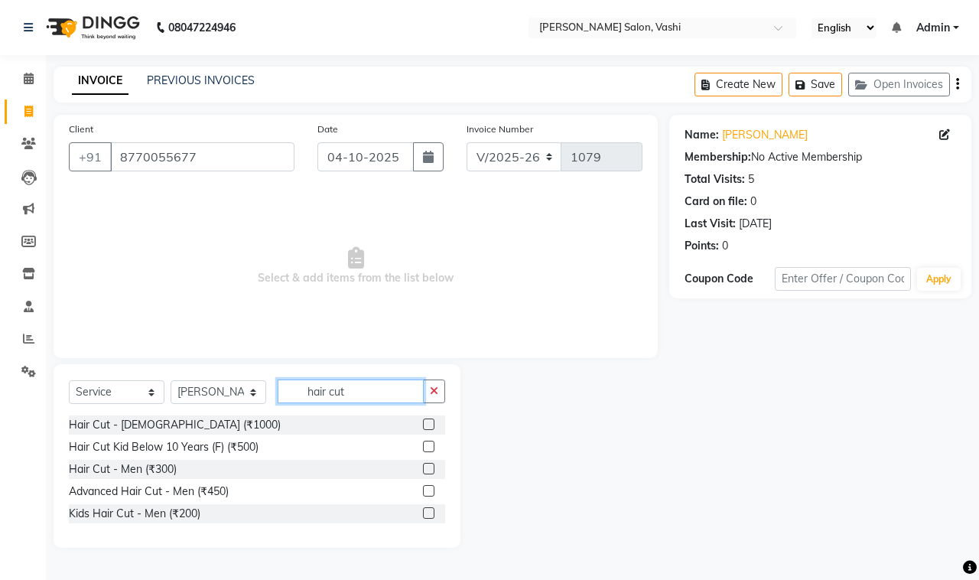
type input "hair cut"
click at [427, 468] on label at bounding box center [428, 468] width 11 height 11
click at [427, 468] on input "checkbox" at bounding box center [428, 469] width 10 height 10
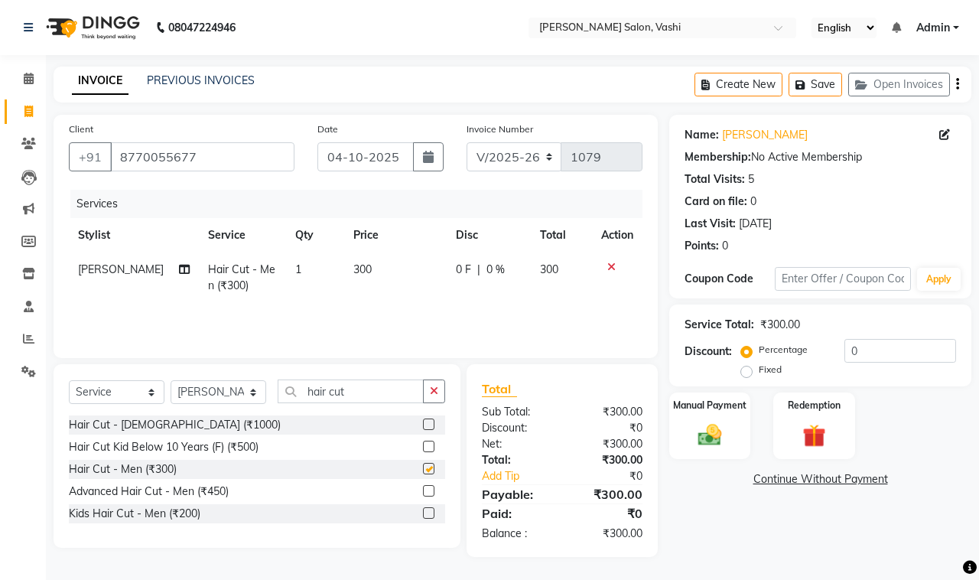
checkbox input "false"
click at [368, 385] on input "hair cut" at bounding box center [351, 391] width 146 height 24
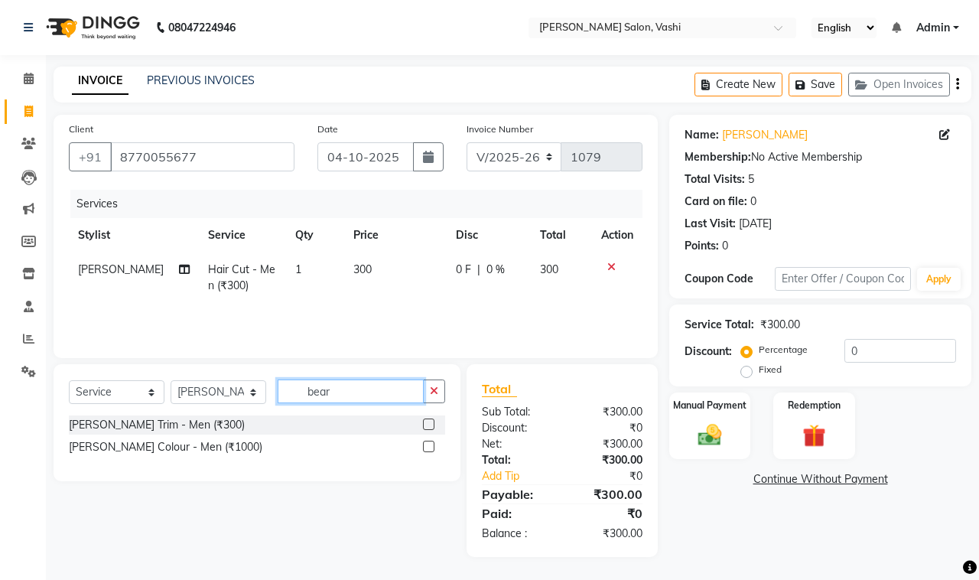
type input "bear"
click at [427, 417] on div at bounding box center [434, 424] width 22 height 19
click at [427, 428] on label at bounding box center [428, 423] width 11 height 11
click at [427, 428] on input "checkbox" at bounding box center [428, 425] width 10 height 10
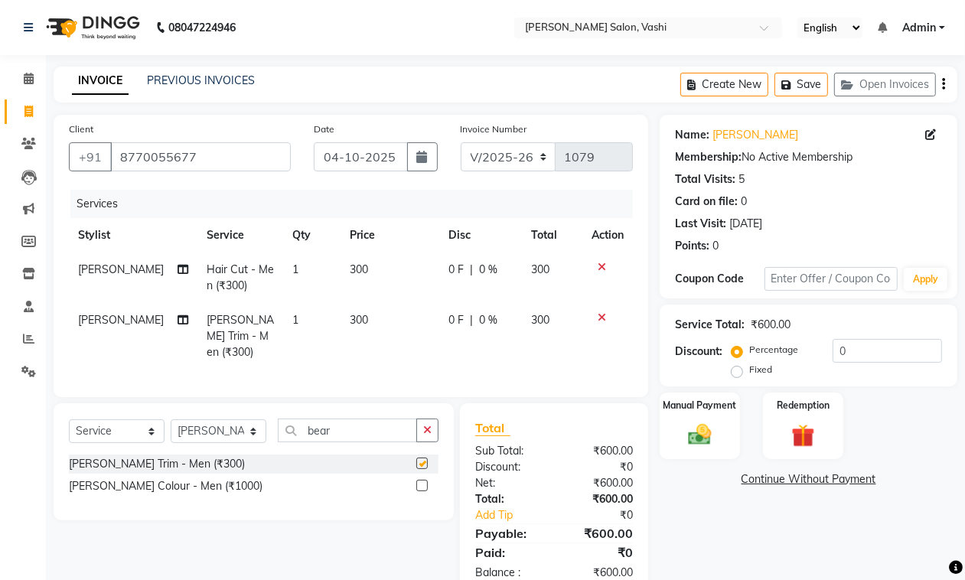
checkbox input "false"
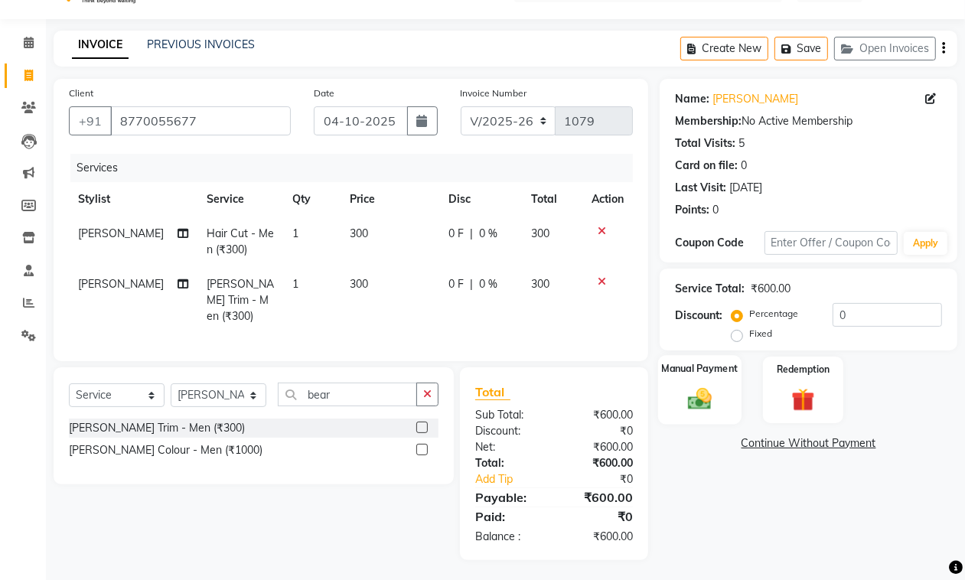
click at [716, 379] on div "Manual Payment" at bounding box center [699, 390] width 83 height 70
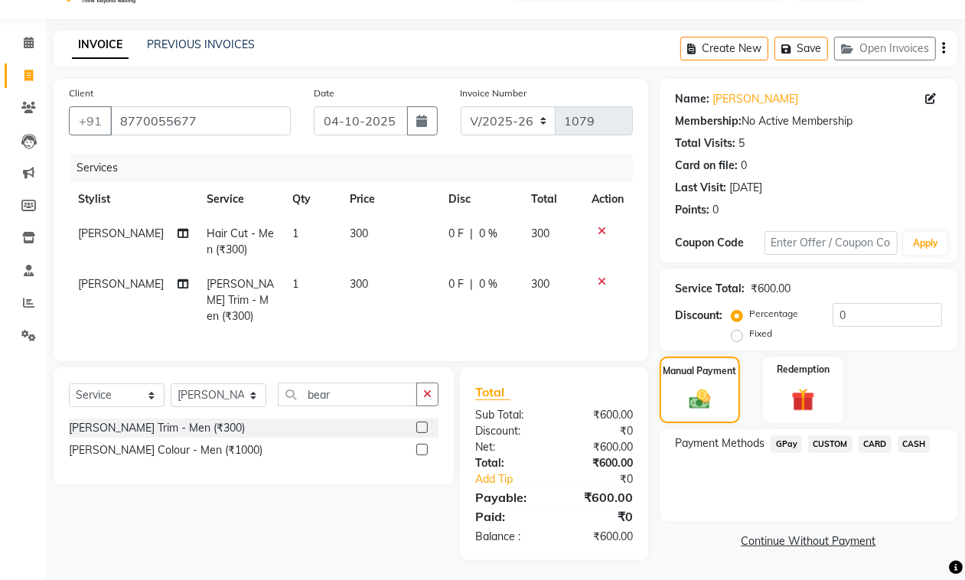
click at [786, 437] on span "GPay" at bounding box center [785, 444] width 31 height 18
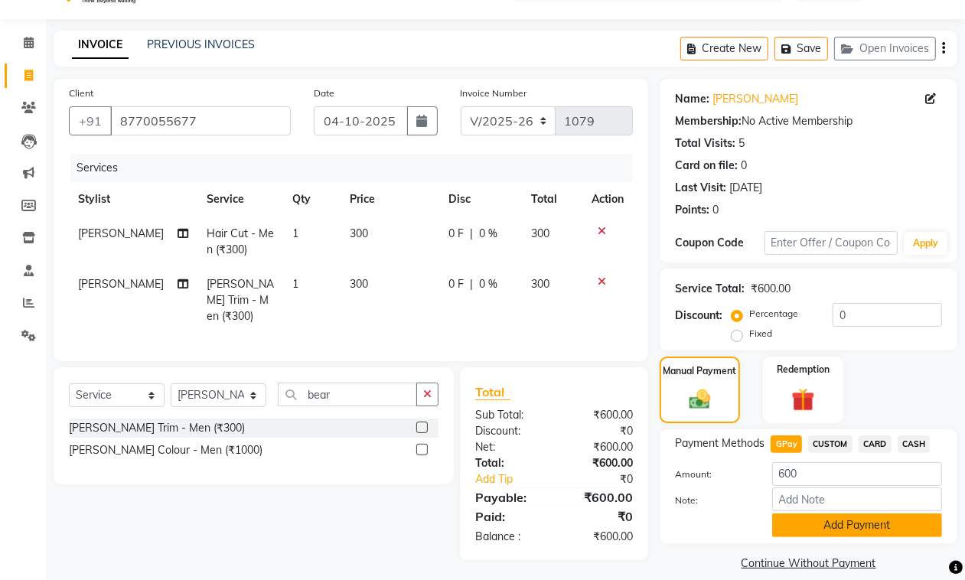
click at [861, 532] on button "Add Payment" at bounding box center [857, 525] width 170 height 24
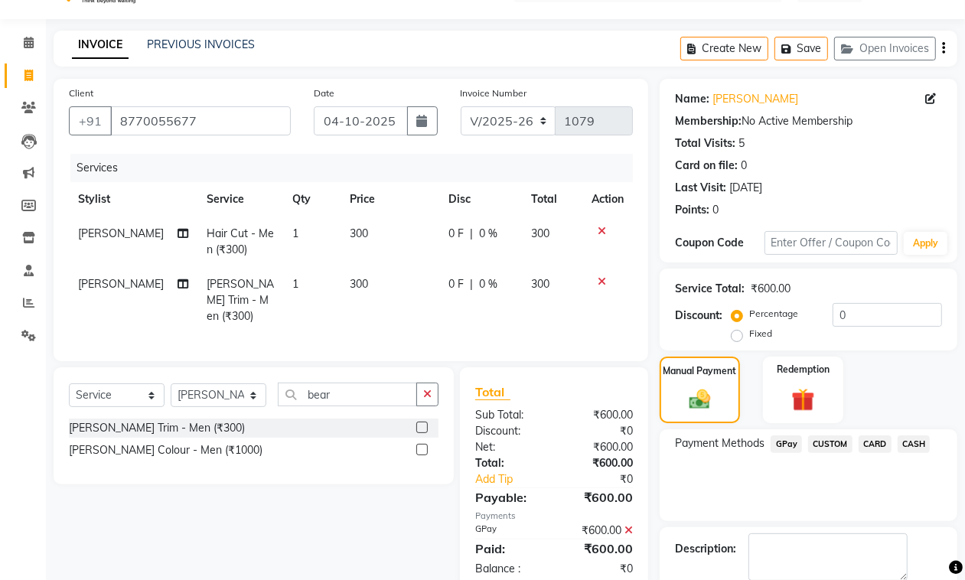
scroll to position [117, 0]
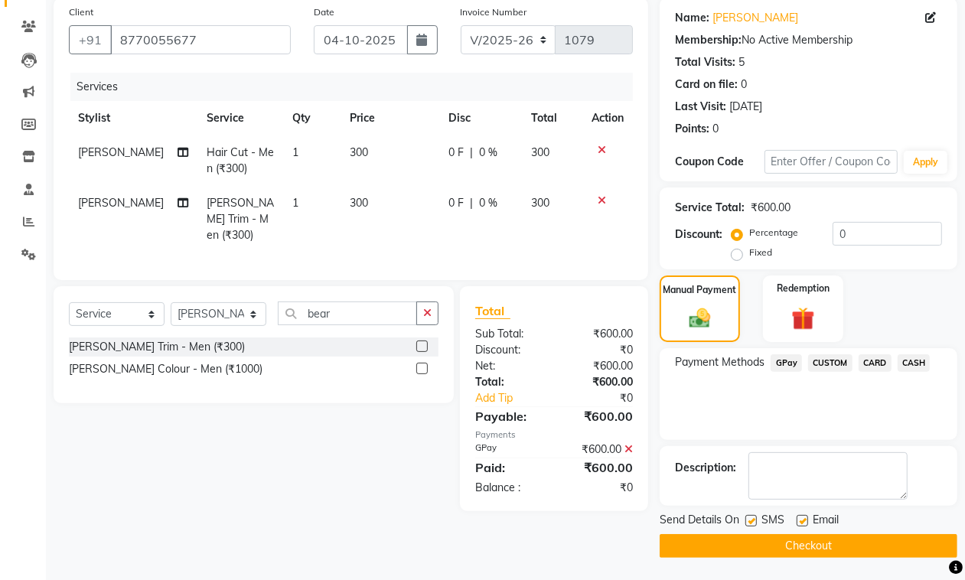
click at [747, 528] on div at bounding box center [750, 523] width 10 height 16
click at [750, 524] on label at bounding box center [750, 520] width 11 height 11
click at [750, 524] on input "checkbox" at bounding box center [750, 521] width 10 height 10
checkbox input "false"
click at [802, 521] on label at bounding box center [801, 520] width 11 height 11
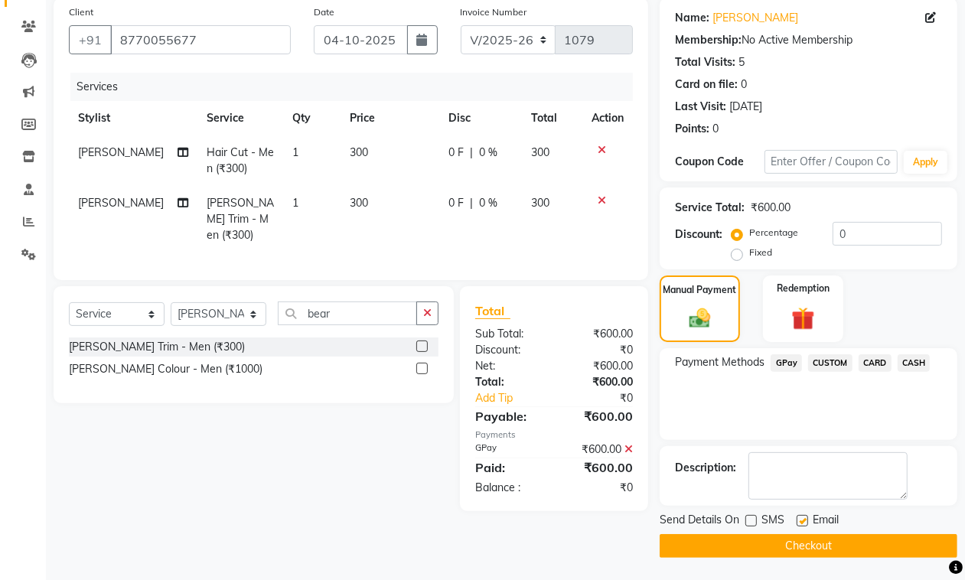
click at [802, 521] on input "checkbox" at bounding box center [801, 521] width 10 height 10
checkbox input "false"
click at [809, 548] on button "Checkout" at bounding box center [808, 546] width 298 height 24
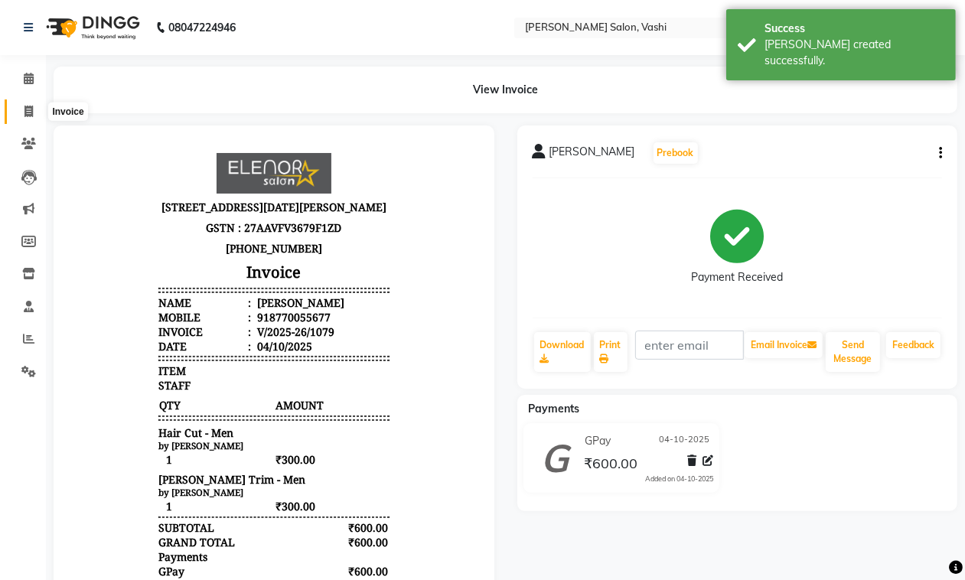
click at [24, 112] on icon at bounding box center [28, 111] width 8 height 11
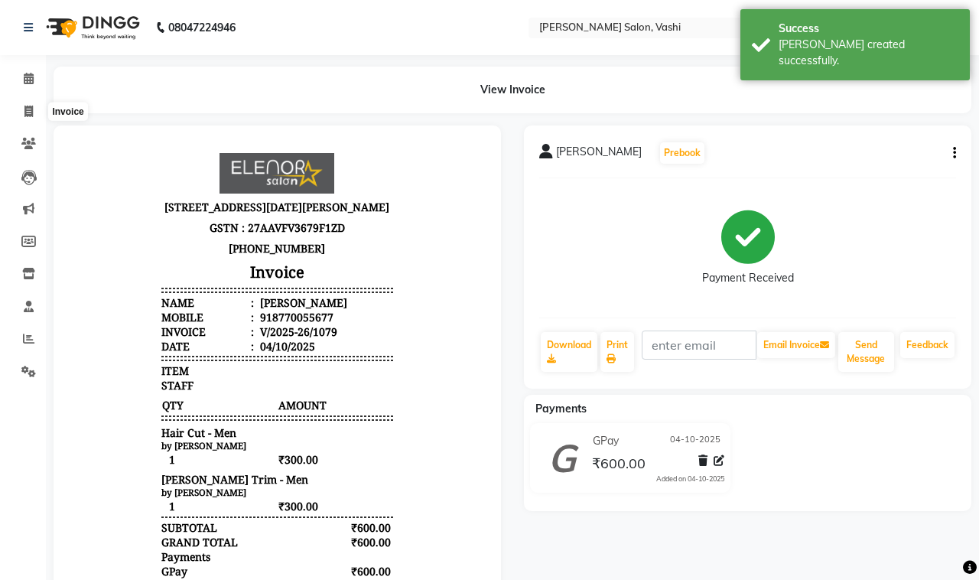
select select "service"
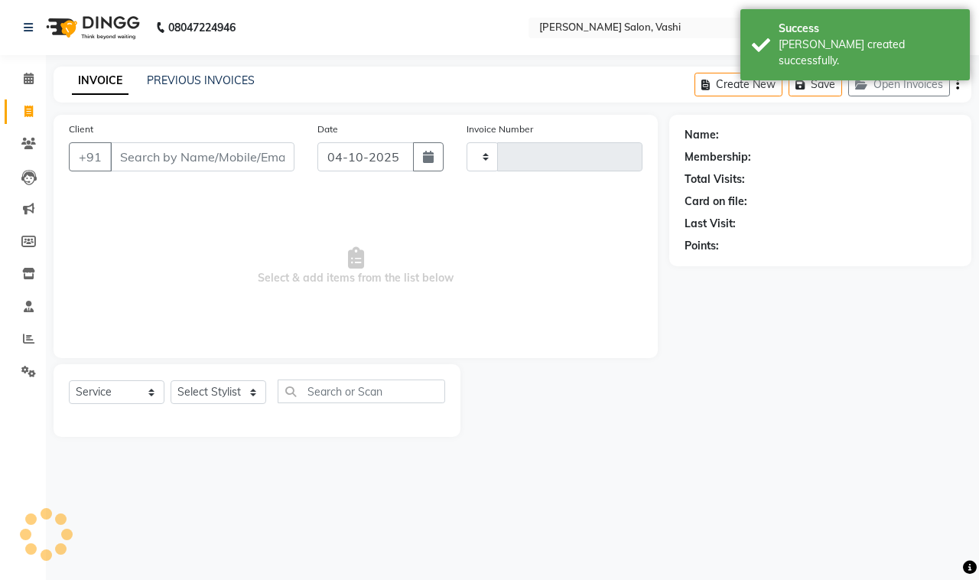
type input "1080"
select select "695"
click at [199, 67] on div "INVOICE PREVIOUS INVOICES Create New Save Open Invoices" at bounding box center [513, 85] width 918 height 36
click at [207, 76] on link "PREVIOUS INVOICES" at bounding box center [201, 80] width 108 height 14
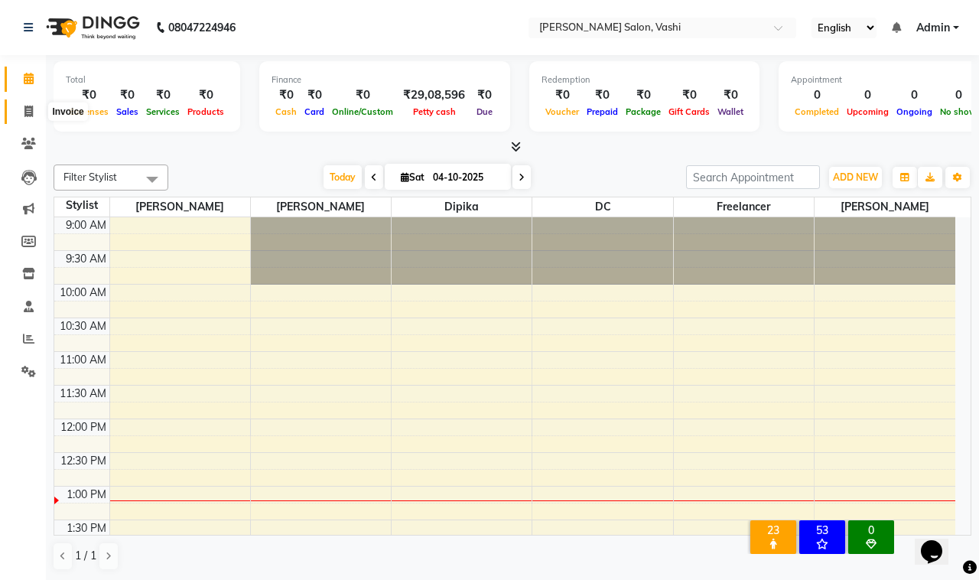
click at [27, 111] on icon at bounding box center [28, 111] width 8 height 11
select select "service"
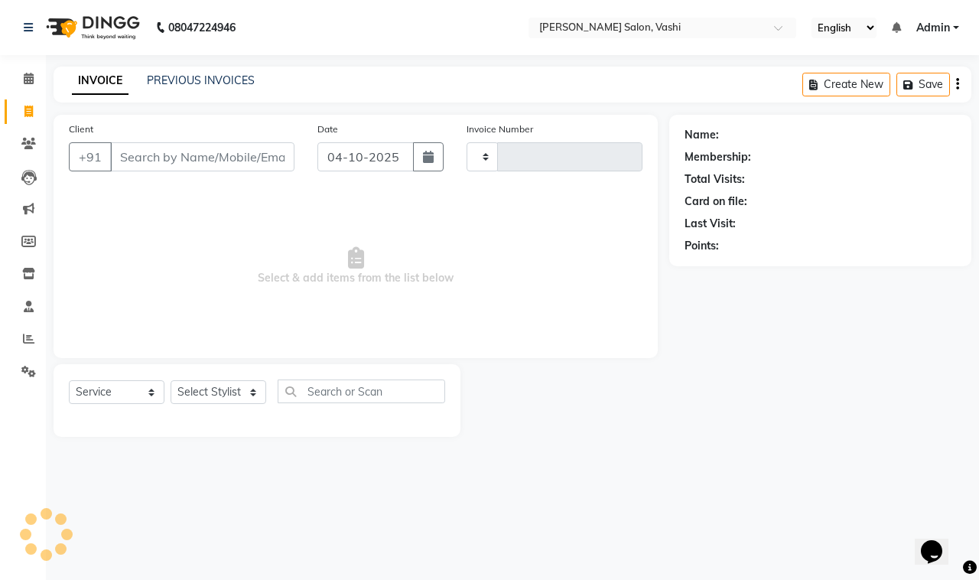
type input "1079"
select select "695"
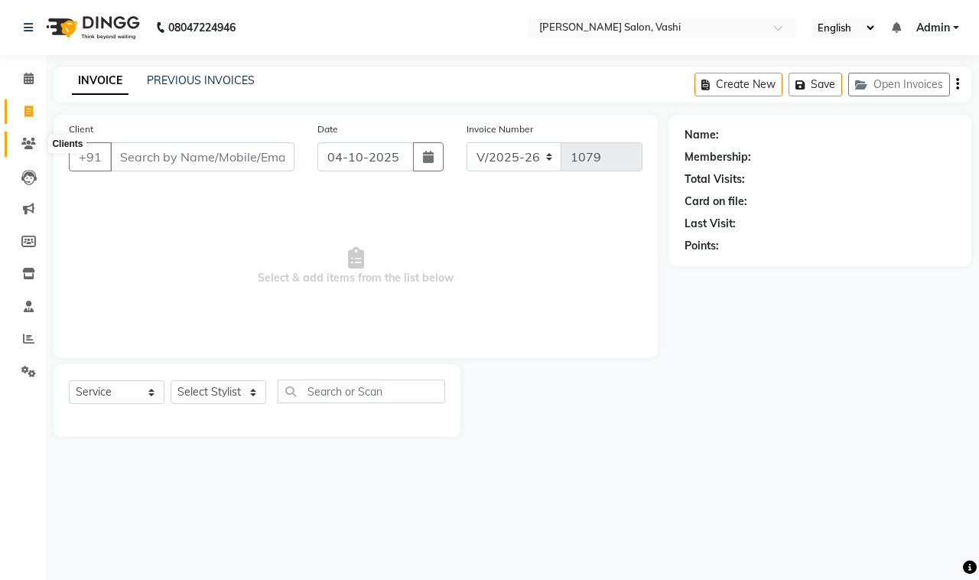
click at [23, 140] on icon at bounding box center [28, 143] width 15 height 11
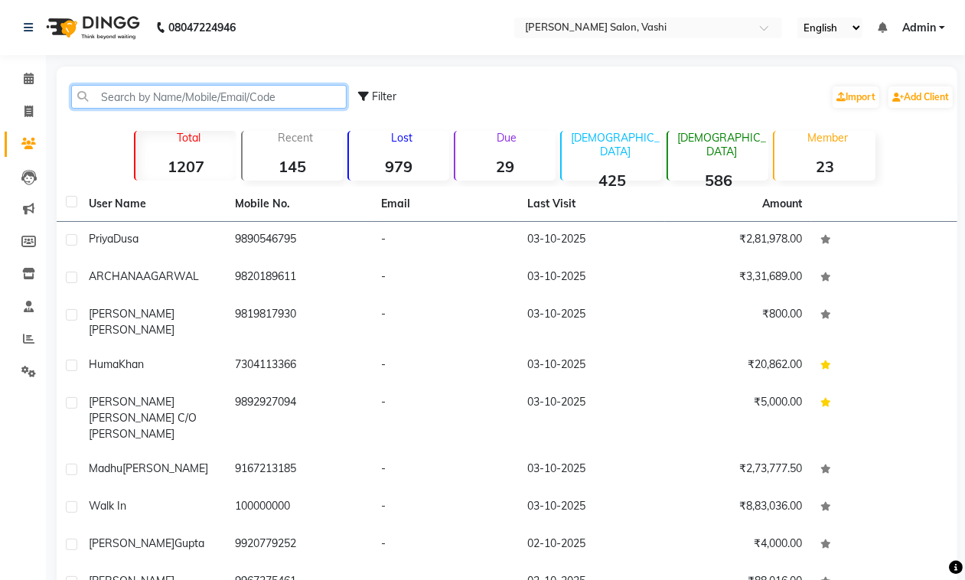
click at [229, 99] on input "text" at bounding box center [208, 97] width 275 height 24
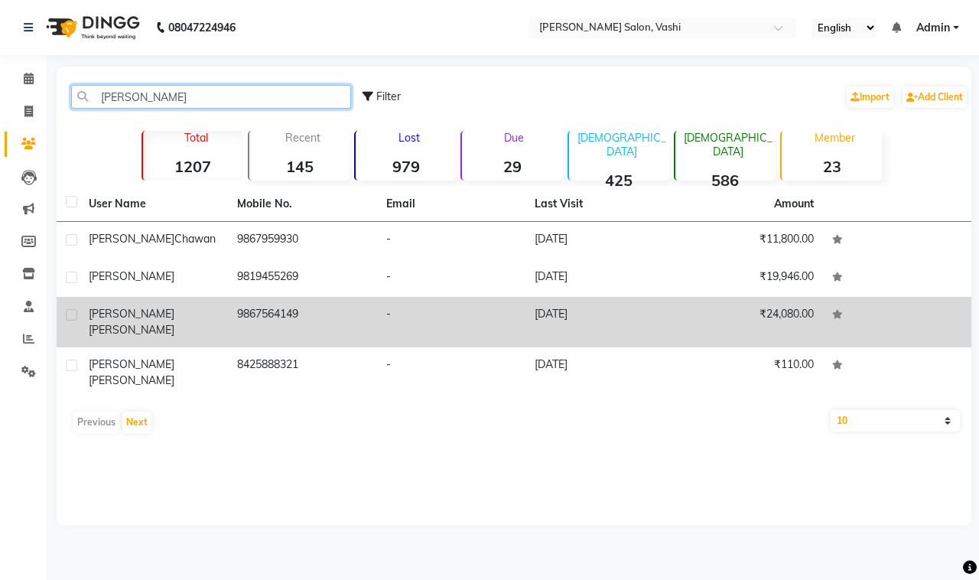
type input "jayshree"
click at [142, 323] on span "Sankpal" at bounding box center [132, 330] width 86 height 14
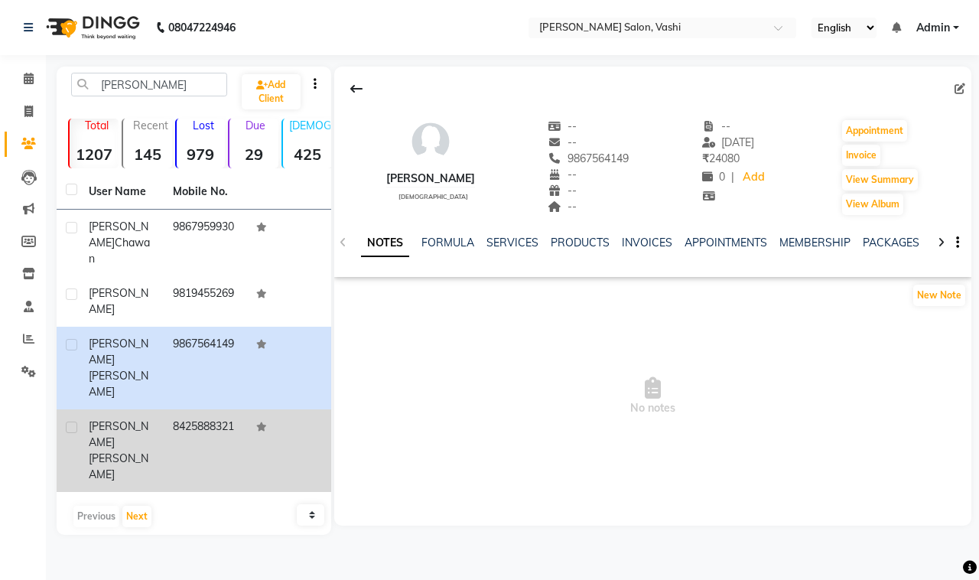
click at [181, 409] on td "8425888321" at bounding box center [206, 450] width 84 height 83
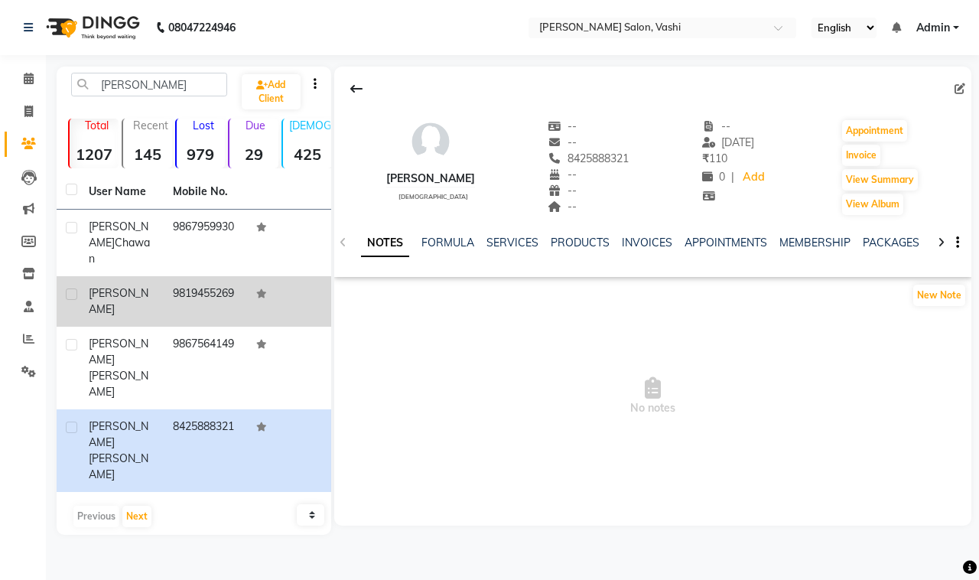
click at [181, 276] on td "9819455269" at bounding box center [206, 301] width 84 height 50
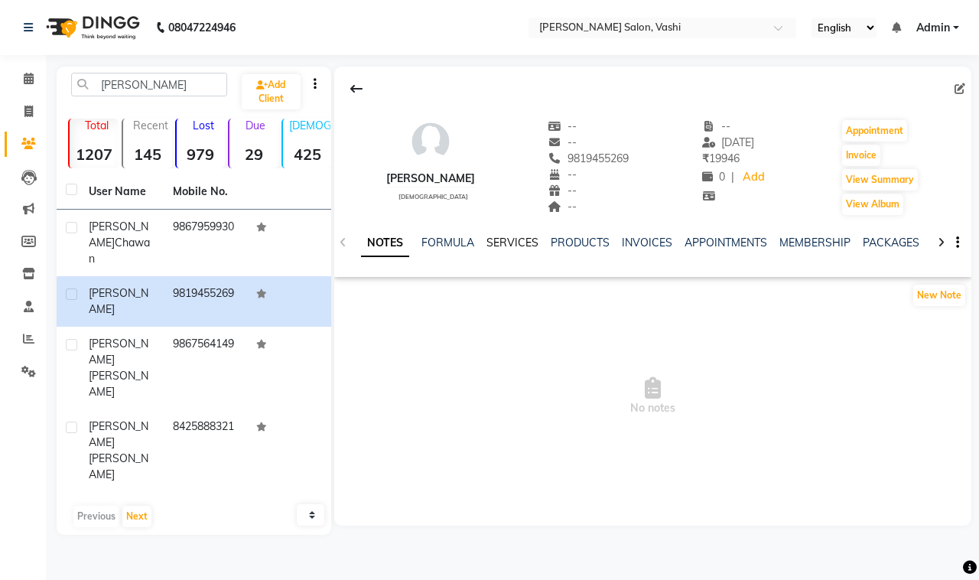
click at [506, 239] on link "SERVICES" at bounding box center [513, 243] width 52 height 14
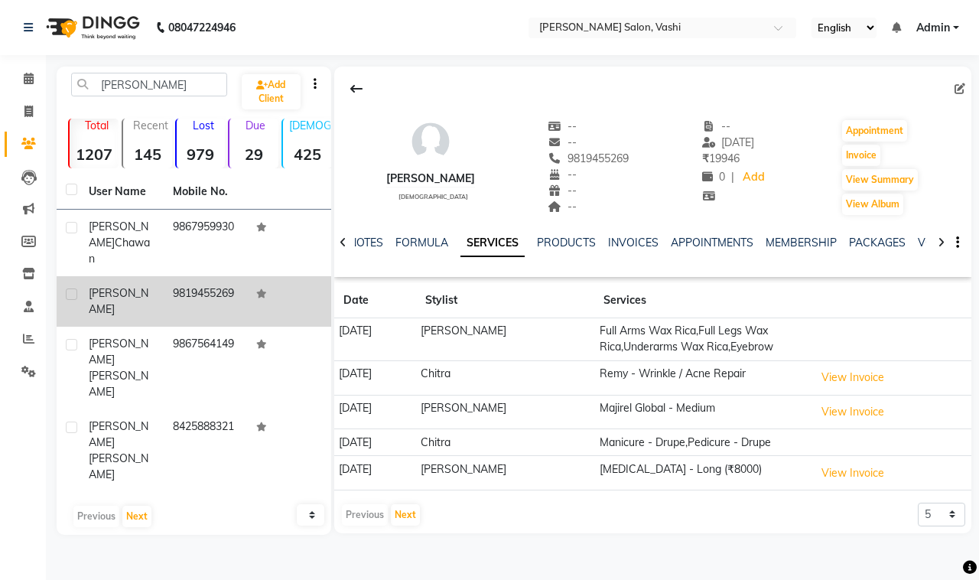
click at [238, 276] on td "9819455269" at bounding box center [206, 301] width 84 height 50
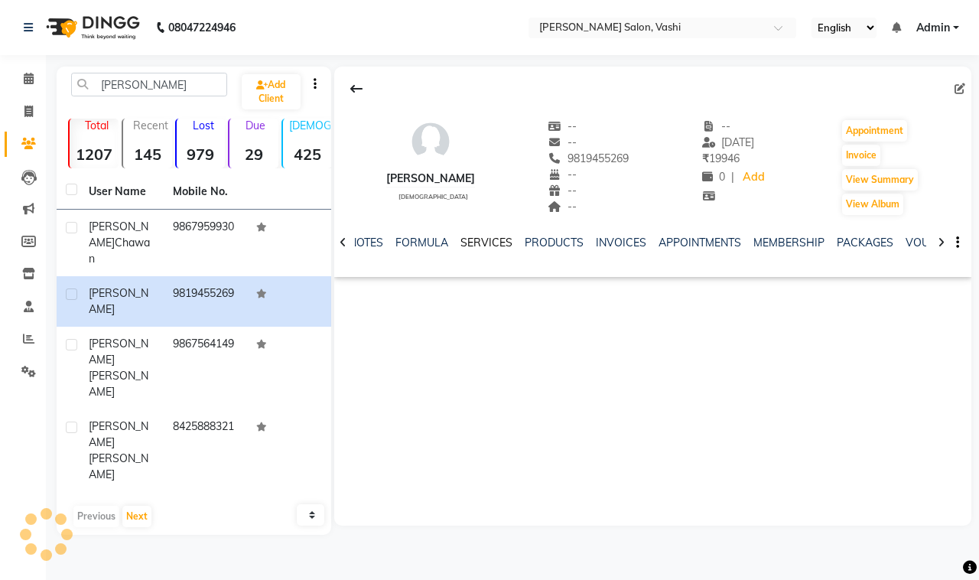
click at [478, 246] on link "SERVICES" at bounding box center [487, 243] width 52 height 14
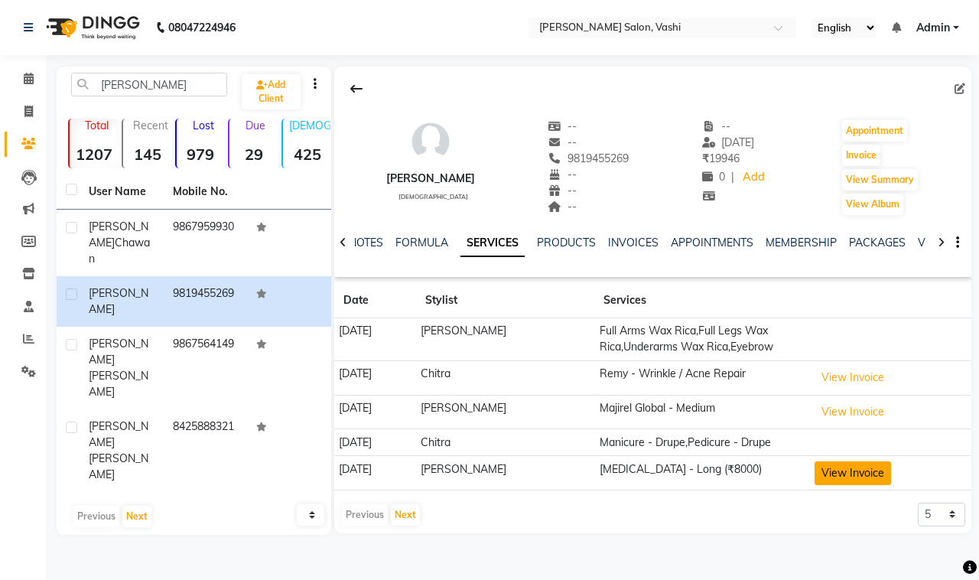
click at [868, 477] on button "View Invoice" at bounding box center [853, 473] width 76 height 24
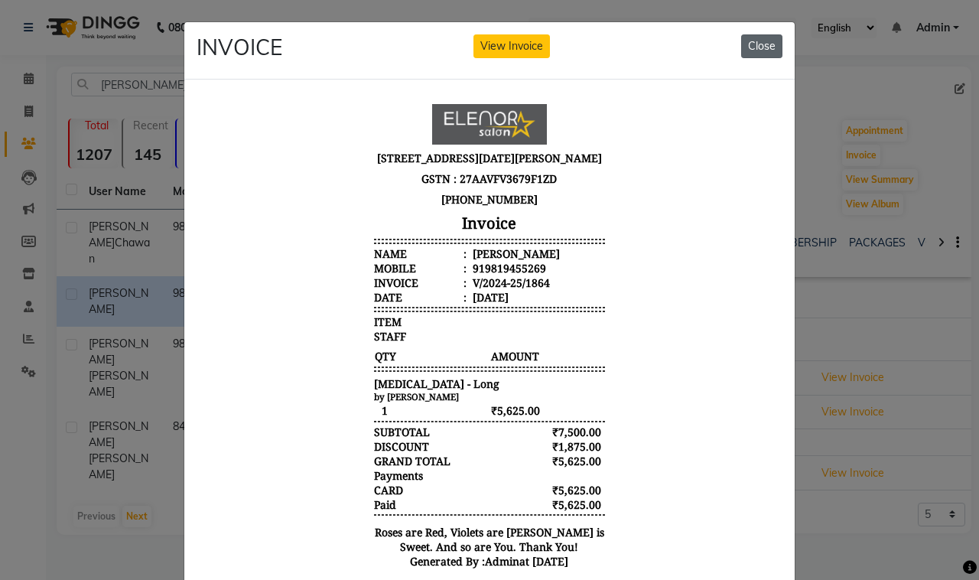
click at [747, 44] on button "Close" at bounding box center [761, 46] width 41 height 24
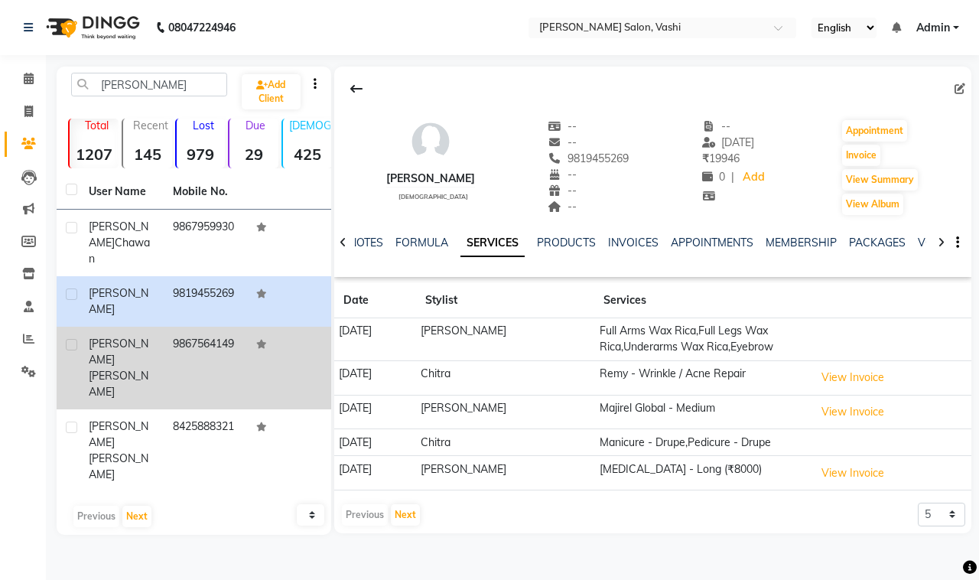
click at [150, 336] on div "Jayshree Sankpal" at bounding box center [122, 368] width 66 height 64
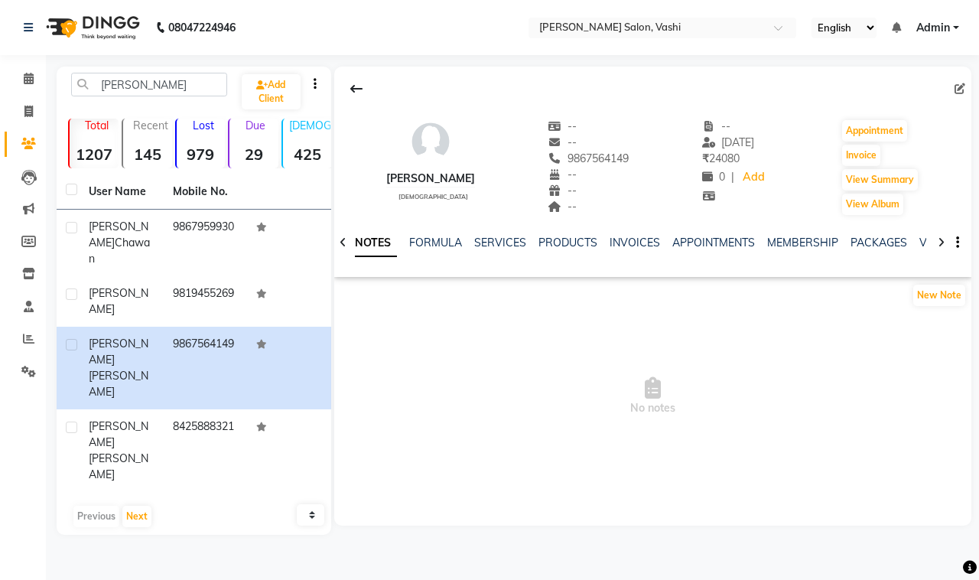
click at [448, 250] on div "FORMULA" at bounding box center [435, 243] width 53 height 16
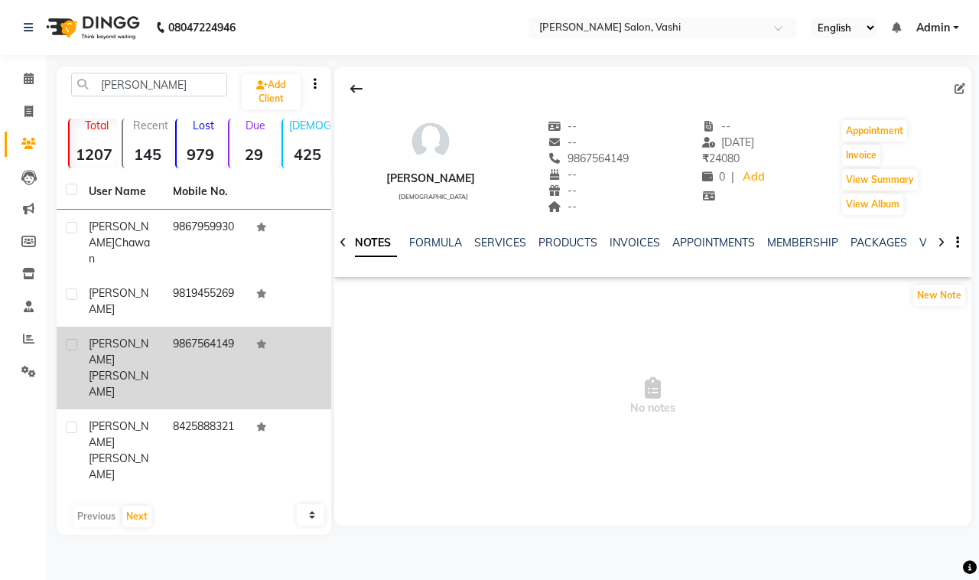
click at [201, 327] on td "9867564149" at bounding box center [206, 368] width 84 height 83
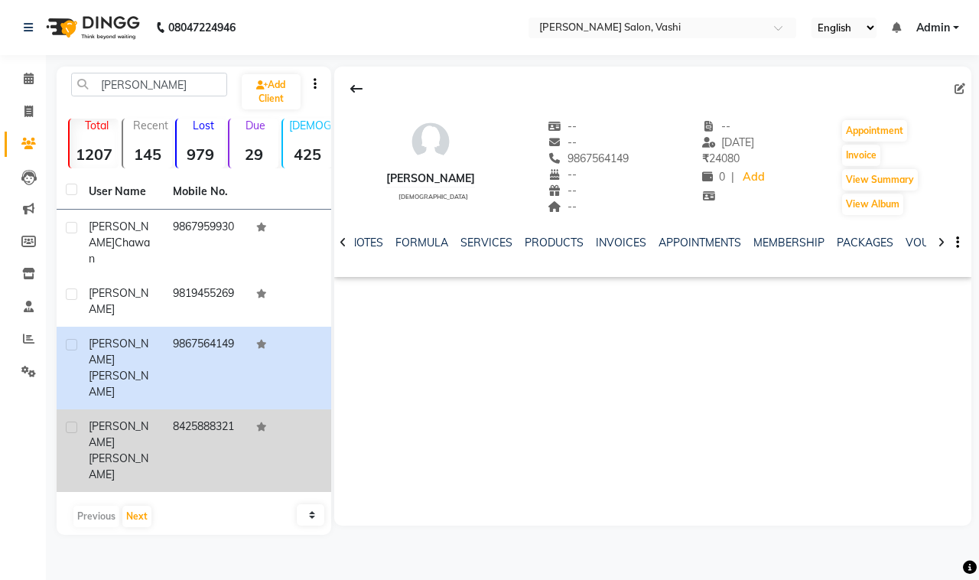
click at [220, 409] on td "8425888321" at bounding box center [206, 450] width 84 height 83
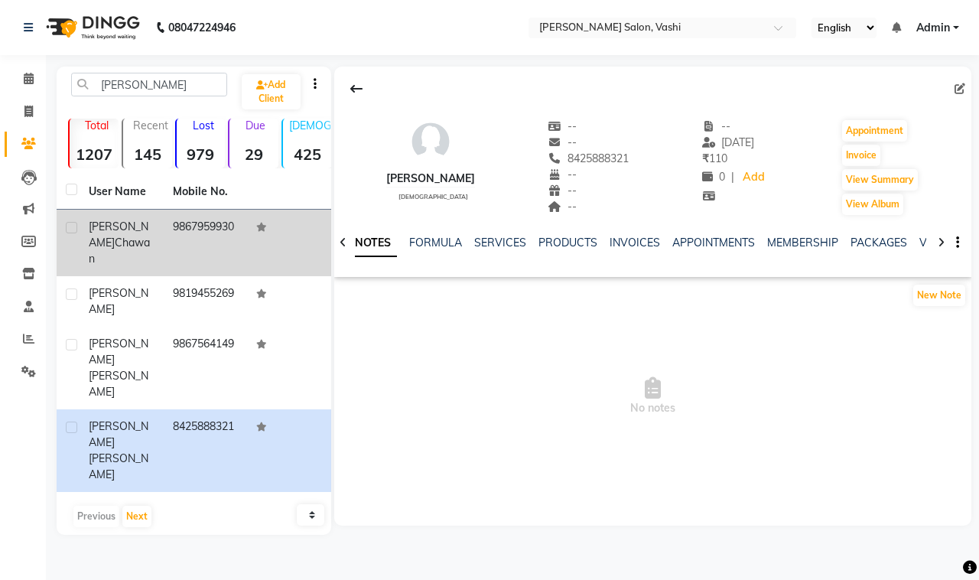
click at [224, 233] on td "9867959930" at bounding box center [206, 243] width 84 height 67
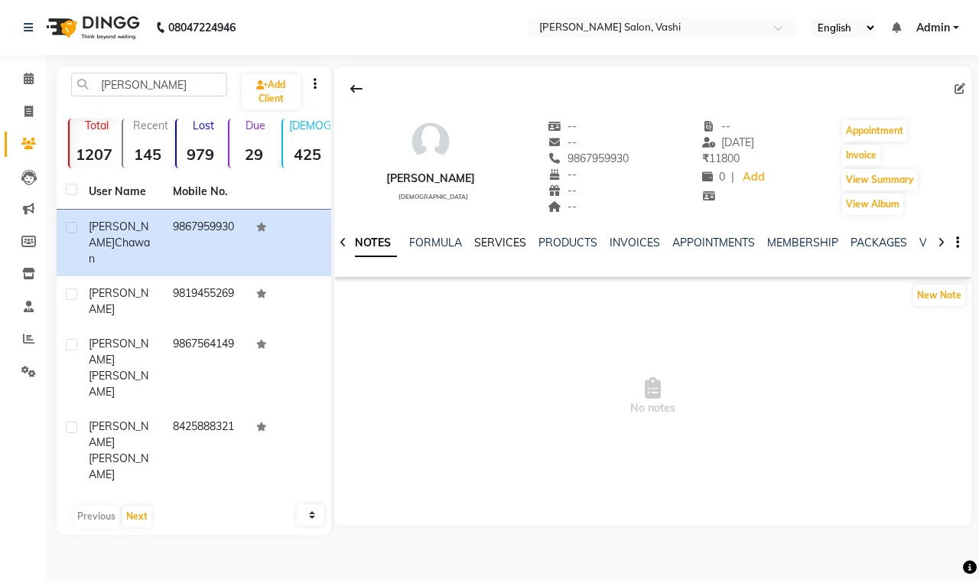
click at [494, 242] on link "SERVICES" at bounding box center [500, 243] width 52 height 14
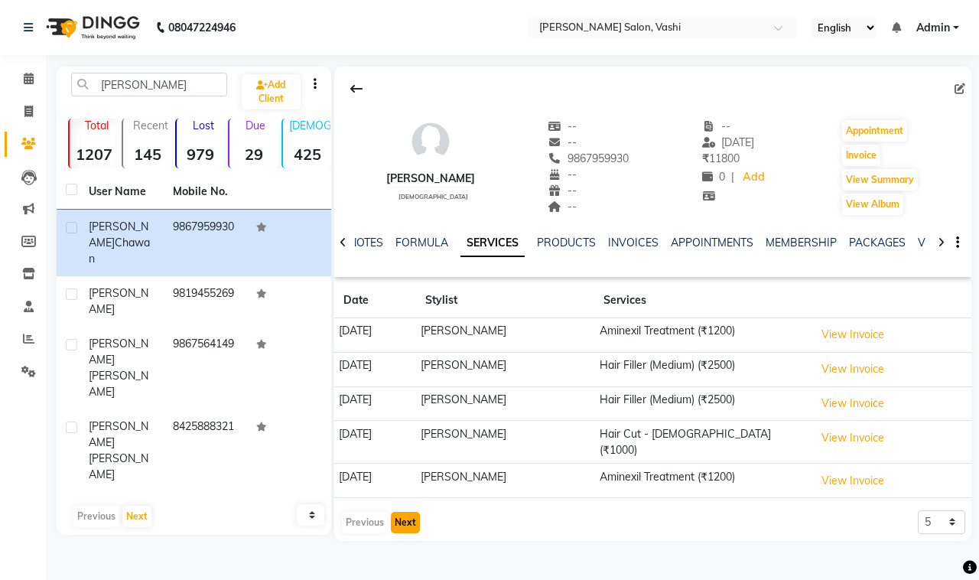
click at [409, 520] on button "Next" at bounding box center [405, 522] width 29 height 21
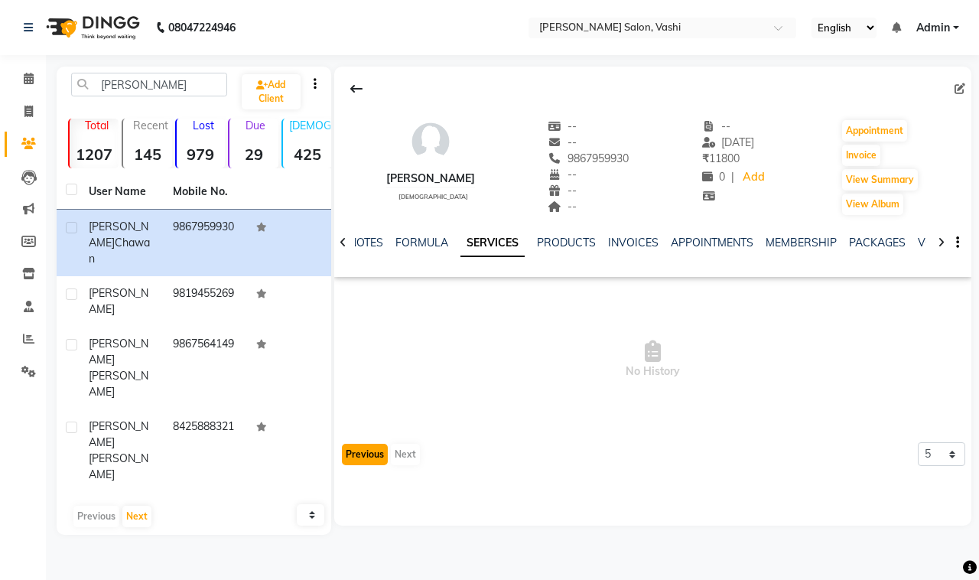
click at [357, 463] on button "Previous" at bounding box center [365, 454] width 46 height 21
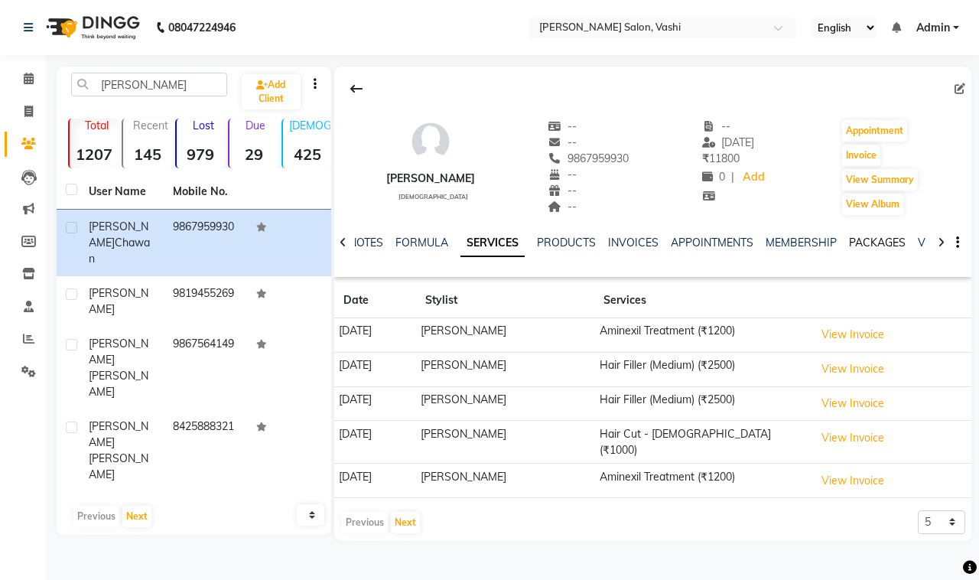
click at [871, 249] on link "PACKAGES" at bounding box center [877, 243] width 57 height 14
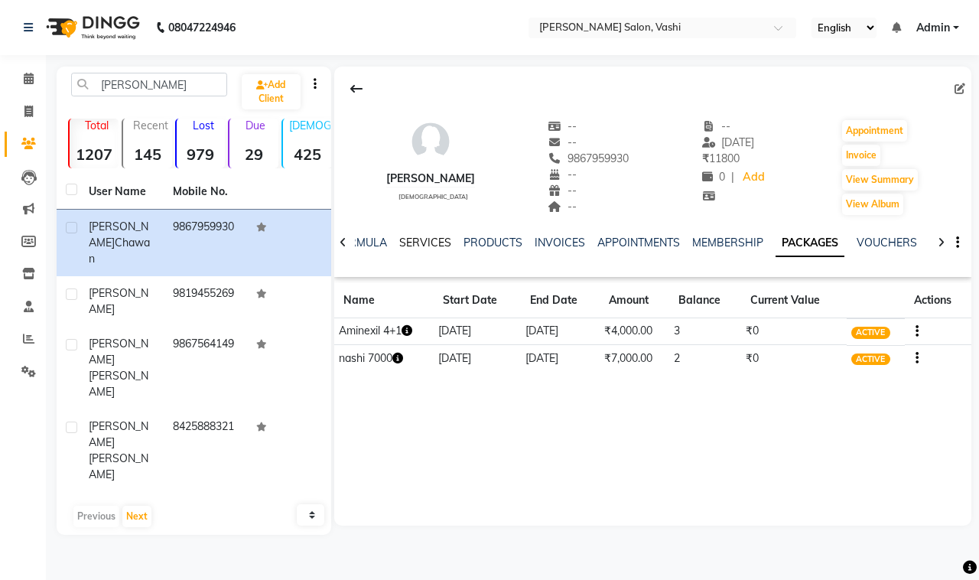
click at [436, 242] on link "SERVICES" at bounding box center [425, 243] width 52 height 14
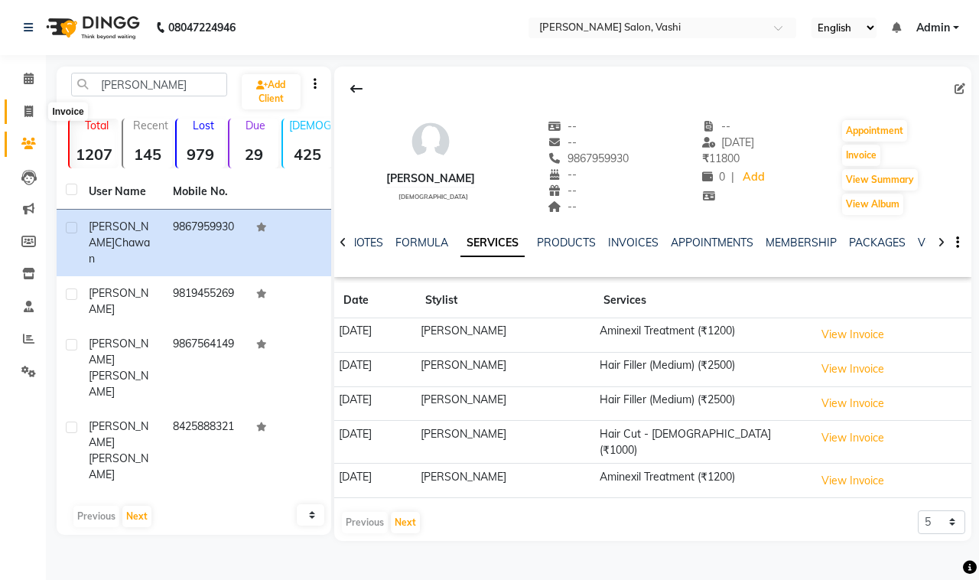
click at [21, 112] on span at bounding box center [28, 112] width 27 height 18
select select "695"
select select "service"
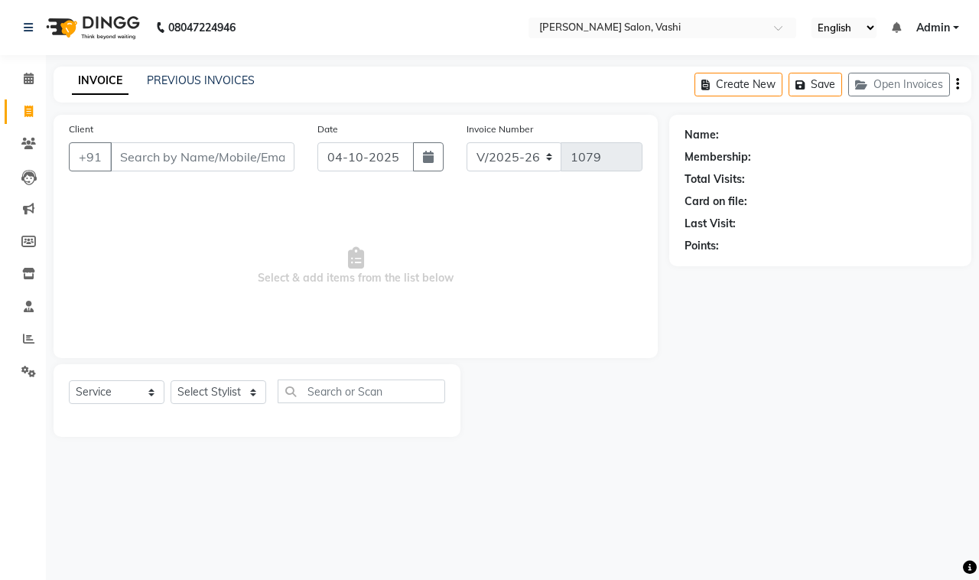
click at [200, 70] on div "INVOICE PREVIOUS INVOICES Create New Save Open Invoices" at bounding box center [513, 85] width 918 height 36
click at [203, 82] on link "PREVIOUS INVOICES" at bounding box center [201, 80] width 108 height 14
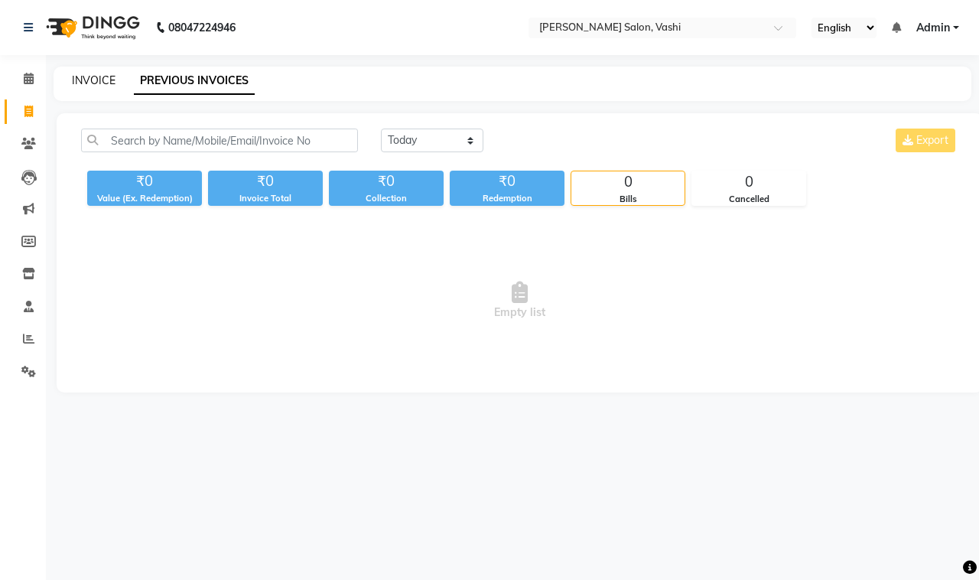
click at [86, 81] on link "INVOICE" at bounding box center [94, 80] width 44 height 14
select select "695"
select select "service"
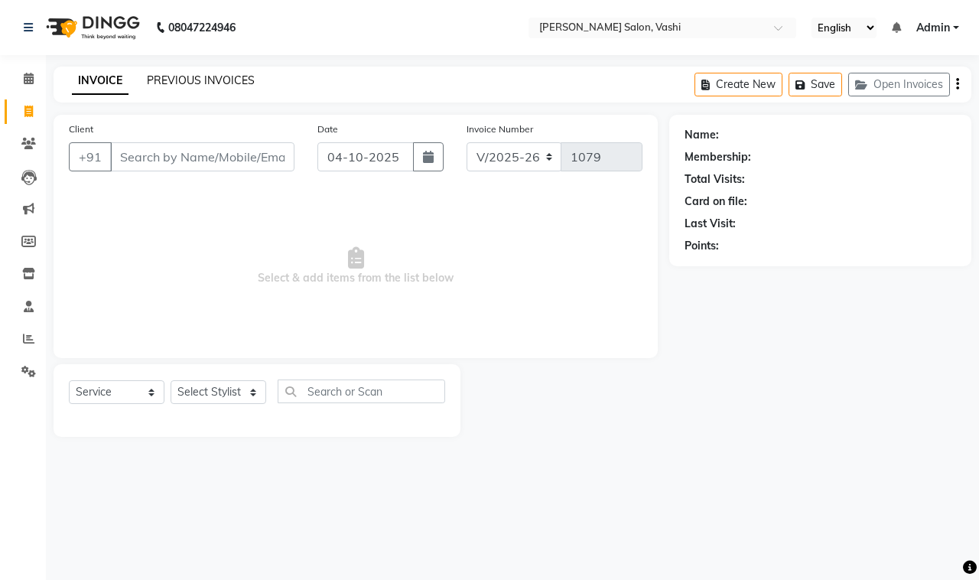
click at [204, 73] on link "PREVIOUS INVOICES" at bounding box center [201, 80] width 108 height 14
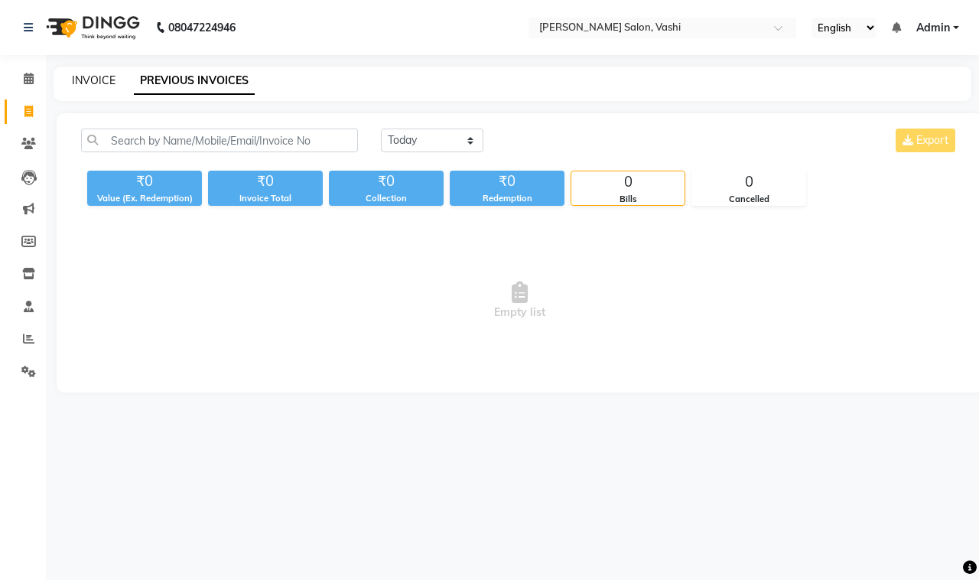
click at [100, 77] on link "INVOICE" at bounding box center [94, 80] width 44 height 14
select select "695"
select select "service"
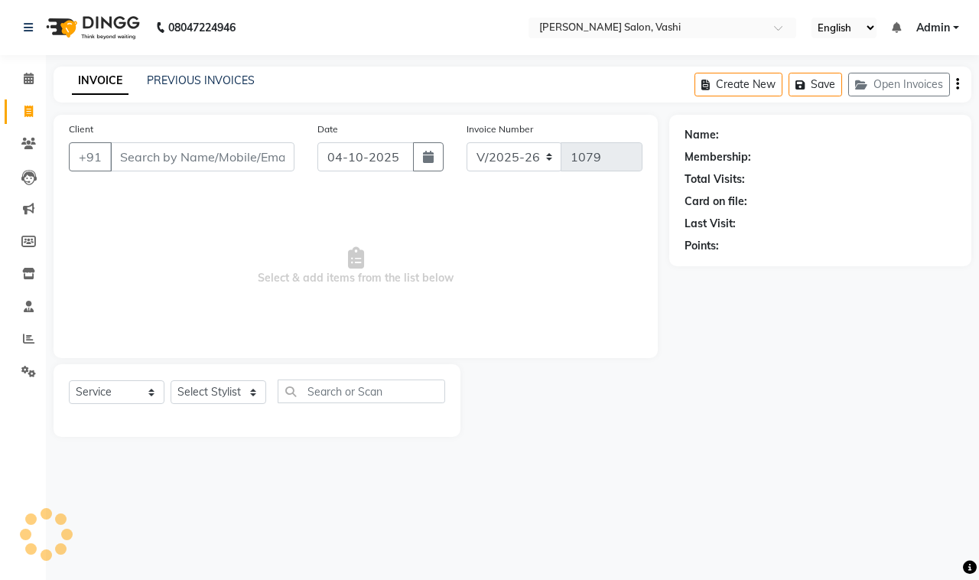
click at [102, 78] on link "INVOICE" at bounding box center [100, 81] width 57 height 28
click at [227, 83] on link "PREVIOUS INVOICES" at bounding box center [201, 80] width 108 height 14
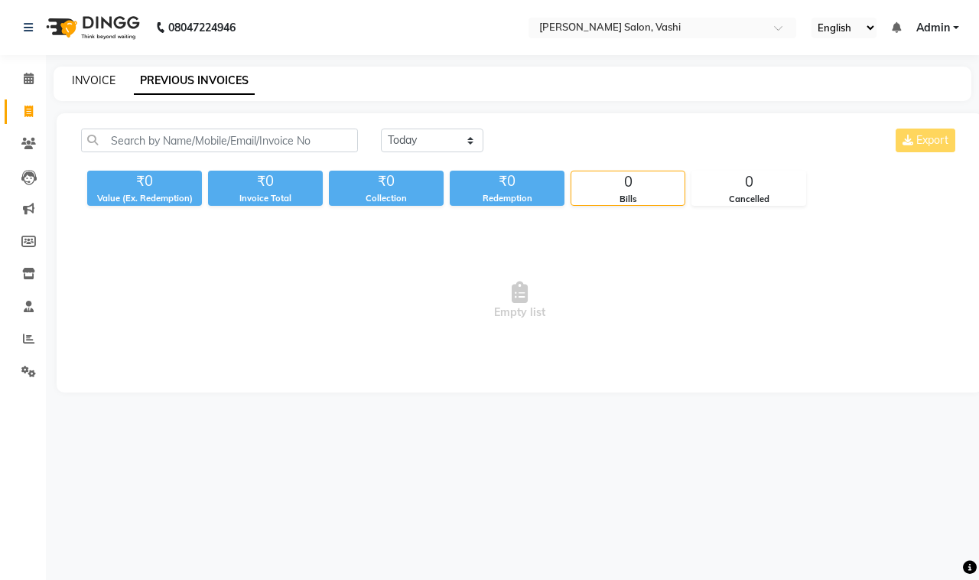
click at [94, 81] on link "INVOICE" at bounding box center [94, 80] width 44 height 14
select select "695"
select select "service"
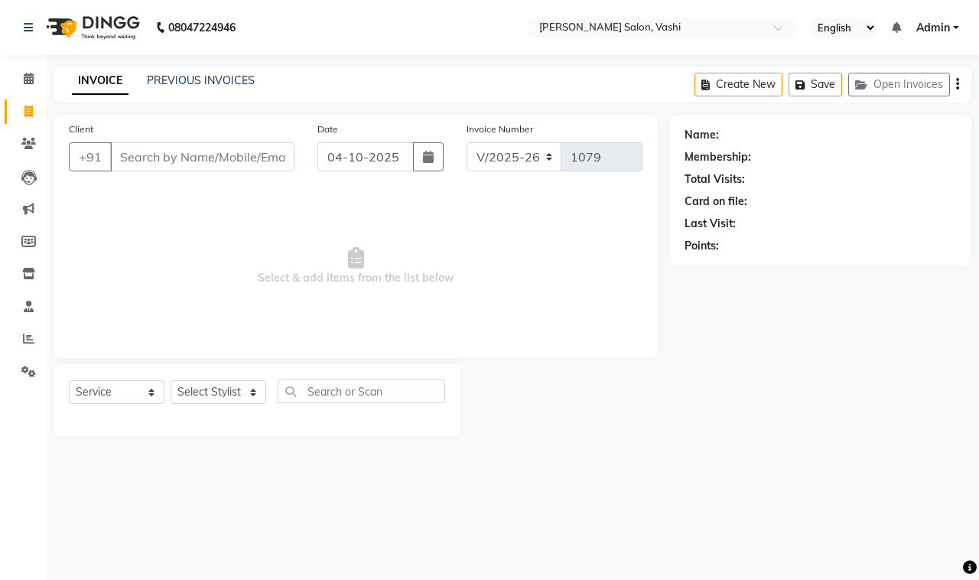
click at [191, 70] on div "INVOICE PREVIOUS INVOICES Create New Save Open Invoices" at bounding box center [513, 85] width 918 height 36
click at [190, 90] on div "INVOICE PREVIOUS INVOICES" at bounding box center [164, 82] width 220 height 18
click at [191, 82] on link "PREVIOUS INVOICES" at bounding box center [201, 80] width 108 height 14
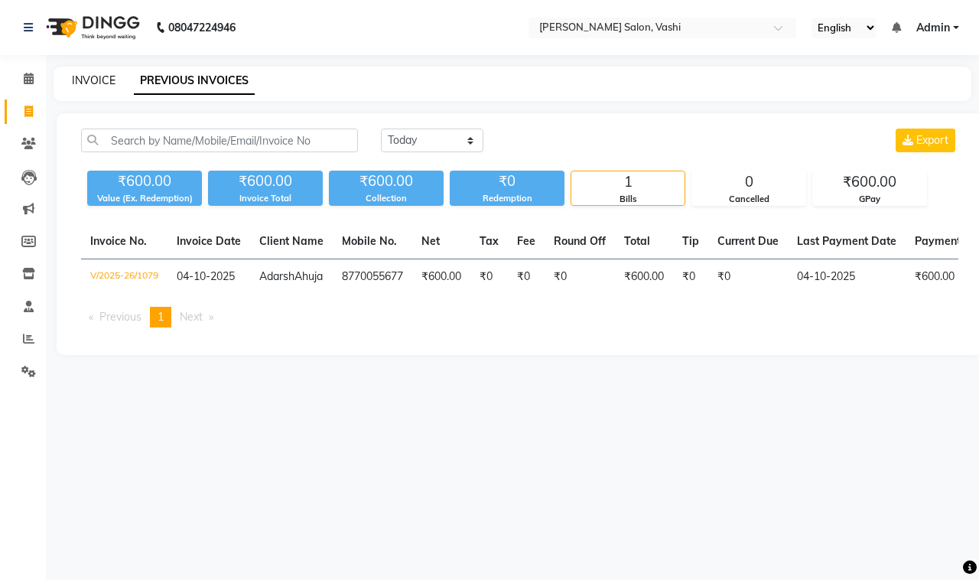
click at [83, 79] on link "INVOICE" at bounding box center [94, 80] width 44 height 14
select select "service"
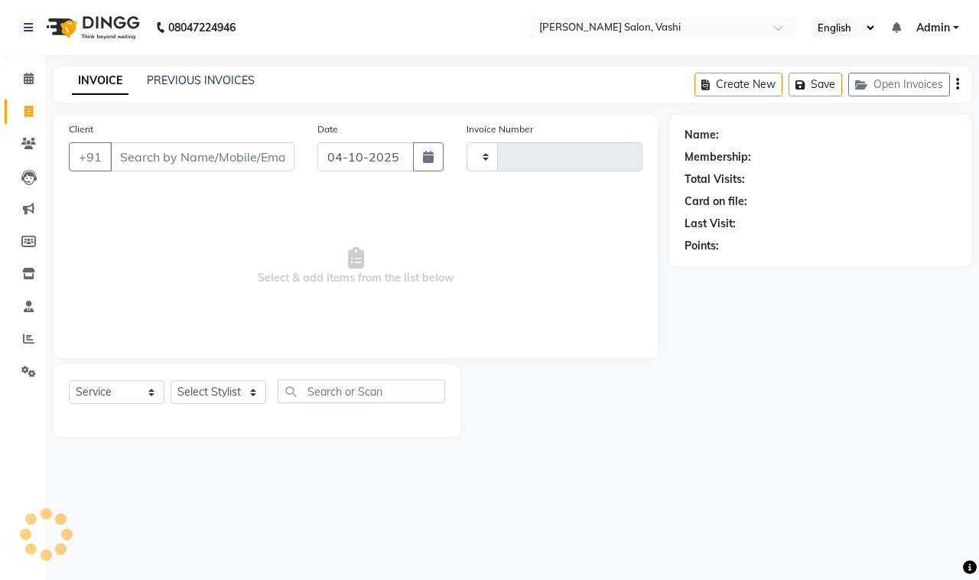
type input "1080"
select select "695"
